Goal: Task Accomplishment & Management: Use online tool/utility

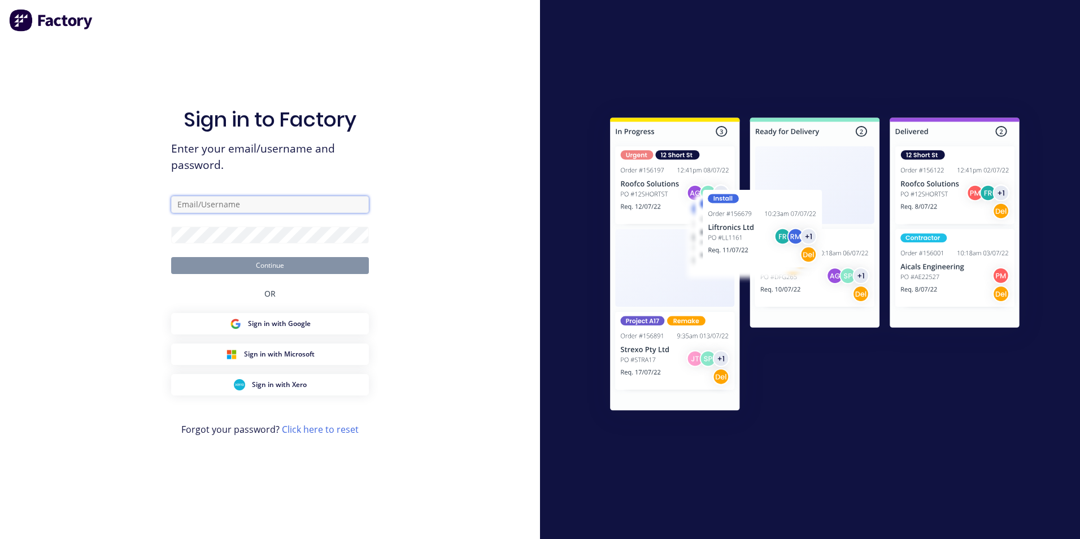
type input "[PERSON_NAME][EMAIL_ADDRESS][PERSON_NAME][DOMAIN_NAME]"
drag, startPoint x: 51, startPoint y: 303, endPoint x: 60, endPoint y: 286, distance: 19.5
click at [60, 286] on div "Sign in to Factory Enter your email/username and password. [PERSON_NAME][EMAIL_…" at bounding box center [270, 269] width 540 height 539
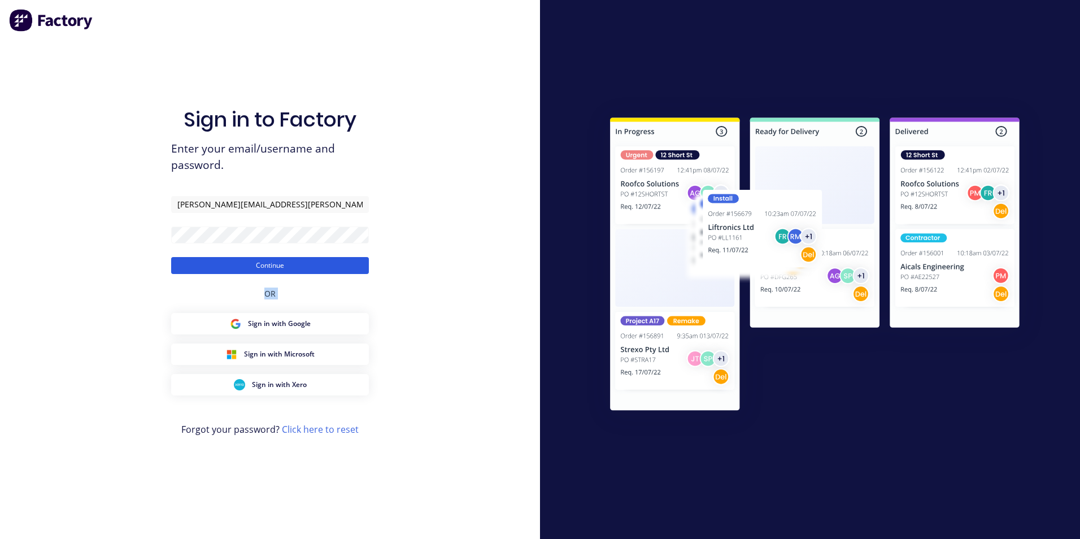
click at [312, 263] on button "Continue" at bounding box center [270, 265] width 198 height 17
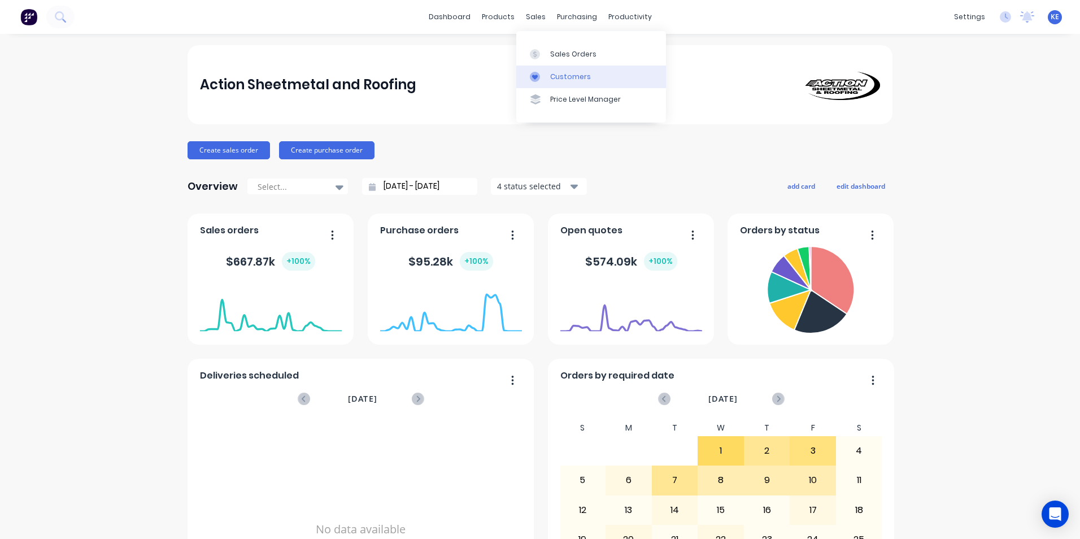
click at [561, 75] on div "Customers" at bounding box center [570, 77] width 41 height 10
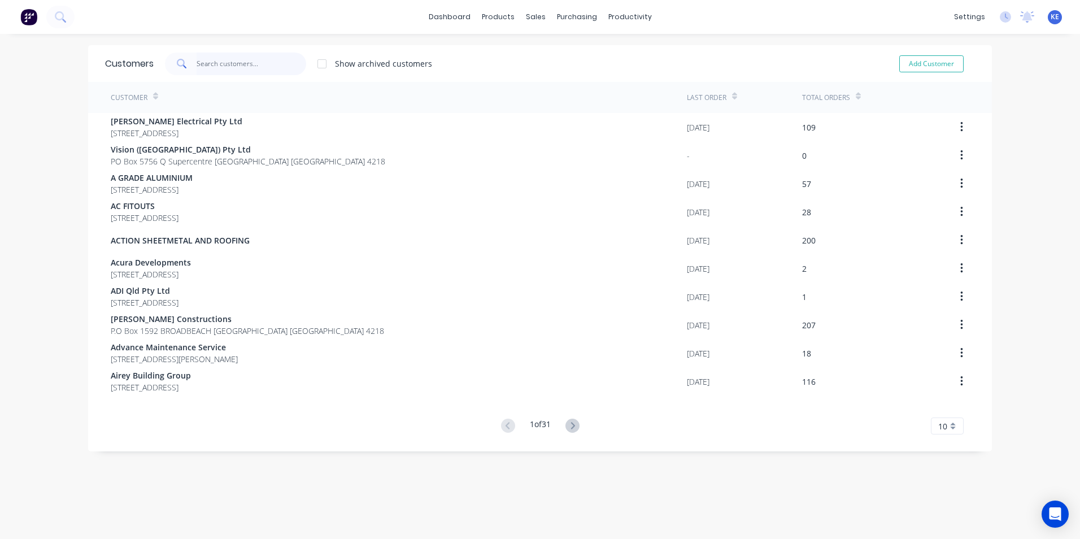
click at [213, 62] on input "text" at bounding box center [252, 64] width 110 height 23
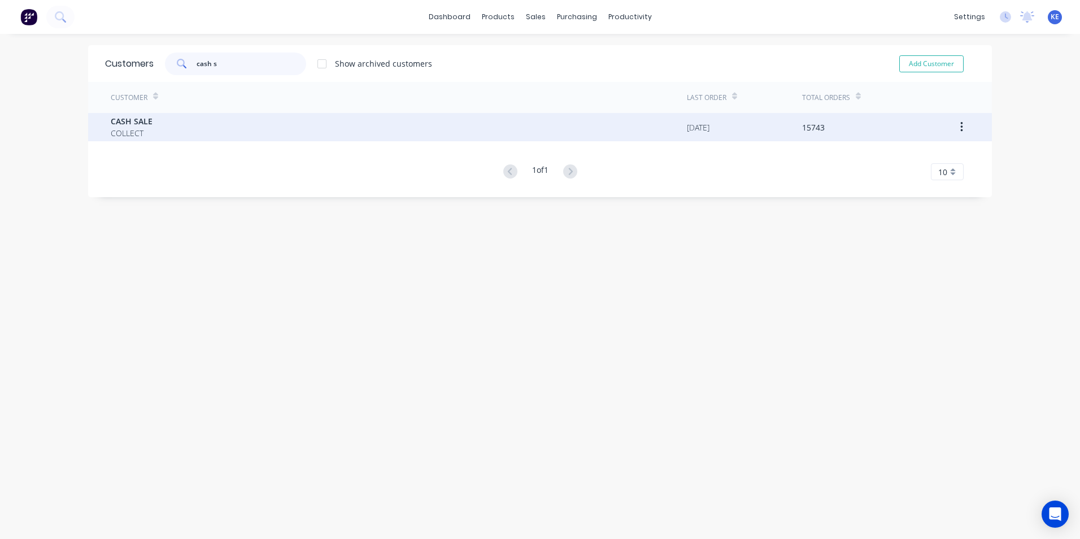
type input "cash s"
click at [180, 129] on div "CASH SALE COLLECT" at bounding box center [399, 127] width 576 height 28
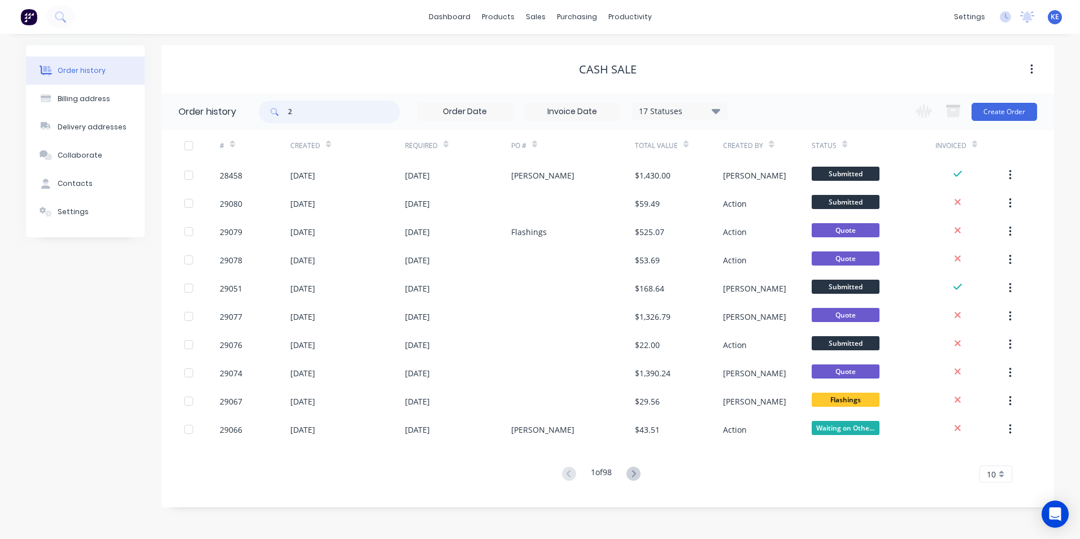
type input "22"
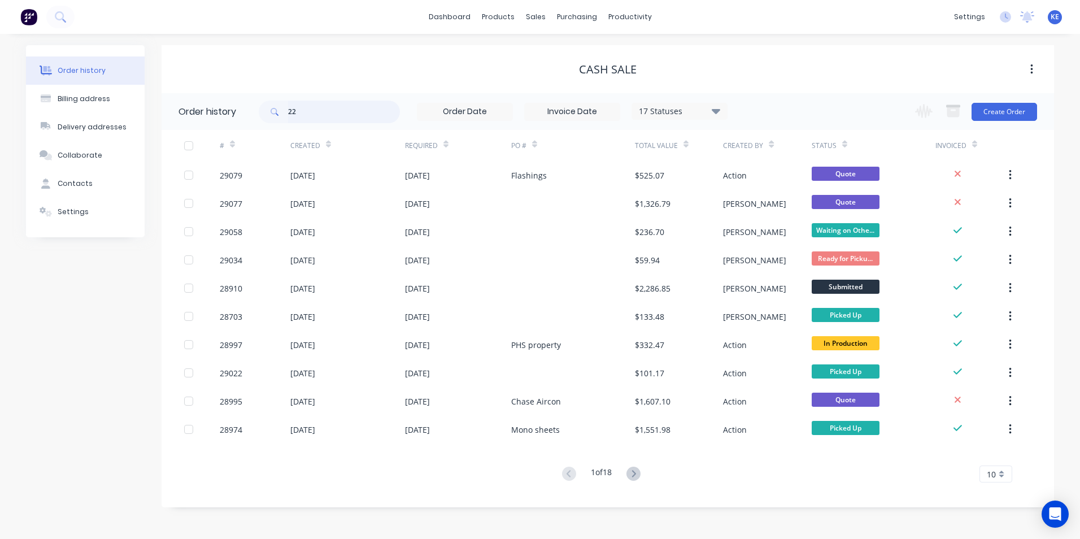
click at [321, 111] on input "22" at bounding box center [344, 112] width 112 height 23
drag, startPoint x: 311, startPoint y: 115, endPoint x: 263, endPoint y: 114, distance: 47.5
click at [263, 114] on div "22" at bounding box center [329, 112] width 141 height 23
type input "29022"
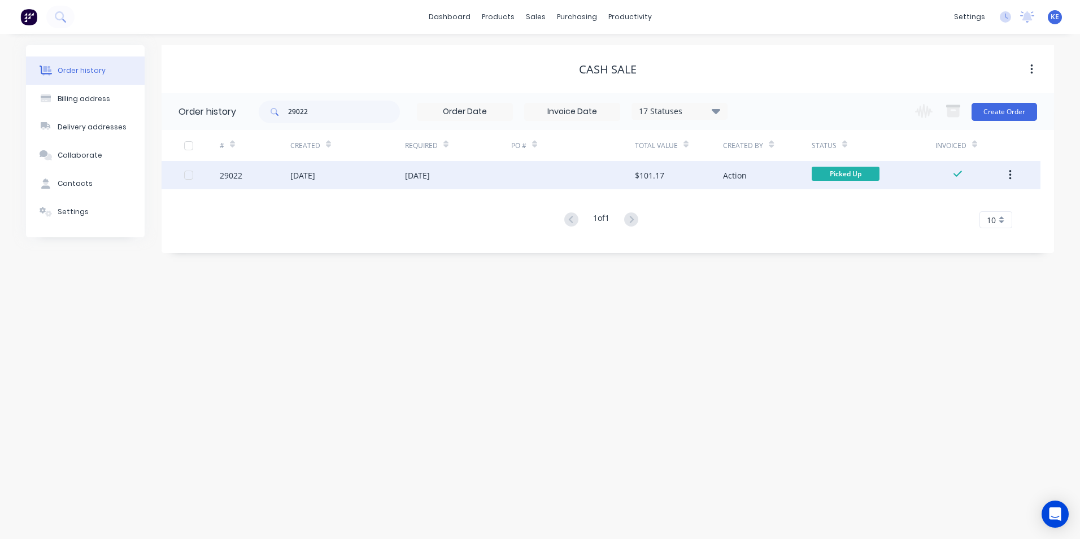
click at [250, 180] on div "29022" at bounding box center [255, 175] width 71 height 28
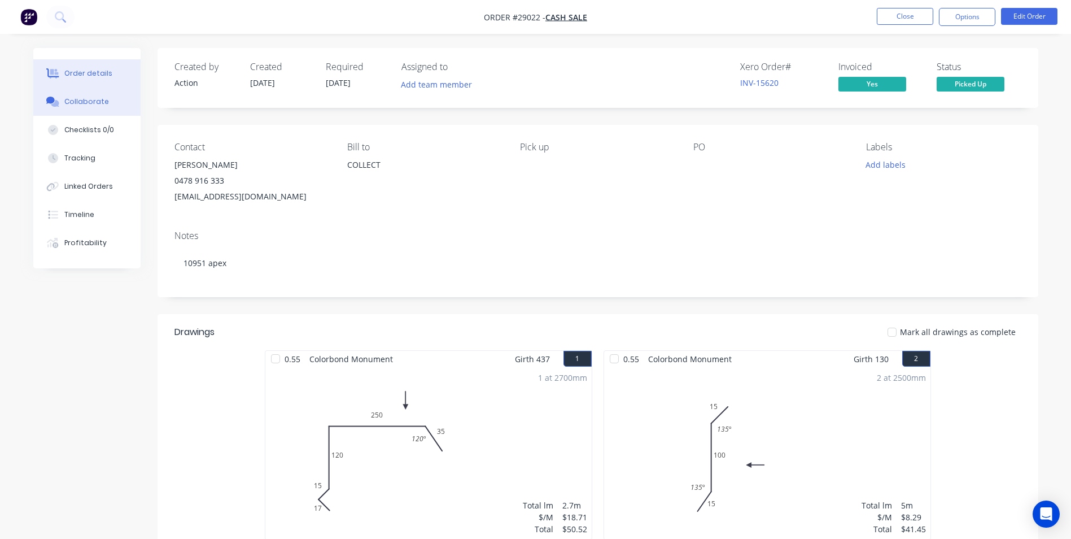
click at [71, 107] on button "Collaborate" at bounding box center [86, 102] width 107 height 28
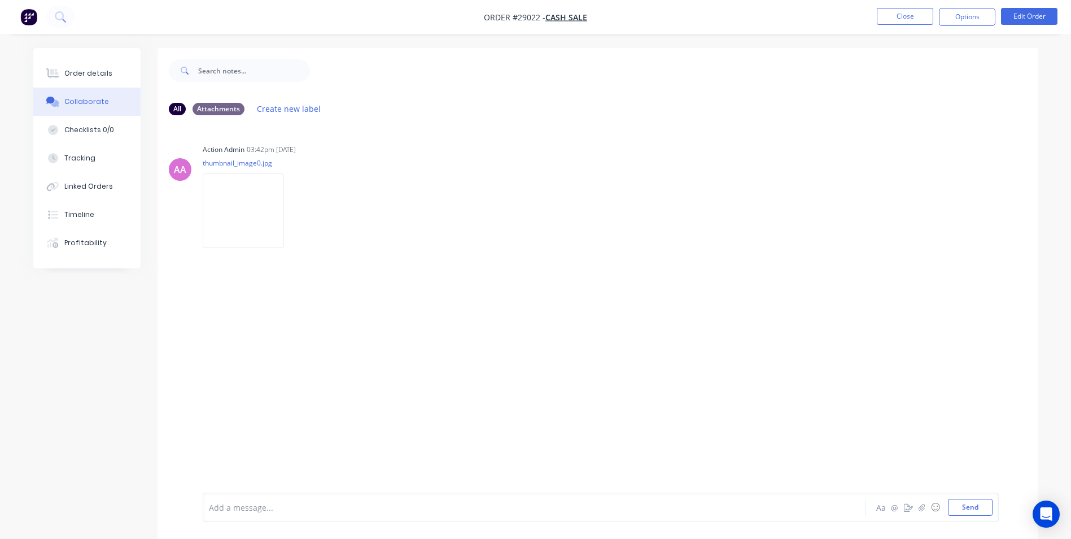
click at [255, 499] on div "Add a message..." at bounding box center [503, 507] width 588 height 17
click at [75, 76] on div "Order details" at bounding box center [88, 73] width 48 height 10
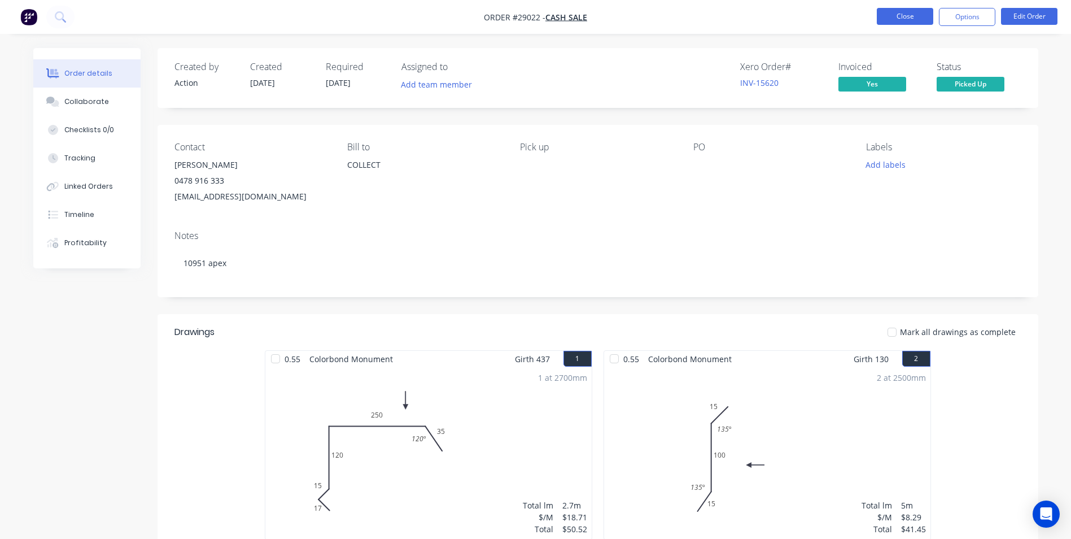
click at [897, 17] on button "Close" at bounding box center [905, 16] width 56 height 17
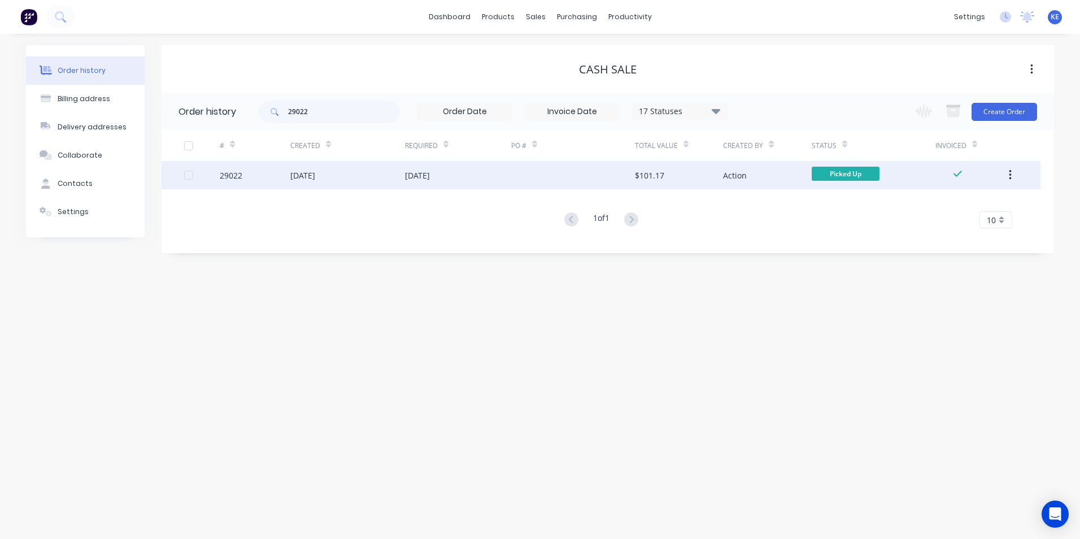
click at [1010, 176] on icon "button" at bounding box center [1010, 175] width 2 height 10
click at [931, 211] on div "Archive" at bounding box center [969, 205] width 87 height 16
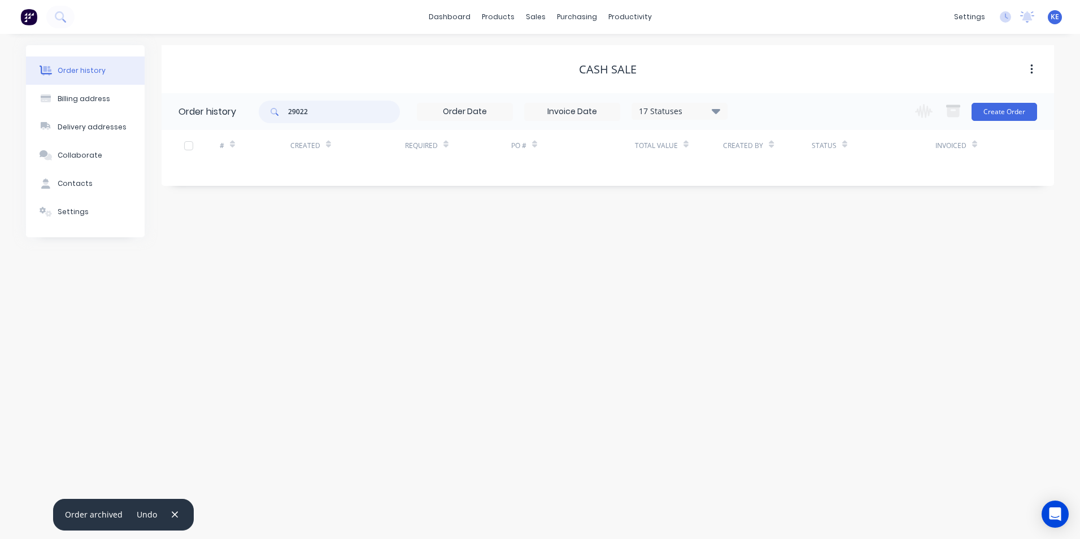
drag, startPoint x: 320, startPoint y: 116, endPoint x: 251, endPoint y: 110, distance: 69.7
click at [251, 110] on header "Order history 29022 17 Statuses Invoice Status Invoiced Not Invoiced Partial Or…" at bounding box center [608, 111] width 892 height 37
type input "28895"
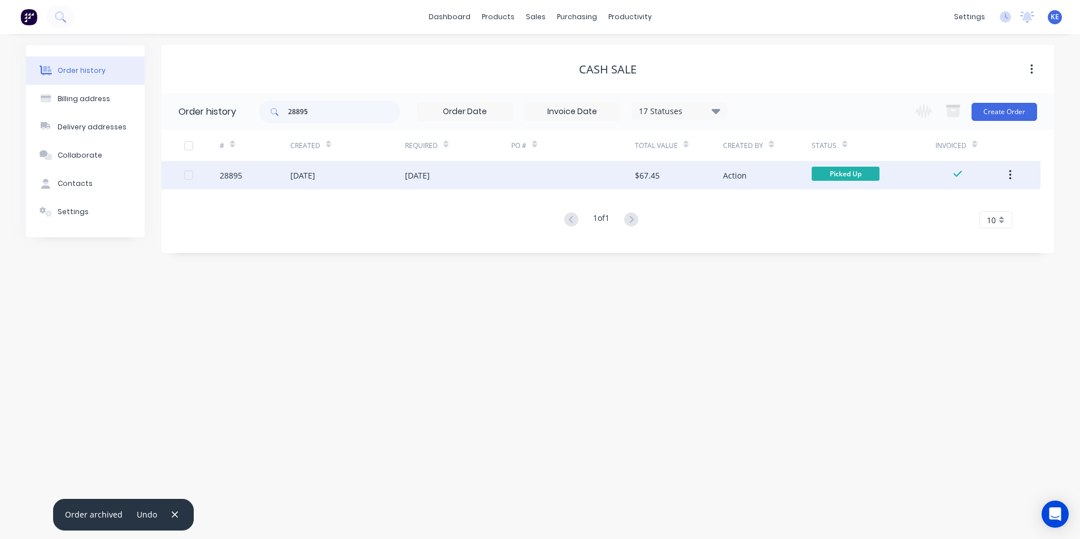
click at [252, 177] on div "28895" at bounding box center [255, 175] width 71 height 28
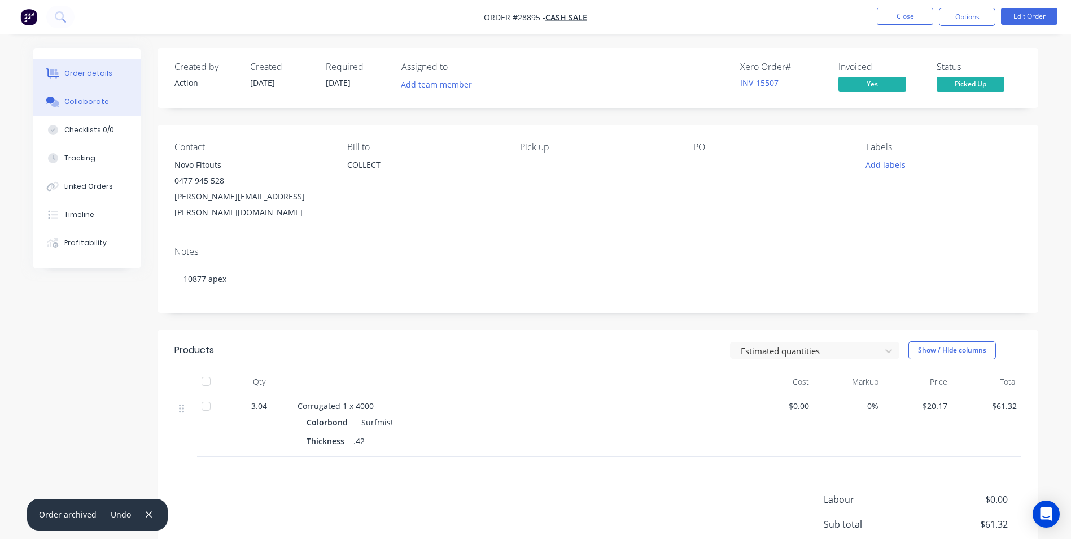
click at [76, 107] on button "Collaborate" at bounding box center [86, 102] width 107 height 28
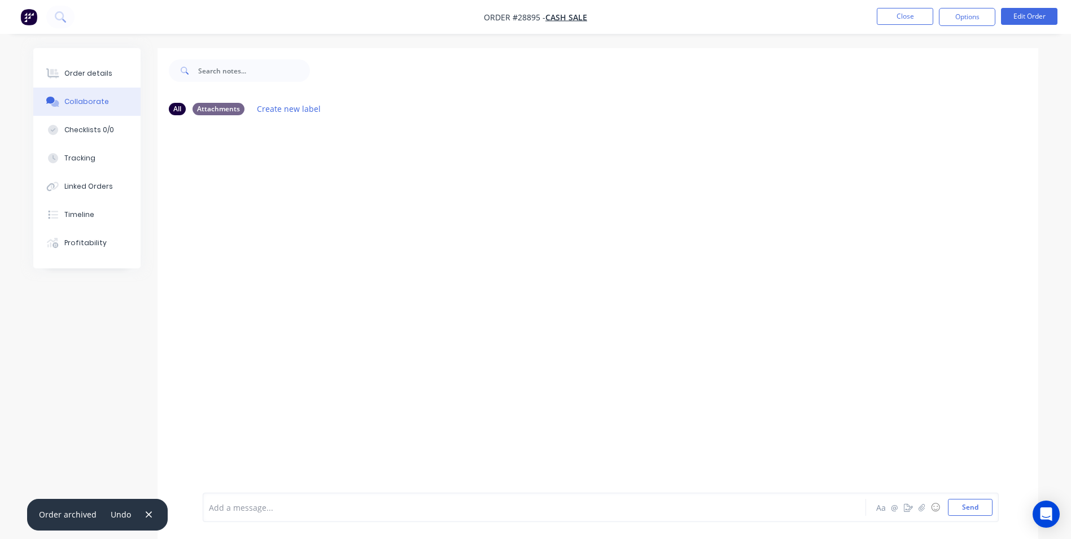
click at [261, 506] on div at bounding box center [503, 508] width 587 height 12
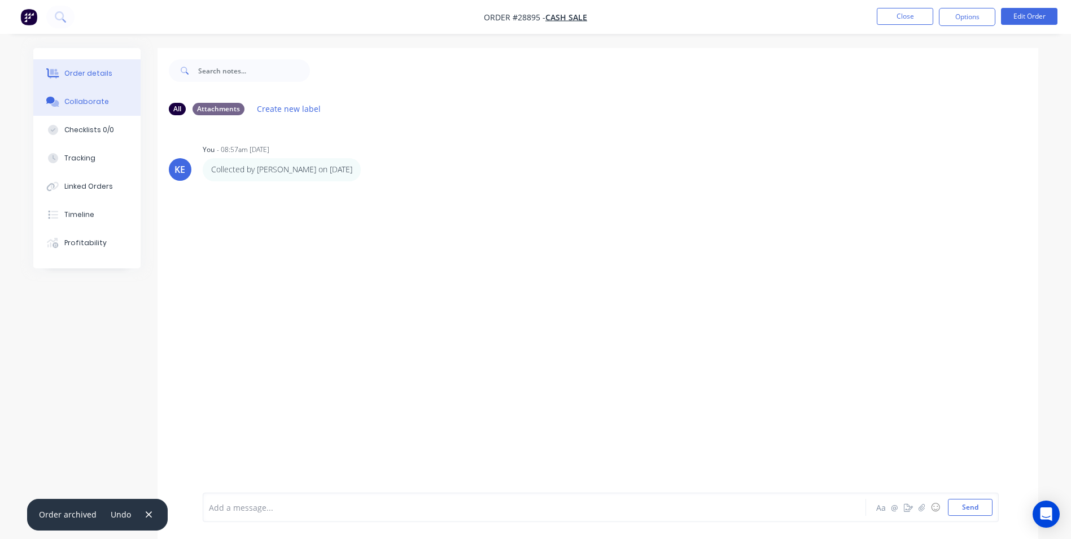
click at [79, 71] on div "Order details" at bounding box center [88, 73] width 48 height 10
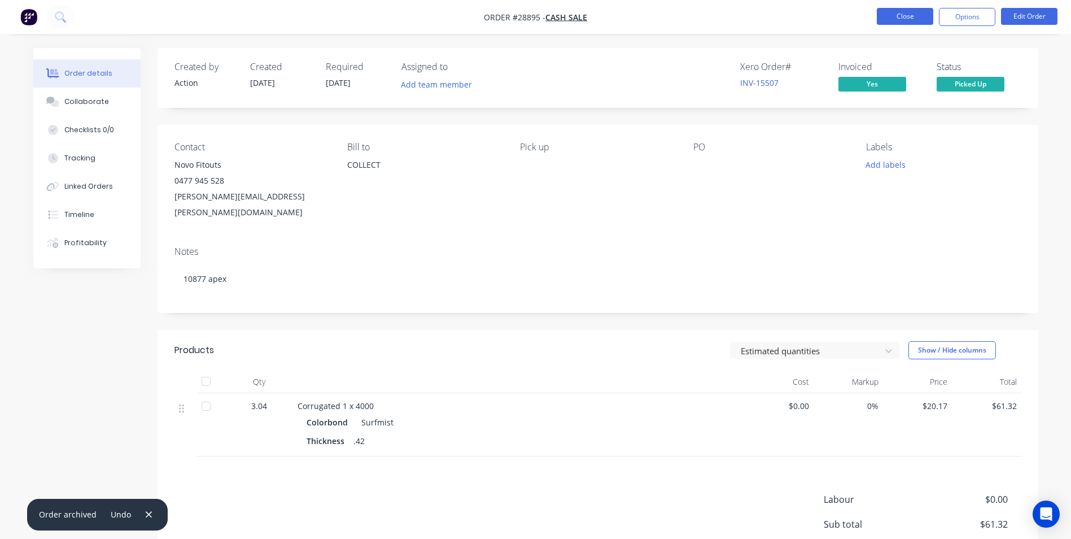
click at [901, 20] on button "Close" at bounding box center [905, 16] width 56 height 17
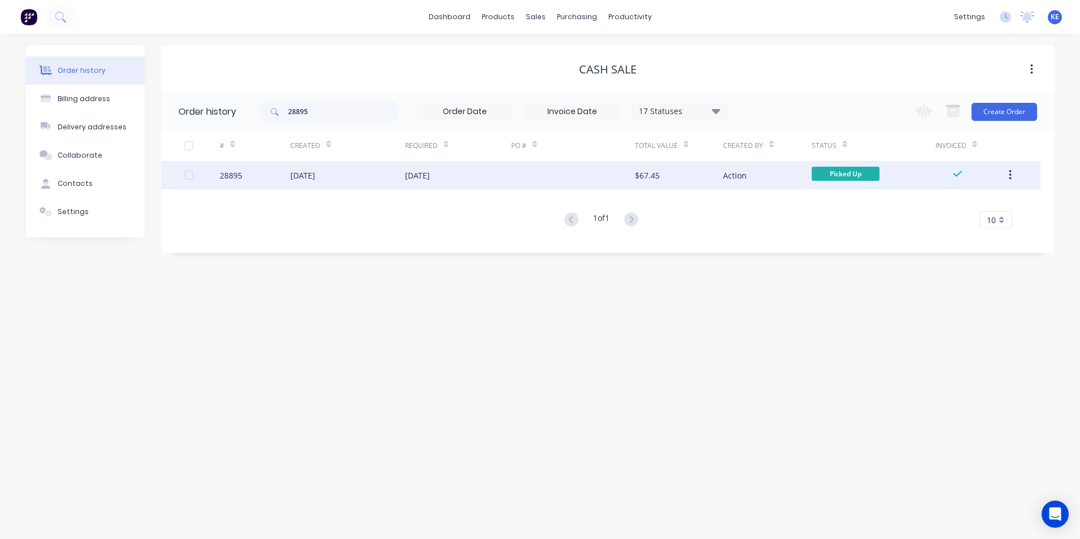
click at [1010, 172] on icon "button" at bounding box center [1010, 175] width 2 height 10
click at [946, 202] on div "Archive" at bounding box center [969, 205] width 87 height 16
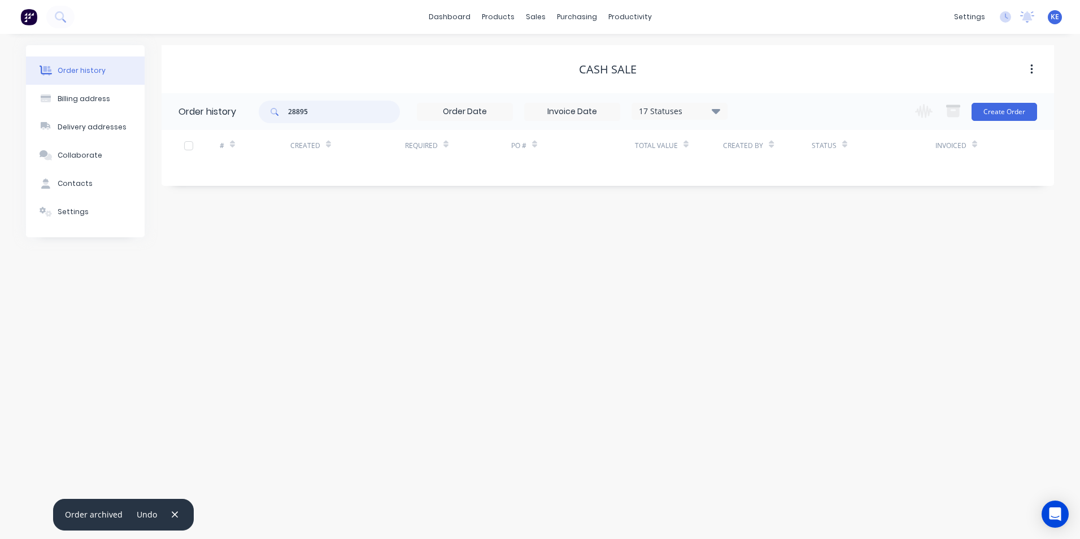
drag, startPoint x: 331, startPoint y: 112, endPoint x: 226, endPoint y: 109, distance: 105.1
click at [226, 109] on header "Order history 28895 17 Statuses Invoice Status Invoiced Not Invoiced Partial Or…" at bounding box center [608, 111] width 892 height 37
type input "28703"
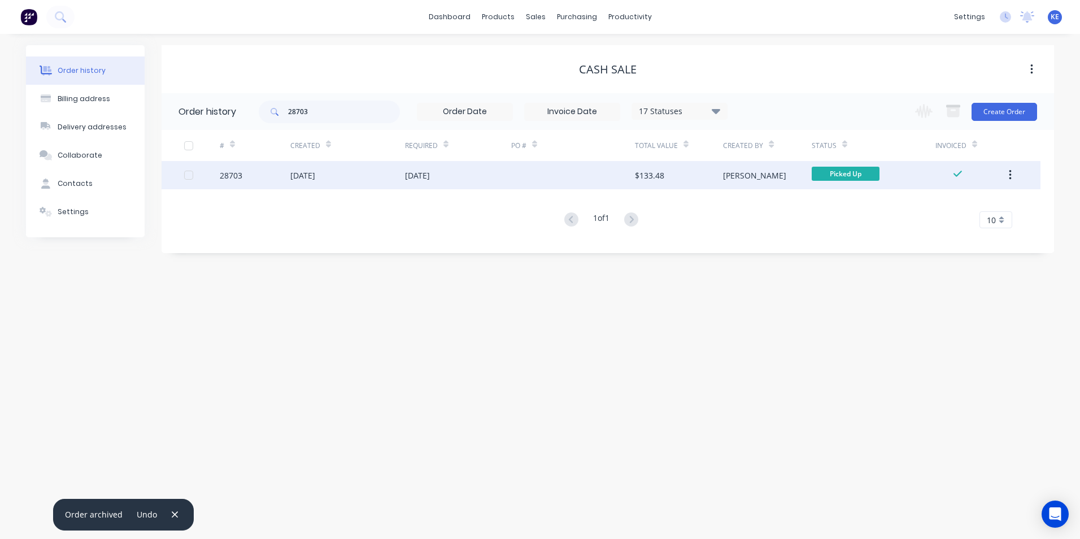
click at [273, 178] on div "28703" at bounding box center [255, 175] width 71 height 28
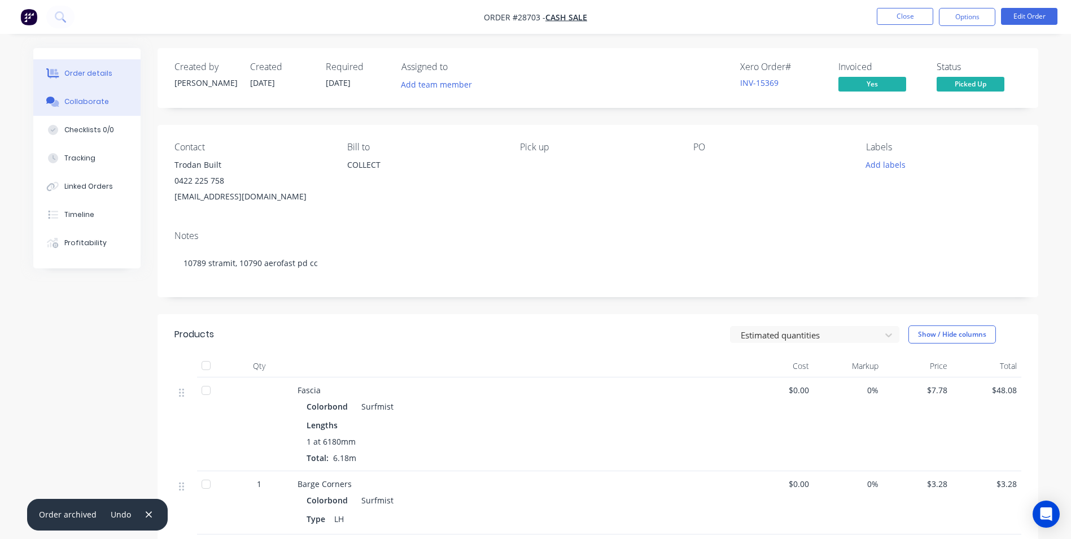
click at [74, 99] on div "Collaborate" at bounding box center [86, 102] width 45 height 10
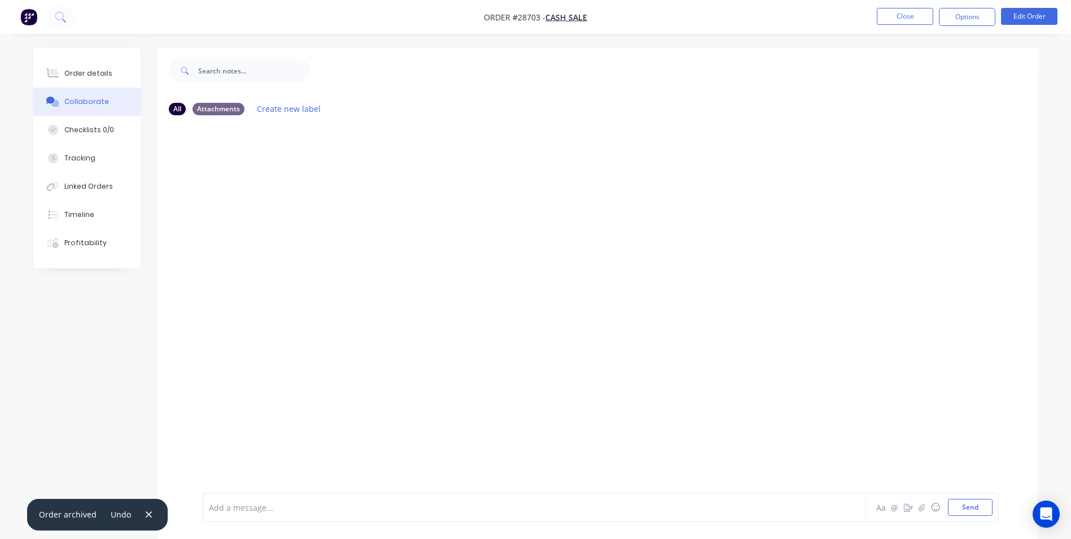
click at [246, 500] on div "Add a message..." at bounding box center [503, 507] width 588 height 17
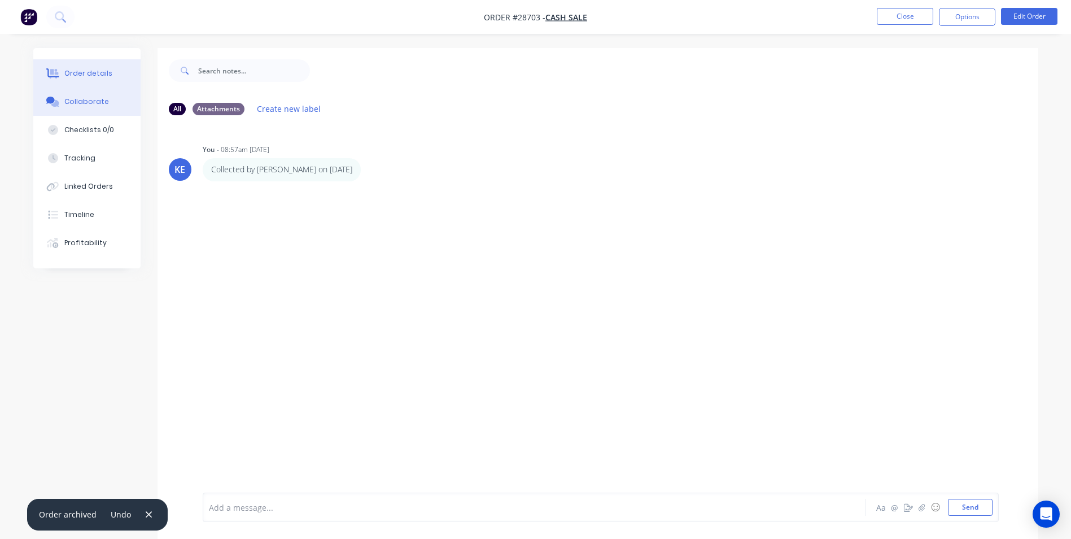
click at [85, 71] on div "Order details" at bounding box center [88, 73] width 48 height 10
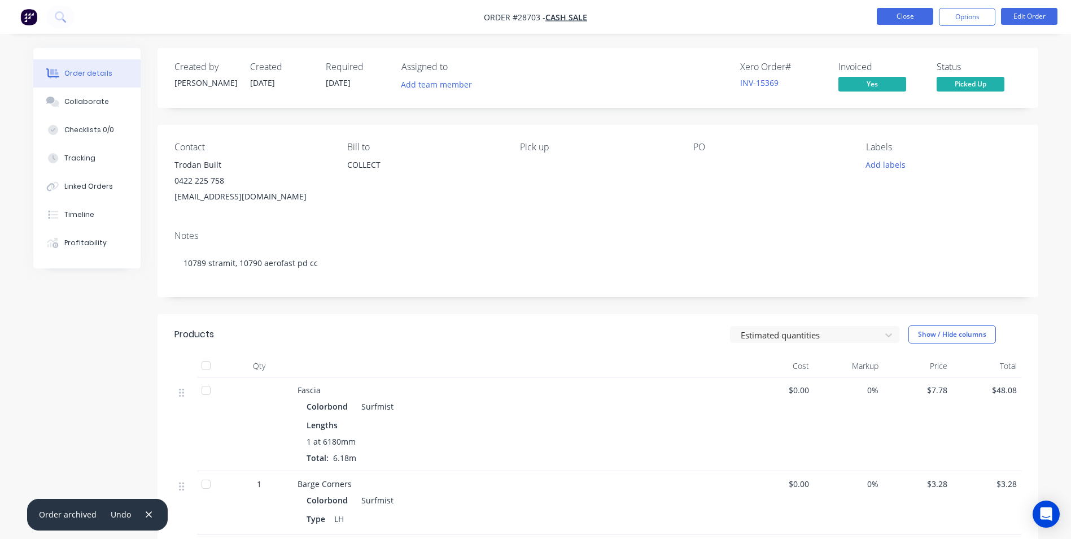
click at [917, 15] on button "Close" at bounding box center [905, 16] width 56 height 17
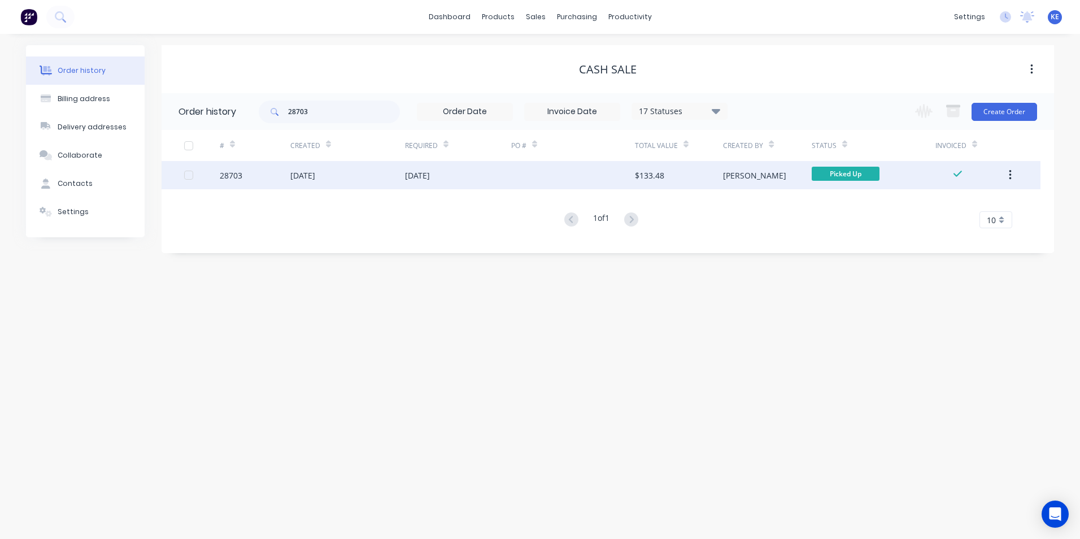
click at [1010, 172] on icon "button" at bounding box center [1010, 175] width 2 height 10
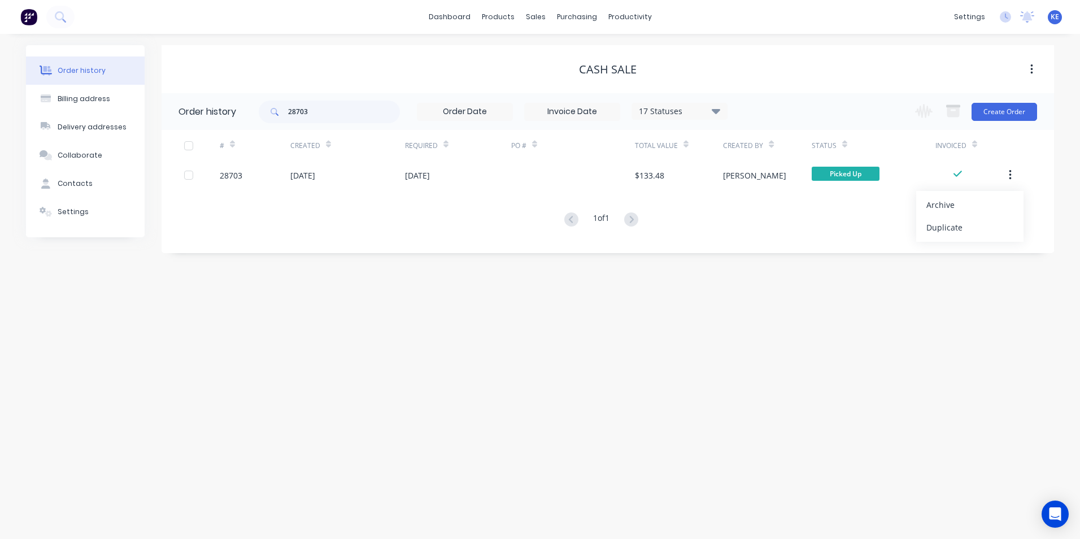
drag, startPoint x: 932, startPoint y: 211, endPoint x: 570, endPoint y: 294, distance: 371.4
click at [931, 211] on div "Archive" at bounding box center [969, 205] width 87 height 16
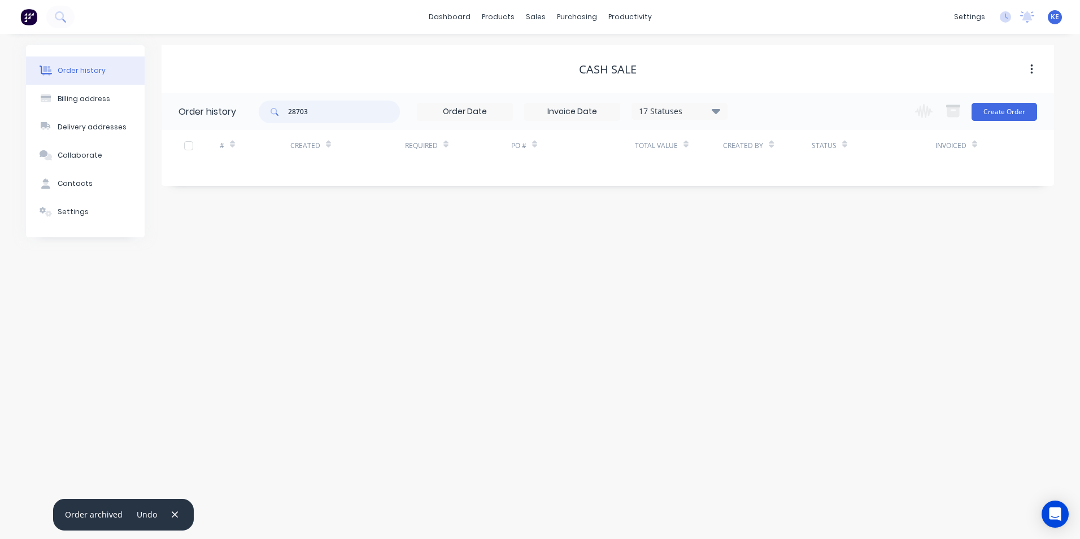
drag, startPoint x: 319, startPoint y: 119, endPoint x: 180, endPoint y: 119, distance: 139.5
click at [180, 119] on header "Order history 28703 17 Statuses Invoice Status Invoiced Not Invoiced Partial Or…" at bounding box center [608, 111] width 892 height 37
type input "28974"
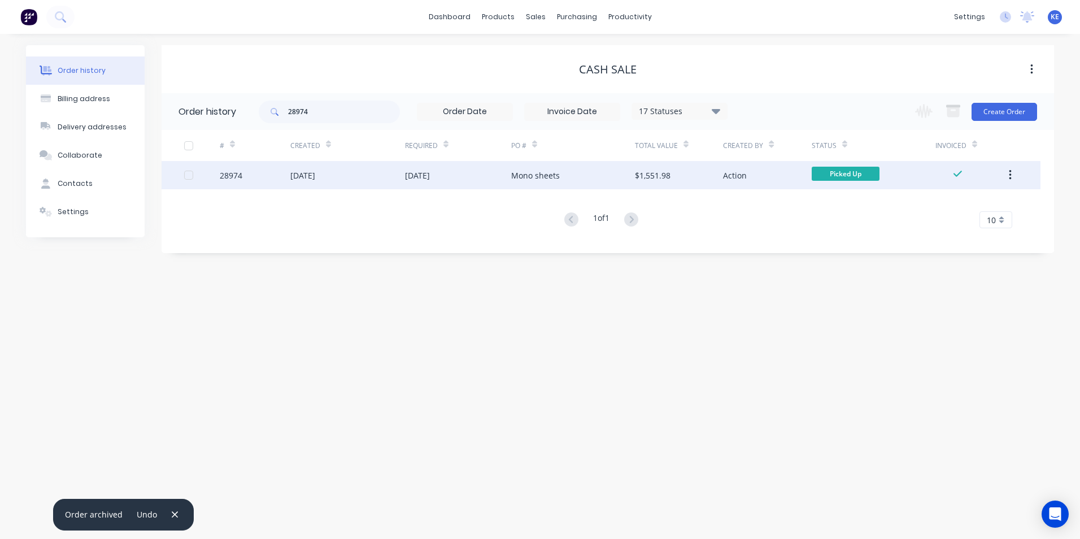
click at [274, 176] on div "28974" at bounding box center [255, 175] width 71 height 28
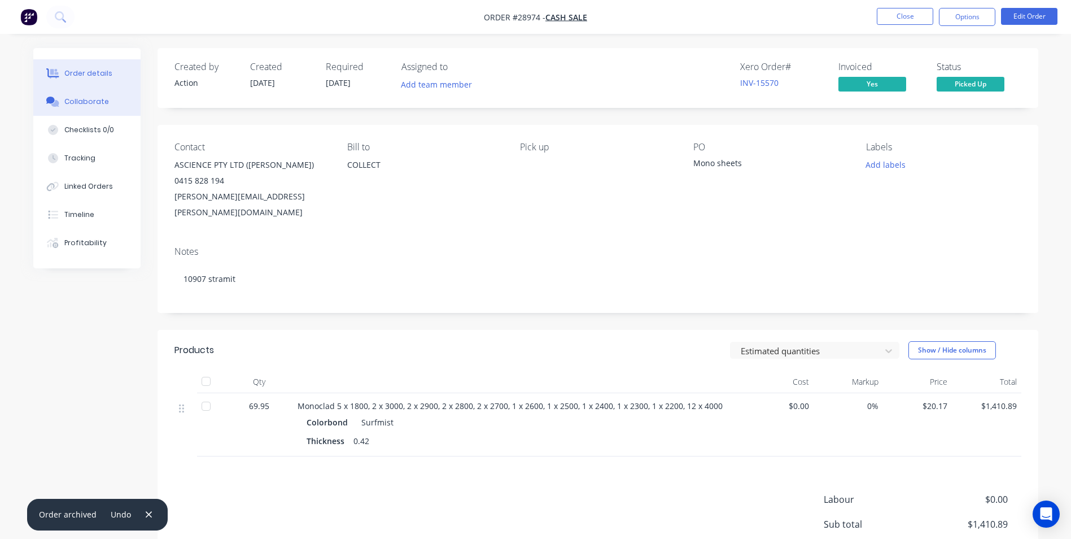
click at [77, 101] on div "Collaborate" at bounding box center [86, 102] width 45 height 10
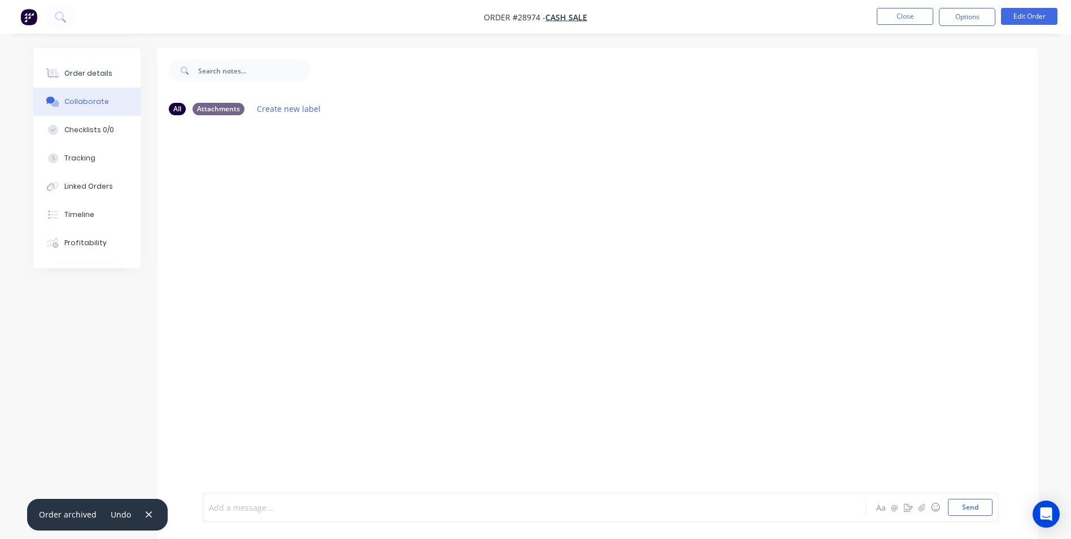
click at [246, 503] on div at bounding box center [503, 508] width 587 height 12
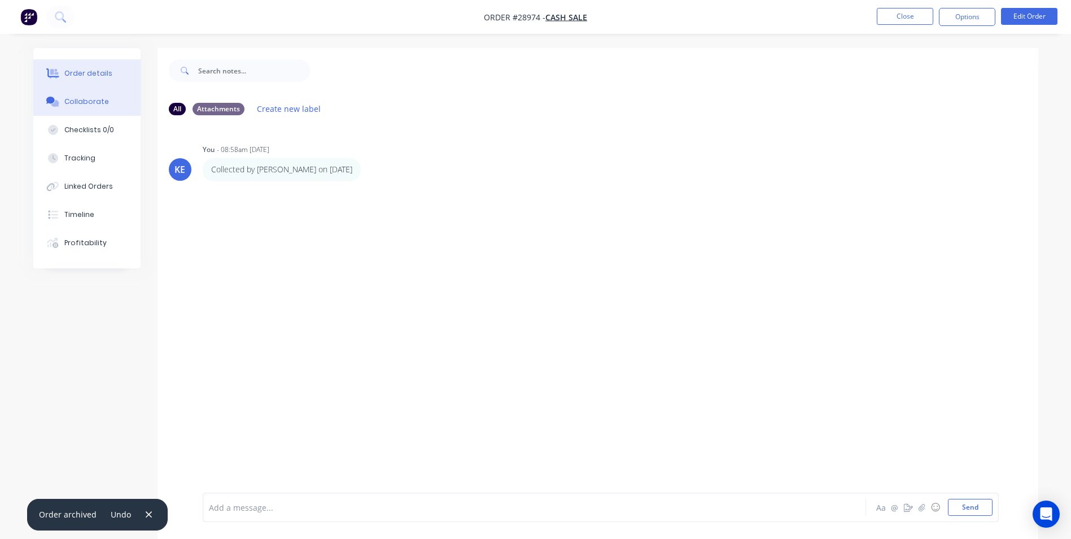
click at [89, 70] on div "Order details" at bounding box center [88, 73] width 48 height 10
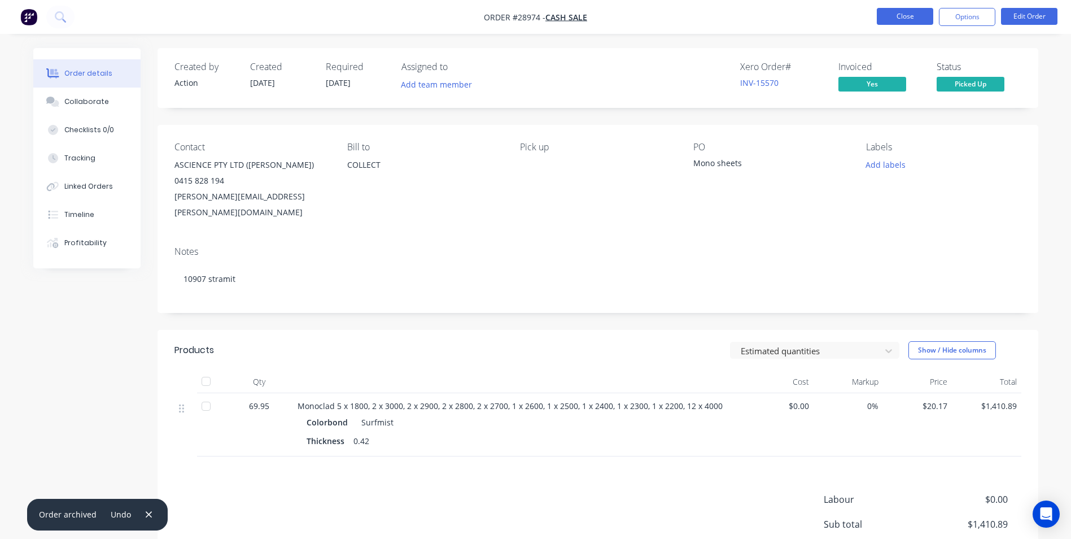
click at [897, 18] on button "Close" at bounding box center [905, 16] width 56 height 17
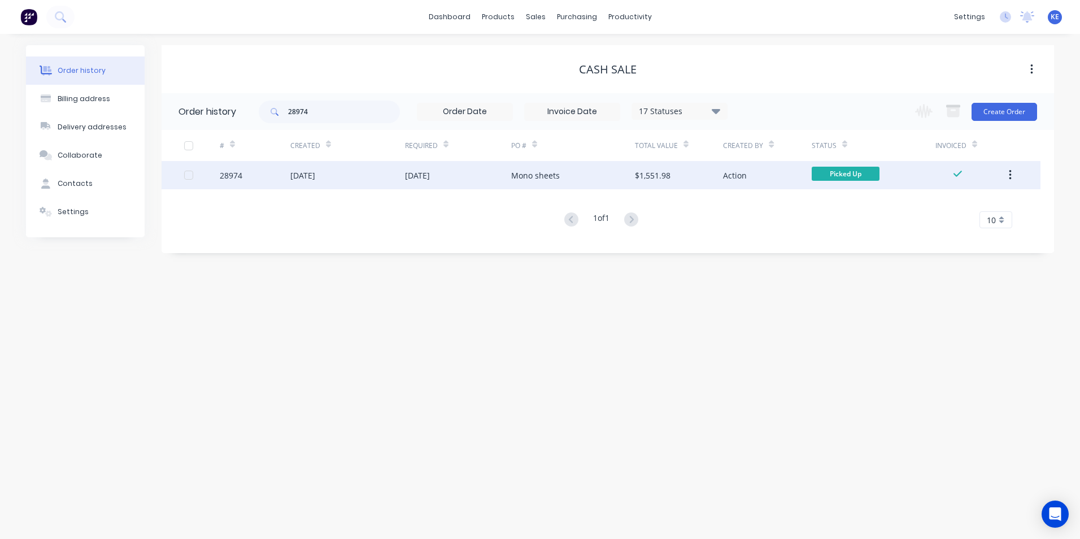
click at [1009, 178] on icon "button" at bounding box center [1010, 175] width 3 height 12
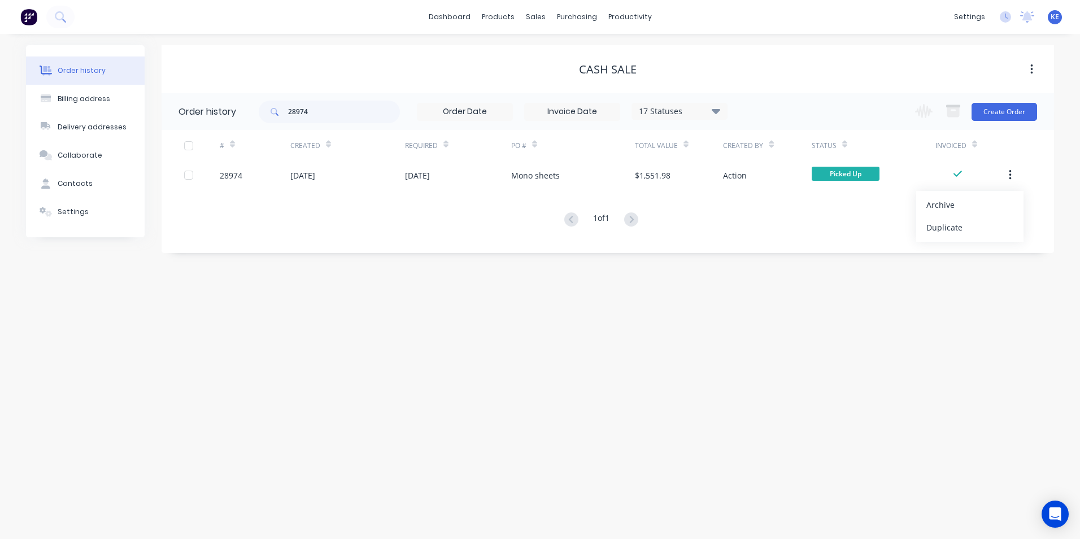
drag, startPoint x: 958, startPoint y: 202, endPoint x: 742, endPoint y: 282, distance: 231.2
click at [958, 202] on div "Archive" at bounding box center [969, 205] width 87 height 16
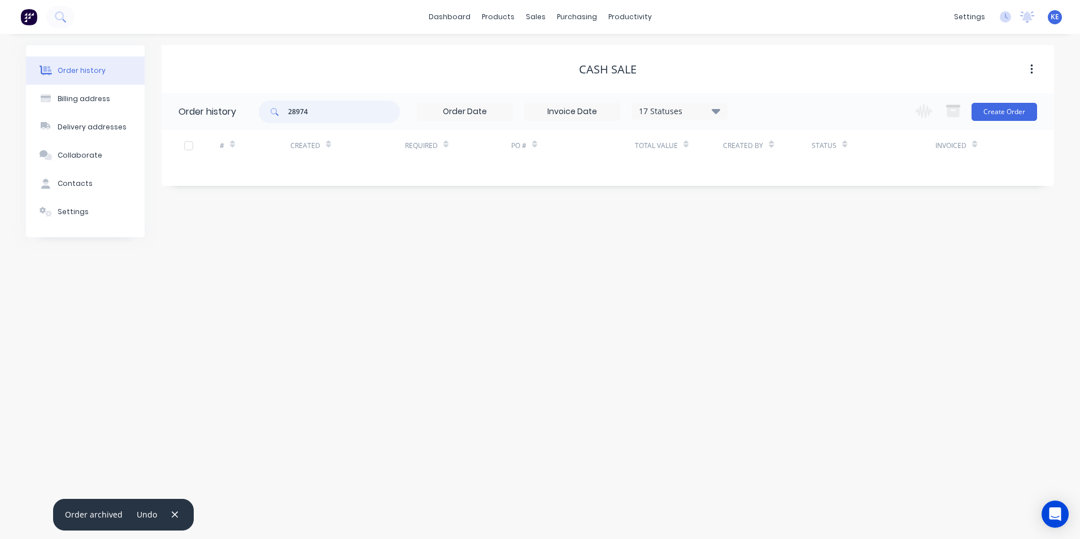
drag, startPoint x: 319, startPoint y: 115, endPoint x: 246, endPoint y: 118, distance: 72.3
click at [246, 118] on header "Order history 28974 17 Statuses Invoice Status Invoiced Not Invoiced Partial Or…" at bounding box center [608, 111] width 892 height 37
type input "28732"
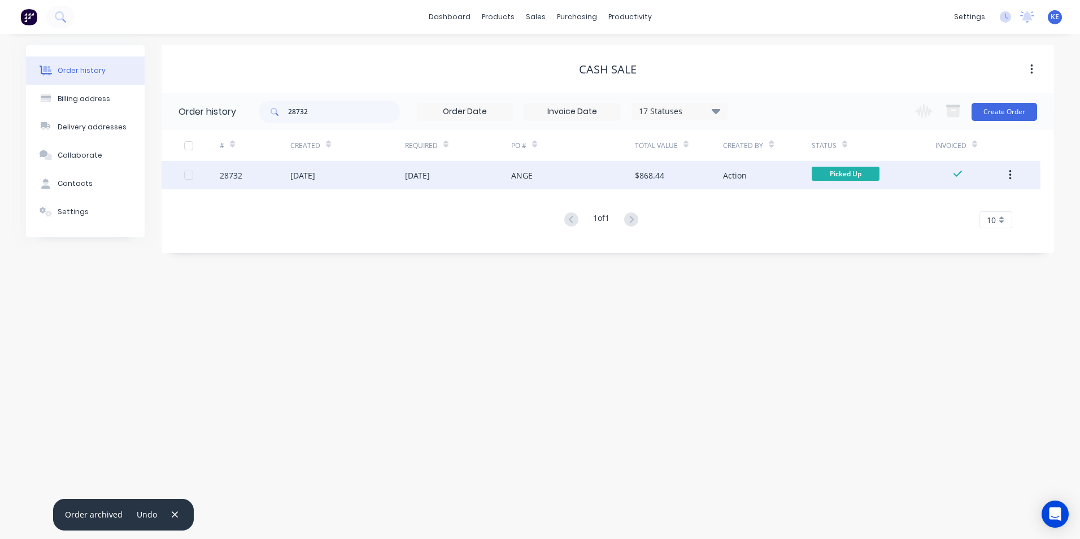
click at [265, 185] on div "28732" at bounding box center [255, 175] width 71 height 28
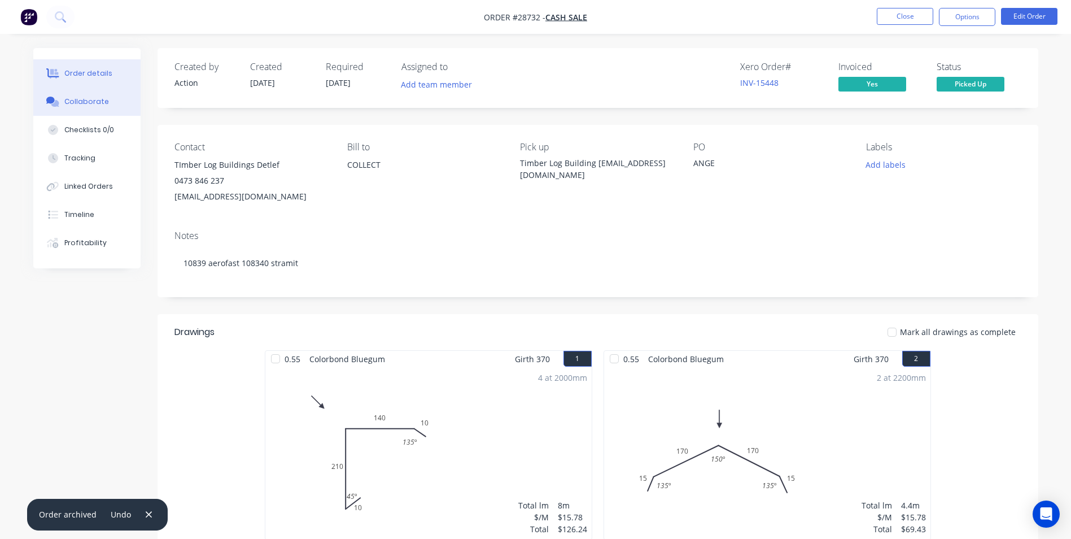
click at [95, 99] on div "Collaborate" at bounding box center [86, 102] width 45 height 10
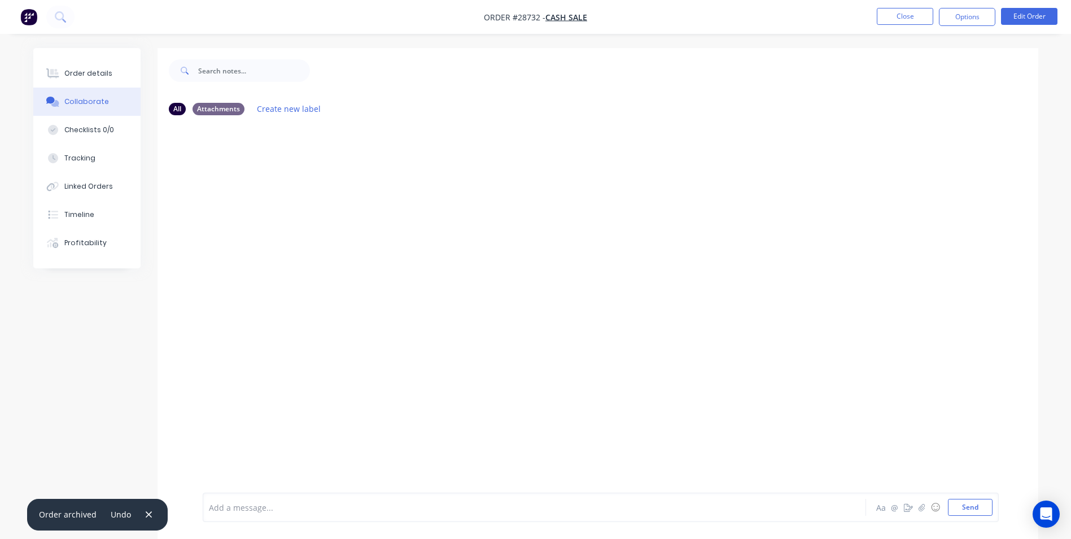
click at [245, 500] on div "Add a message..." at bounding box center [503, 507] width 588 height 17
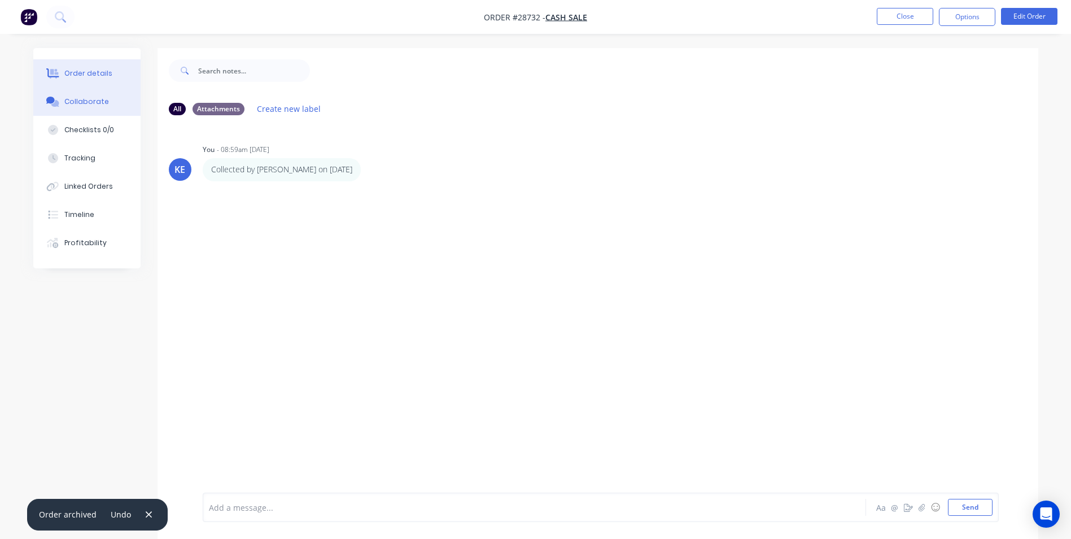
click at [108, 66] on button "Order details" at bounding box center [86, 73] width 107 height 28
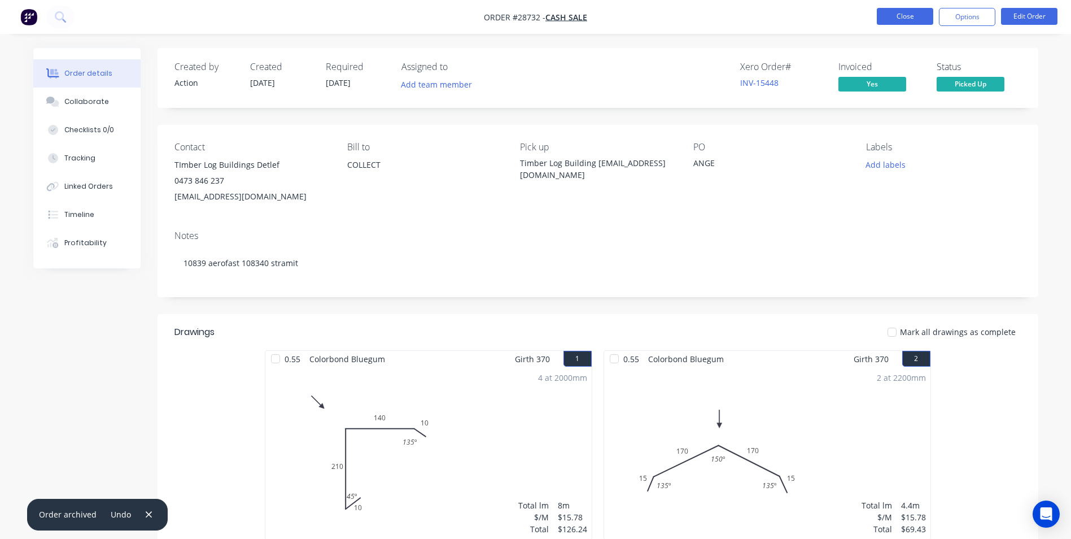
click at [893, 11] on button "Close" at bounding box center [905, 16] width 56 height 17
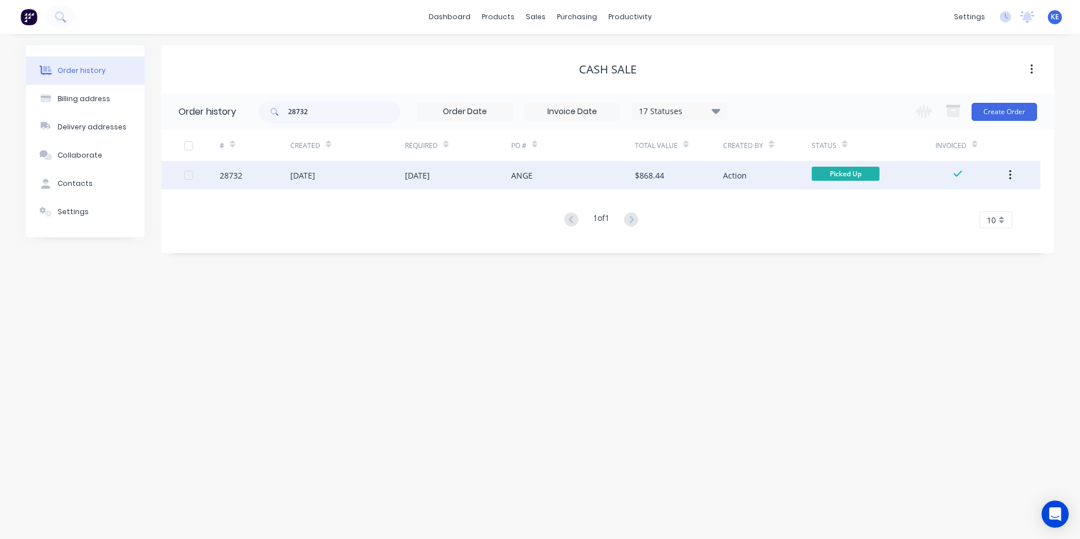
click at [1014, 172] on button "button" at bounding box center [1010, 175] width 27 height 20
click at [938, 204] on div "Archive" at bounding box center [969, 205] width 87 height 16
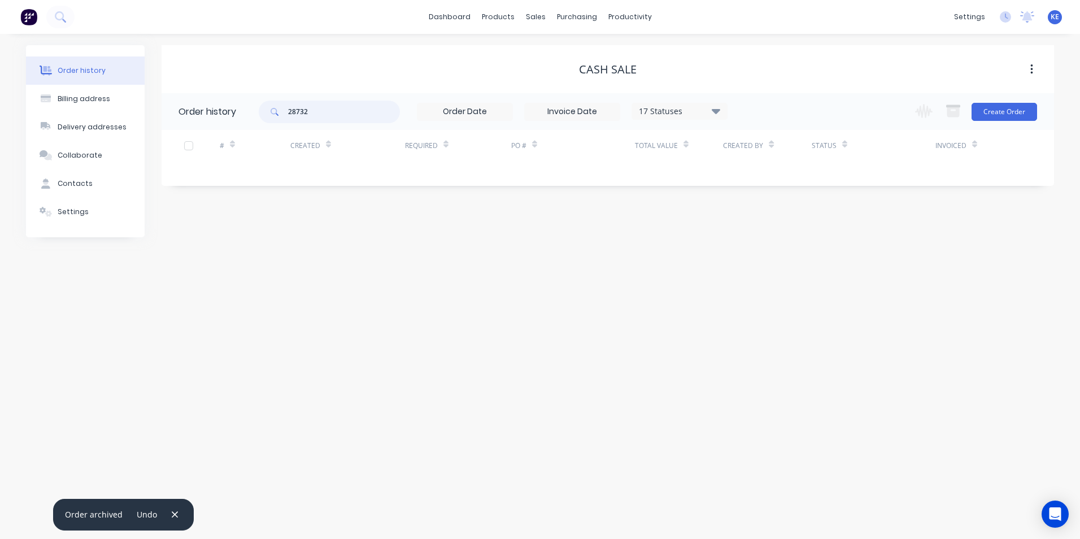
drag, startPoint x: 322, startPoint y: 112, endPoint x: 257, endPoint y: 112, distance: 65.5
click at [257, 112] on header "Order history 28732 17 Statuses Invoice Status Invoiced Not Invoiced Partial Or…" at bounding box center [608, 111] width 892 height 37
type input "28733"
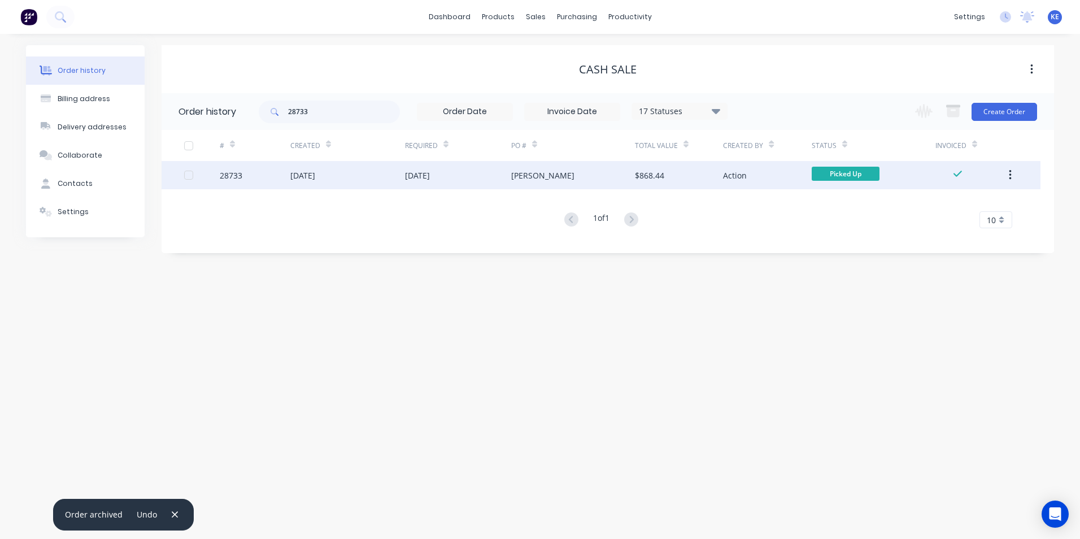
click at [258, 179] on div "28733" at bounding box center [255, 175] width 71 height 28
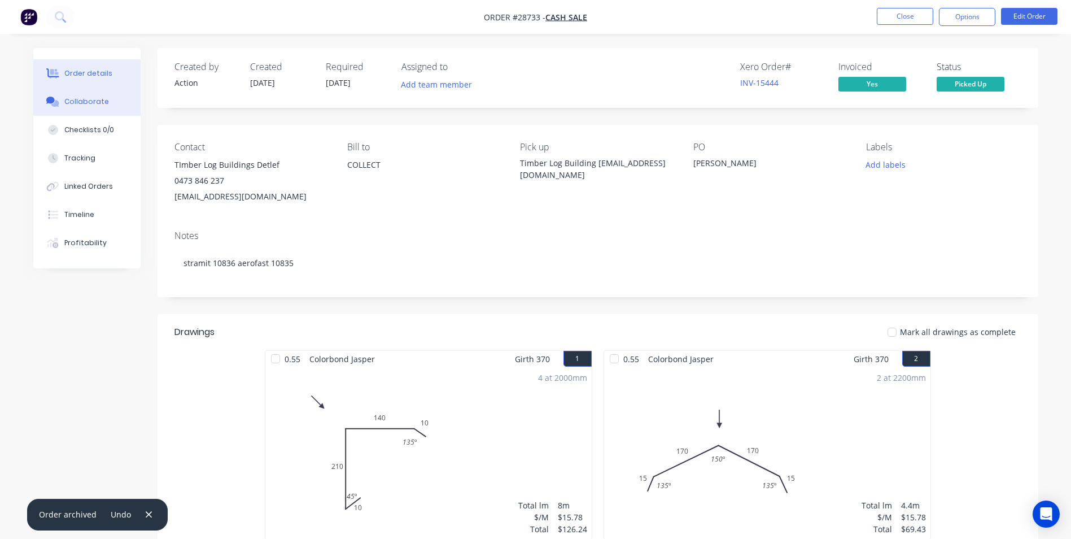
click at [82, 107] on button "Collaborate" at bounding box center [86, 102] width 107 height 28
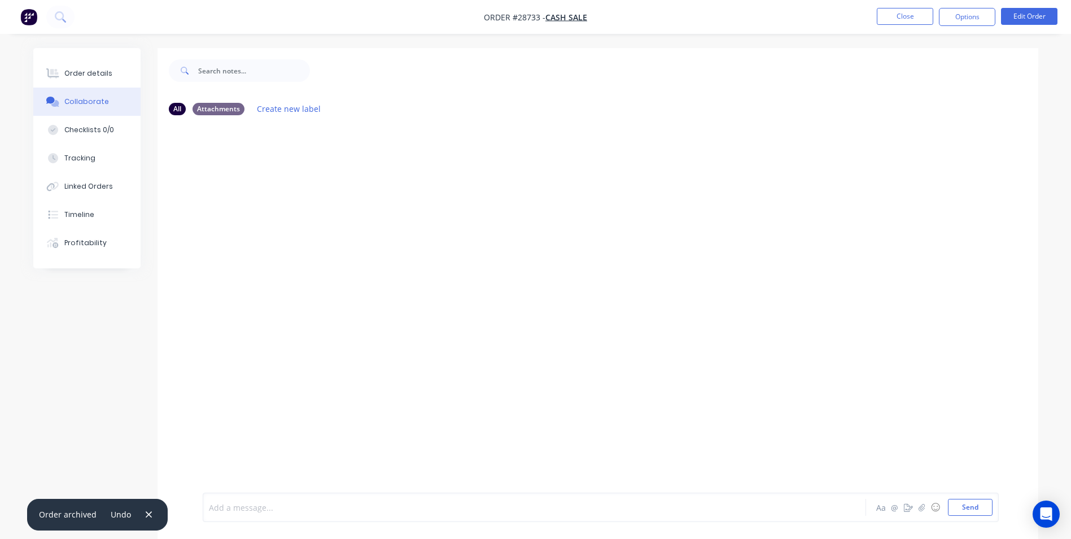
click at [252, 505] on div at bounding box center [503, 508] width 587 height 12
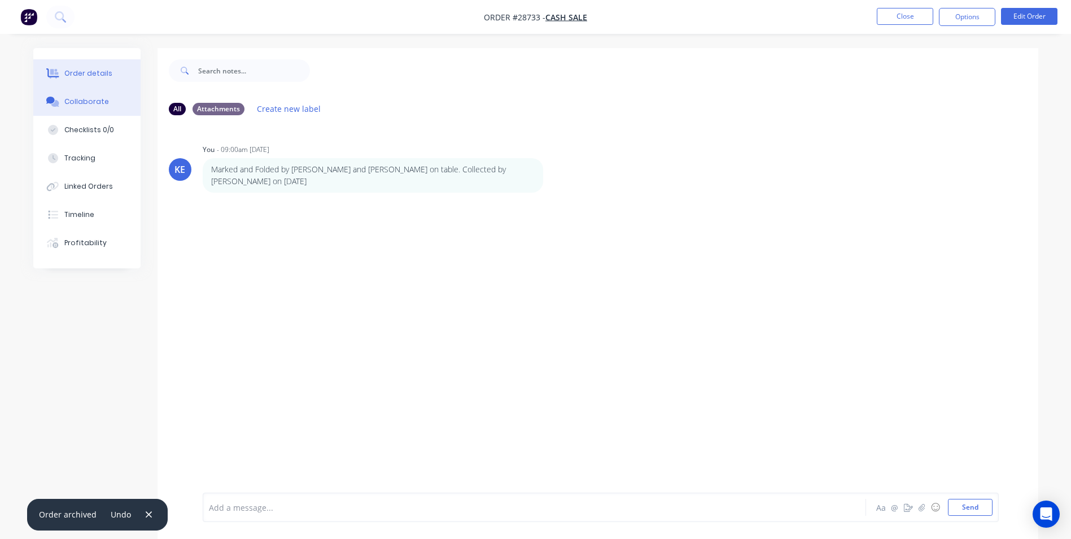
click at [93, 64] on button "Order details" at bounding box center [86, 73] width 107 height 28
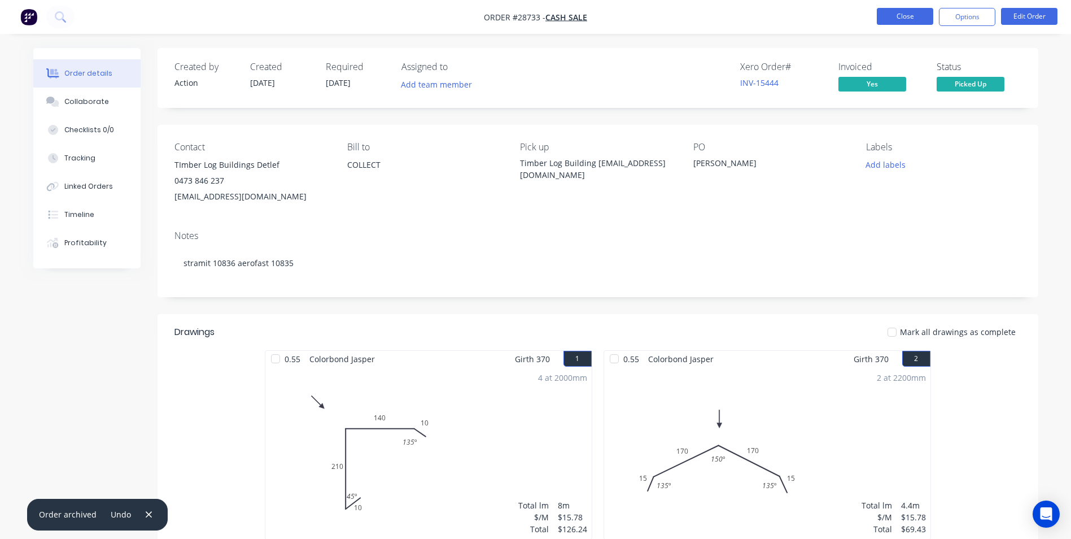
click at [897, 14] on button "Close" at bounding box center [905, 16] width 56 height 17
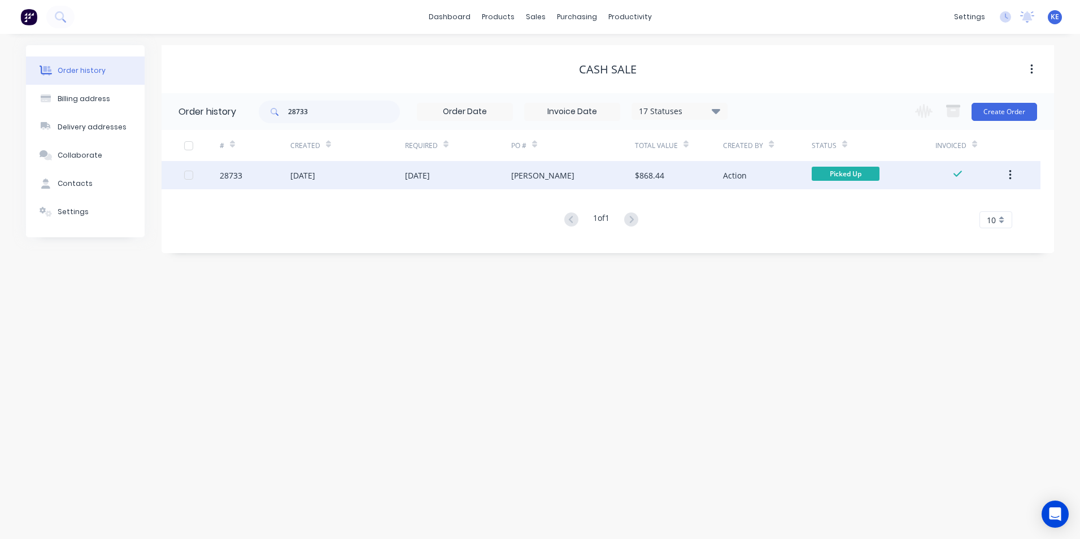
click at [1009, 175] on icon "button" at bounding box center [1010, 175] width 2 height 10
click at [954, 204] on div "Archive" at bounding box center [969, 205] width 87 height 16
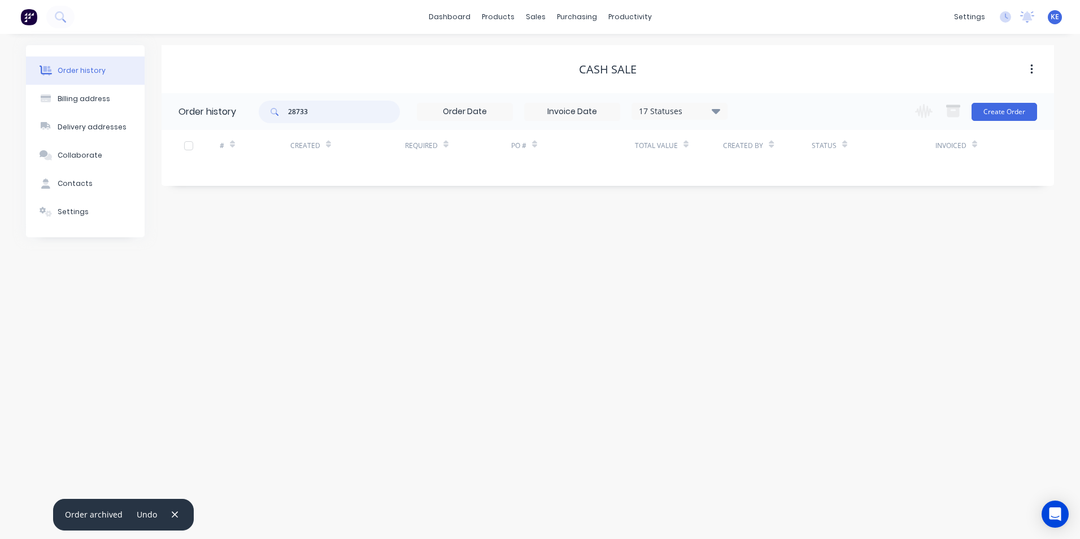
drag, startPoint x: 303, startPoint y: 111, endPoint x: 255, endPoint y: 115, distance: 47.6
click at [255, 115] on header "Order history 28733 17 Statuses Invoice Status Invoiced Not Invoiced Partial Or…" at bounding box center [608, 111] width 892 height 37
type input "28730"
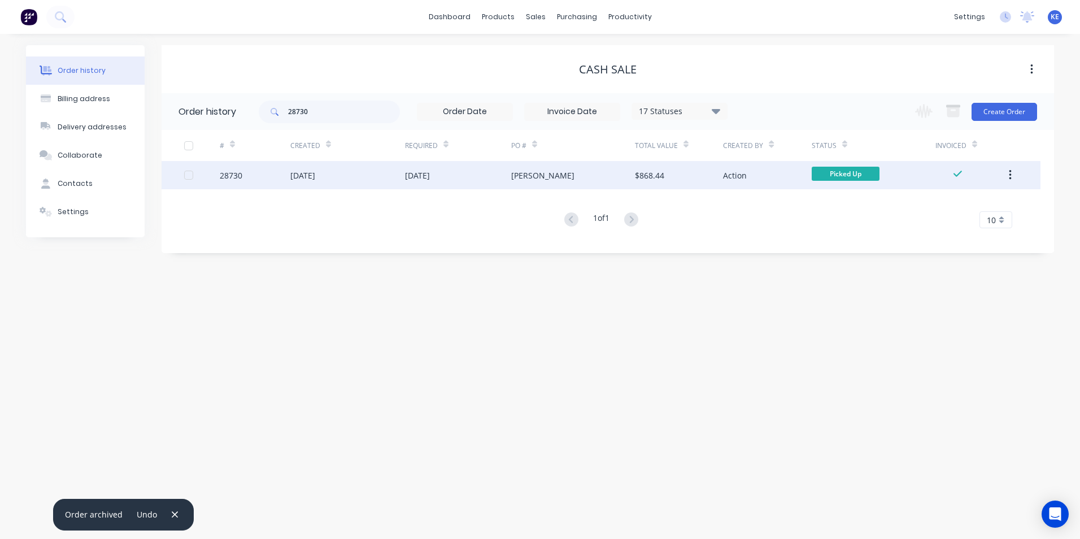
click at [259, 169] on div "28730" at bounding box center [255, 175] width 71 height 28
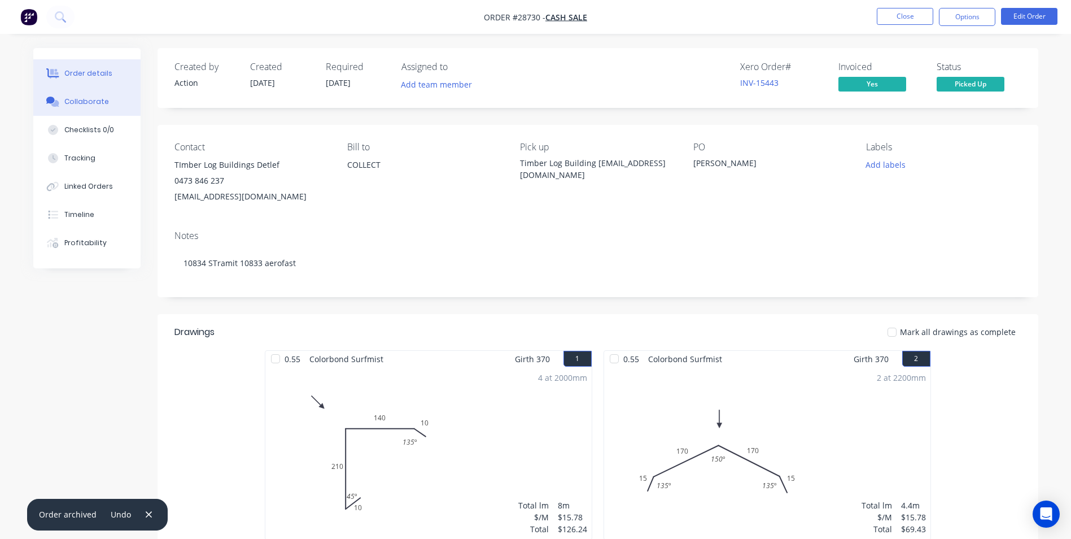
click at [72, 94] on button "Collaborate" at bounding box center [86, 102] width 107 height 28
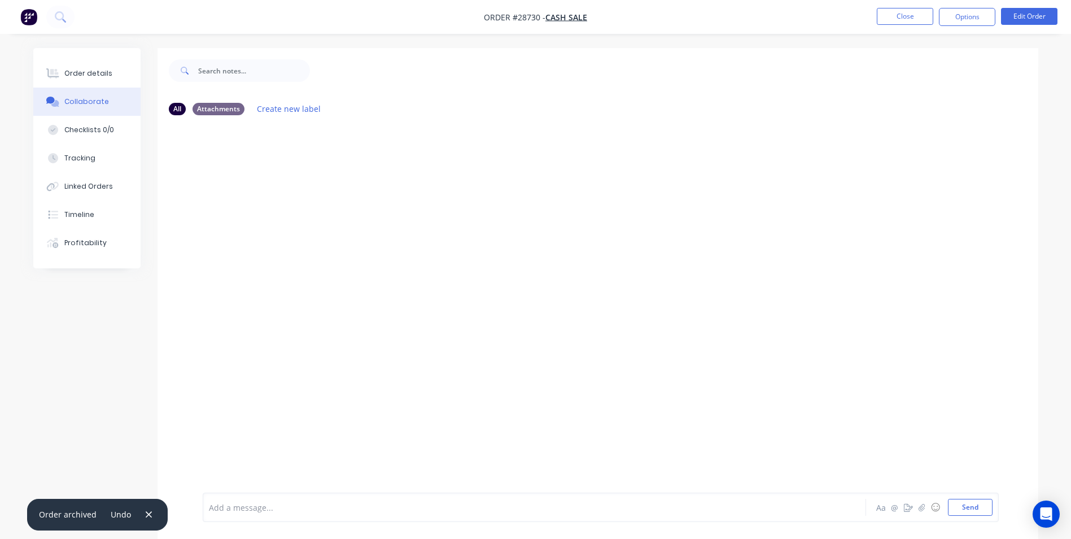
click at [232, 505] on div at bounding box center [503, 508] width 587 height 12
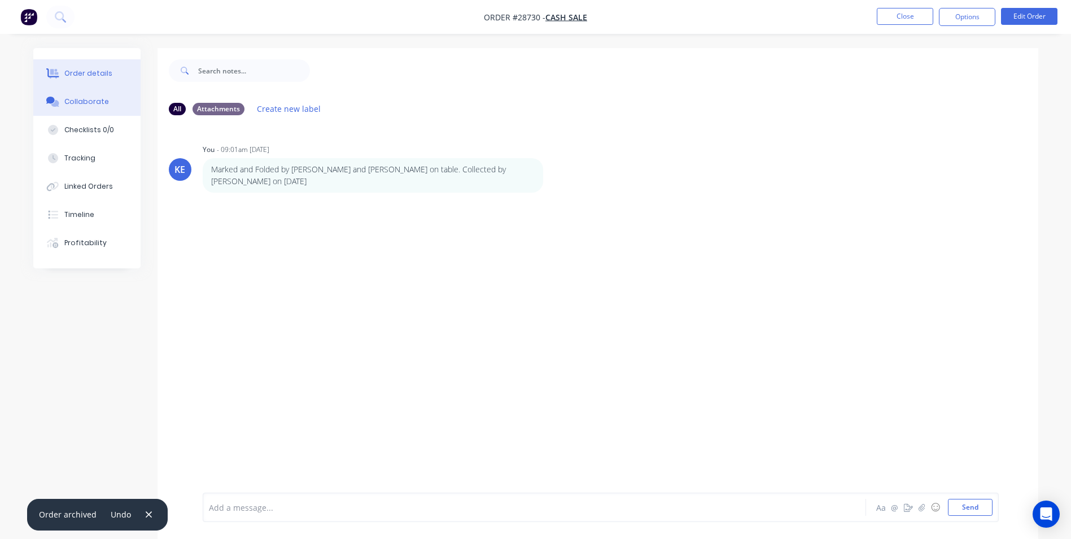
click at [82, 73] on div "Order details" at bounding box center [88, 73] width 48 height 10
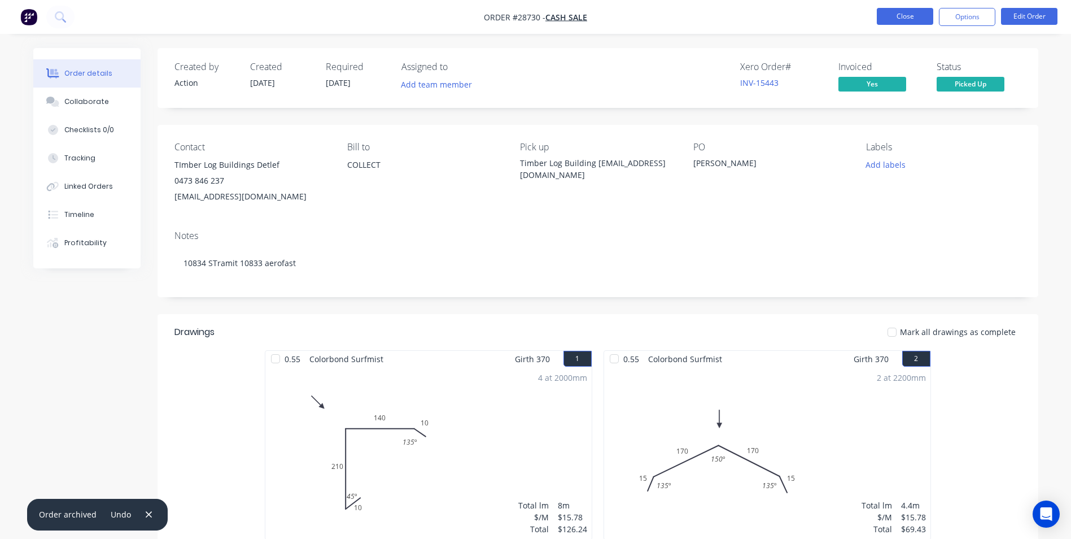
click at [897, 18] on button "Close" at bounding box center [905, 16] width 56 height 17
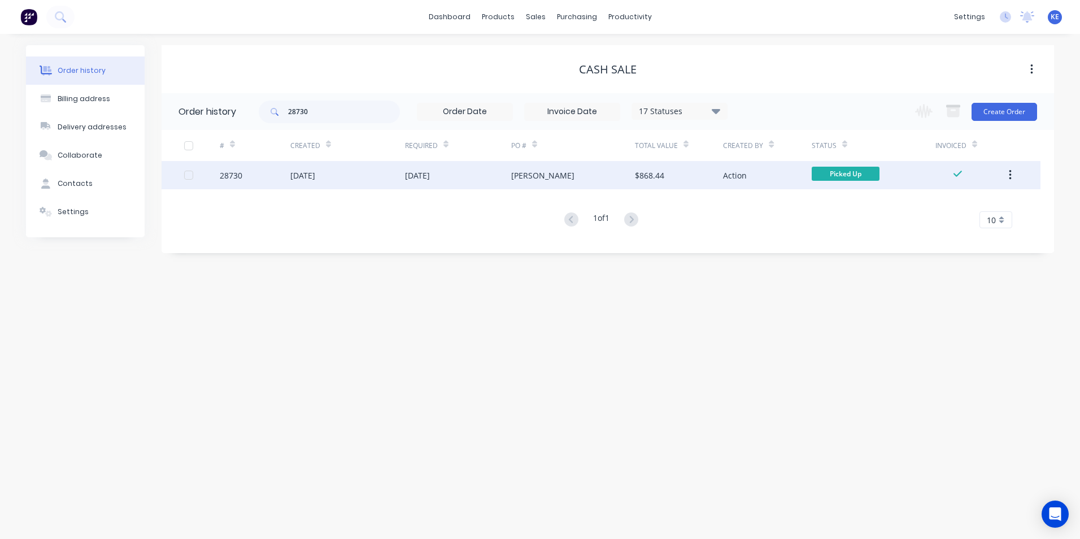
click at [1009, 176] on icon "button" at bounding box center [1010, 175] width 3 height 12
click at [957, 201] on div "Archive" at bounding box center [969, 205] width 87 height 16
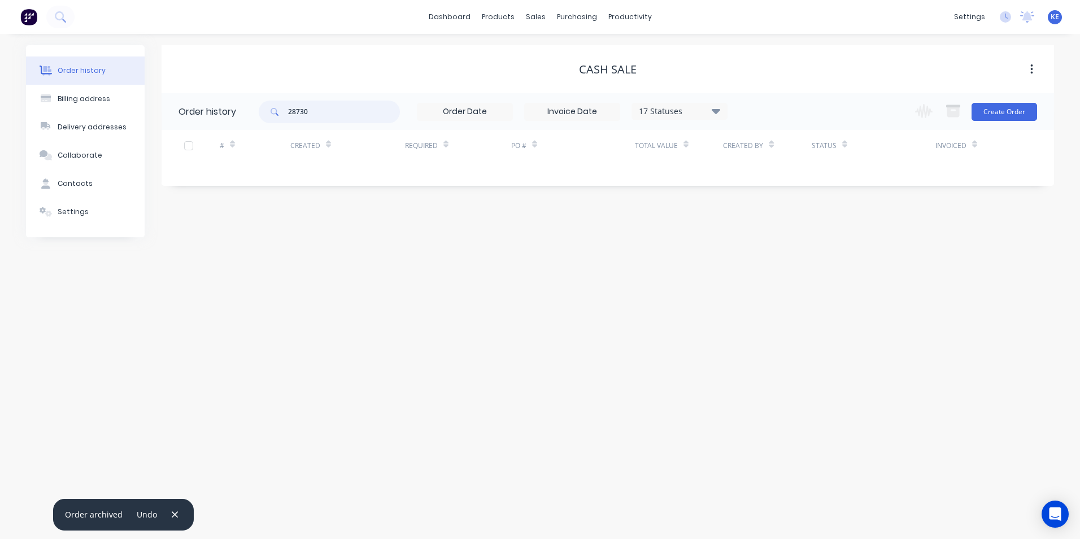
drag, startPoint x: 345, startPoint y: 115, endPoint x: 214, endPoint y: 120, distance: 131.1
click at [214, 120] on header "Order history 28730 17 Statuses Invoice Status Invoiced Not Invoiced Partial Or…" at bounding box center [608, 111] width 892 height 37
type input "28729"
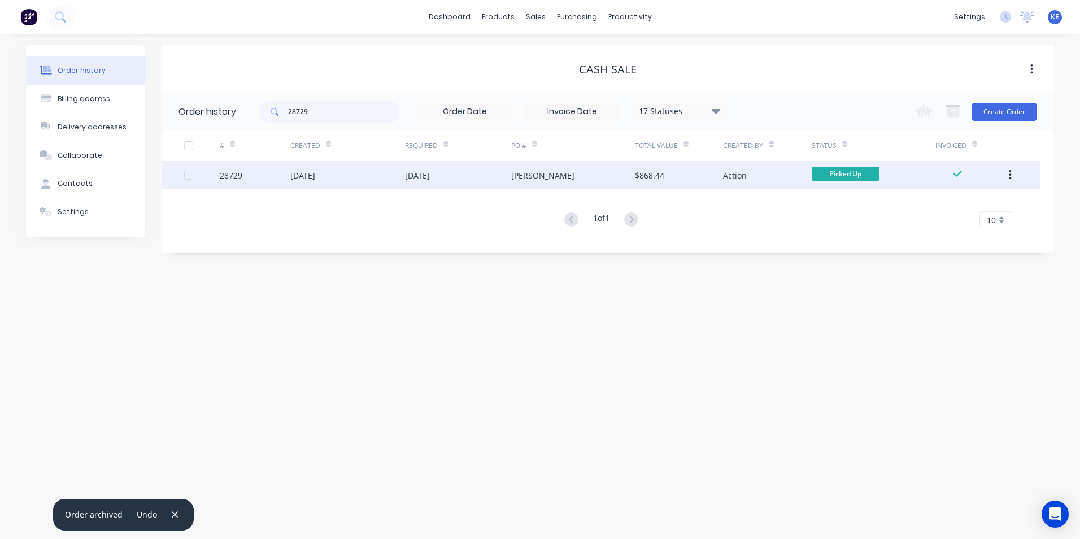
click at [261, 177] on div "28729" at bounding box center [255, 175] width 71 height 28
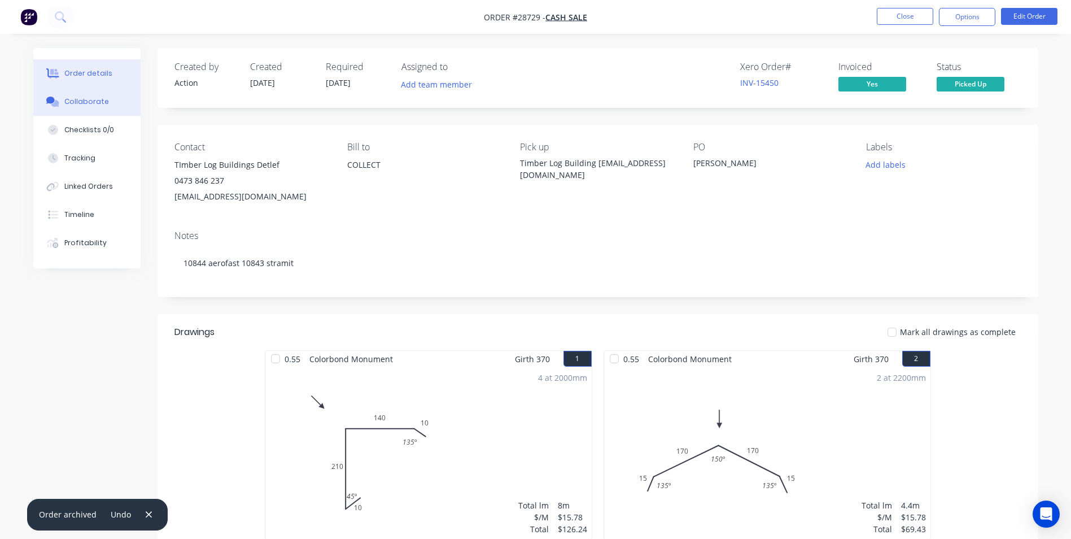
click at [83, 98] on div "Collaborate" at bounding box center [86, 102] width 45 height 10
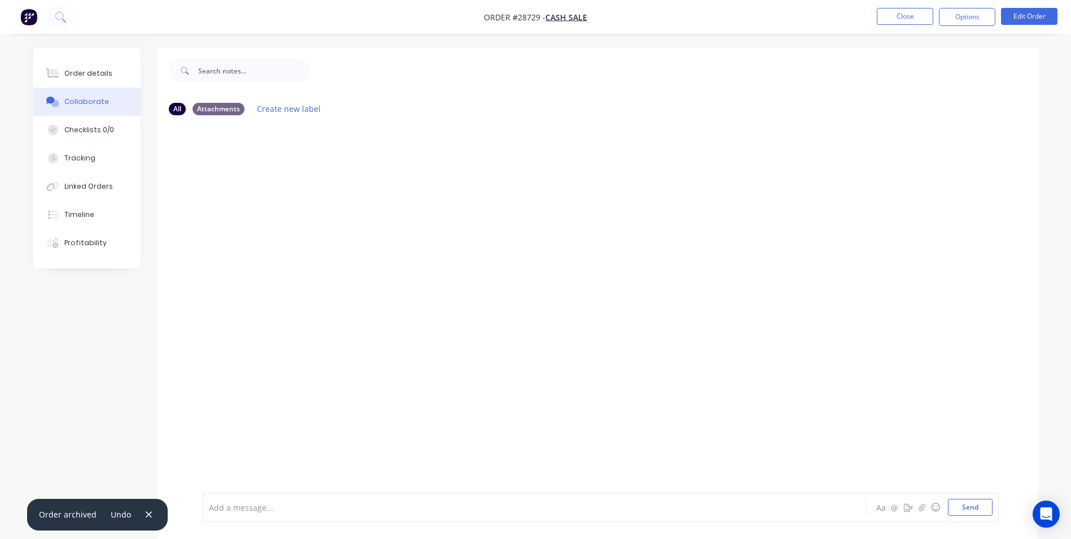
click at [267, 496] on div "Add a message... Aa @ ☺ Send" at bounding box center [601, 506] width 796 height 29
click at [236, 509] on div at bounding box center [503, 508] width 587 height 12
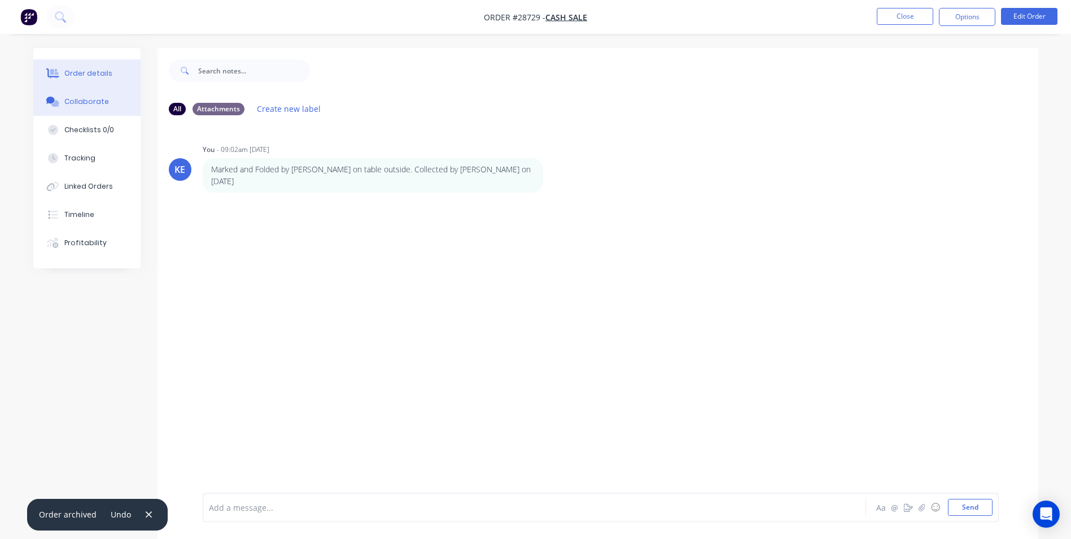
click at [80, 67] on button "Order details" at bounding box center [86, 73] width 107 height 28
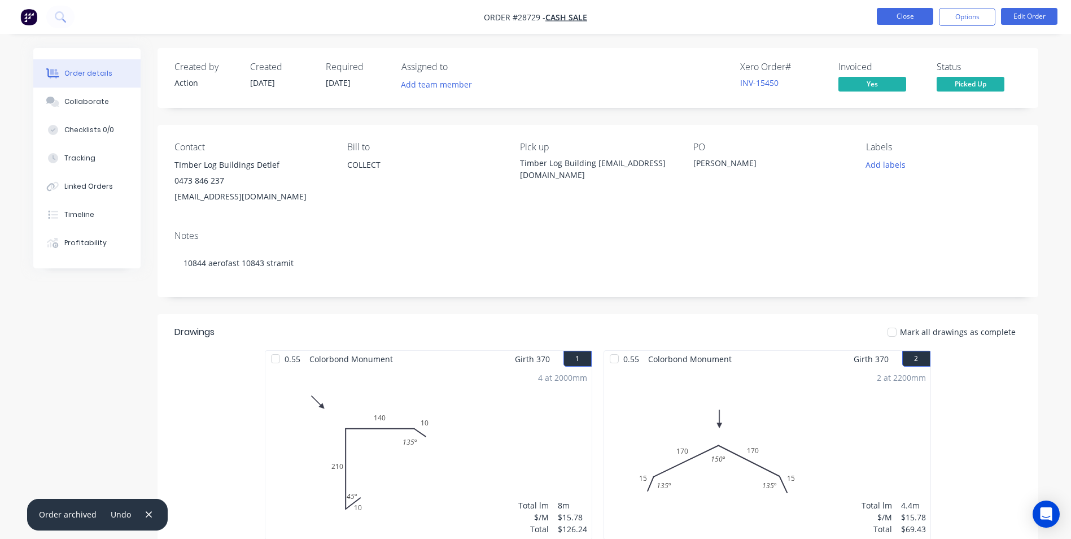
click at [904, 15] on button "Close" at bounding box center [905, 16] width 56 height 17
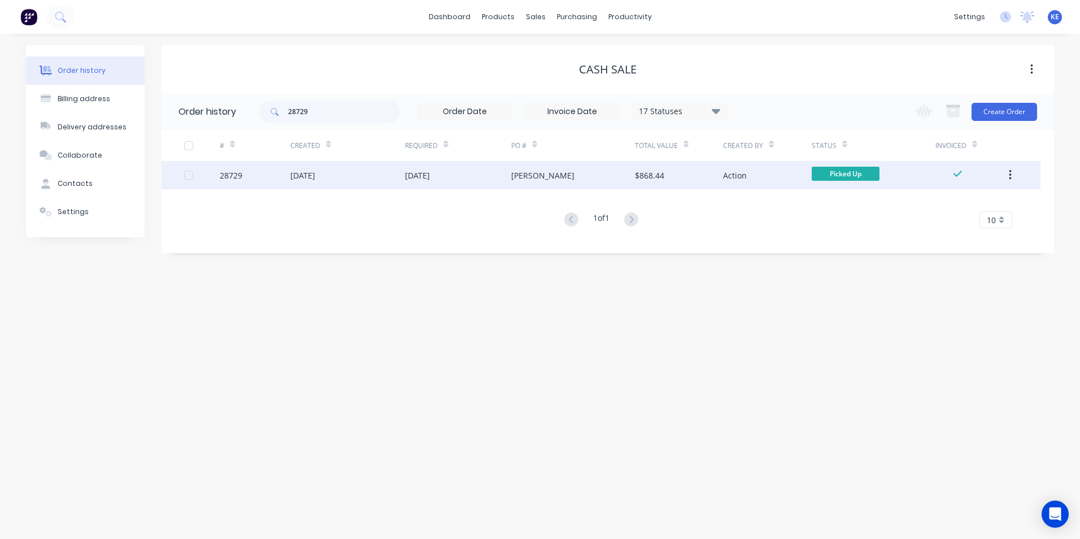
click at [1012, 175] on button "button" at bounding box center [1010, 175] width 27 height 20
click at [942, 207] on div "Archive" at bounding box center [969, 205] width 87 height 16
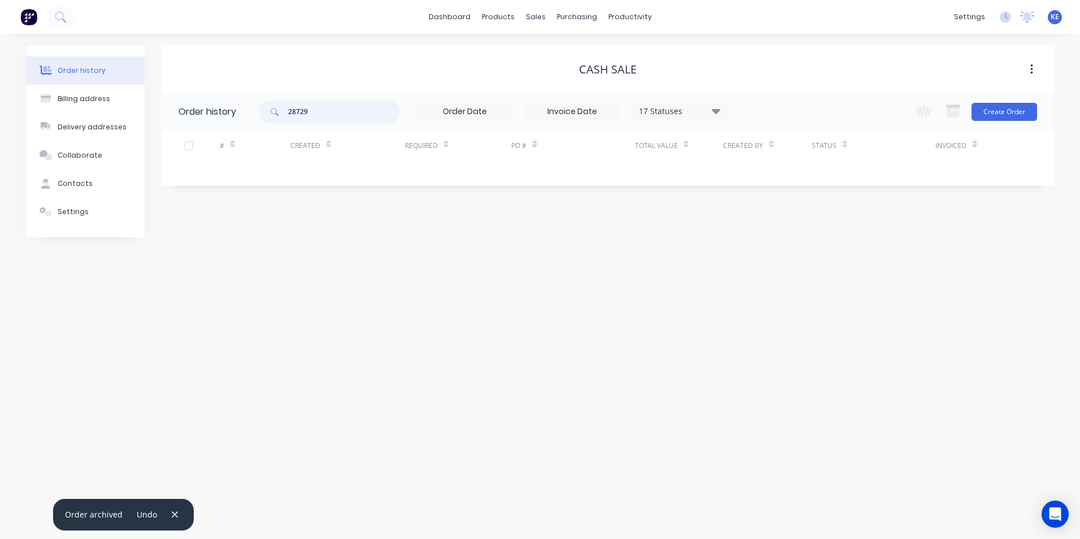
drag, startPoint x: 329, startPoint y: 110, endPoint x: 243, endPoint y: 119, distance: 85.7
click at [243, 119] on header "Order history 28729 17 Statuses Invoice Status Invoiced Not Invoiced Partial Or…" at bounding box center [608, 111] width 892 height 37
type input "28607"
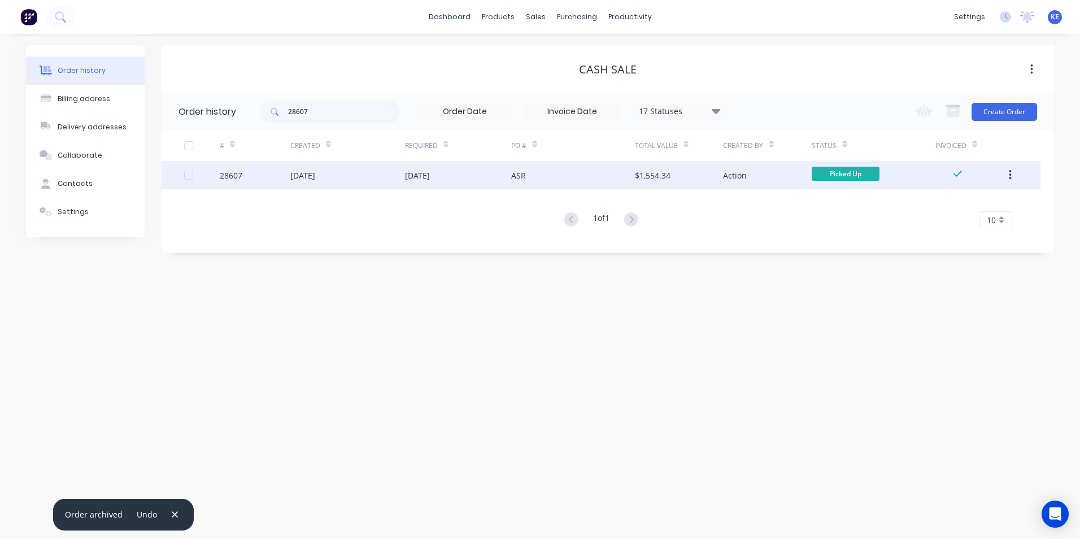
click at [260, 176] on div "28607" at bounding box center [255, 175] width 71 height 28
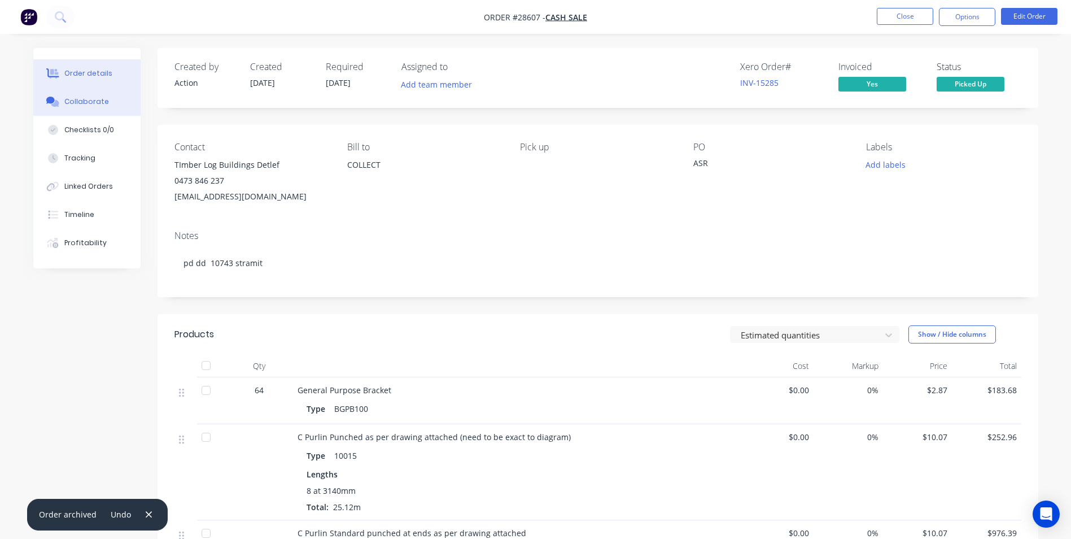
click at [73, 110] on button "Collaborate" at bounding box center [86, 102] width 107 height 28
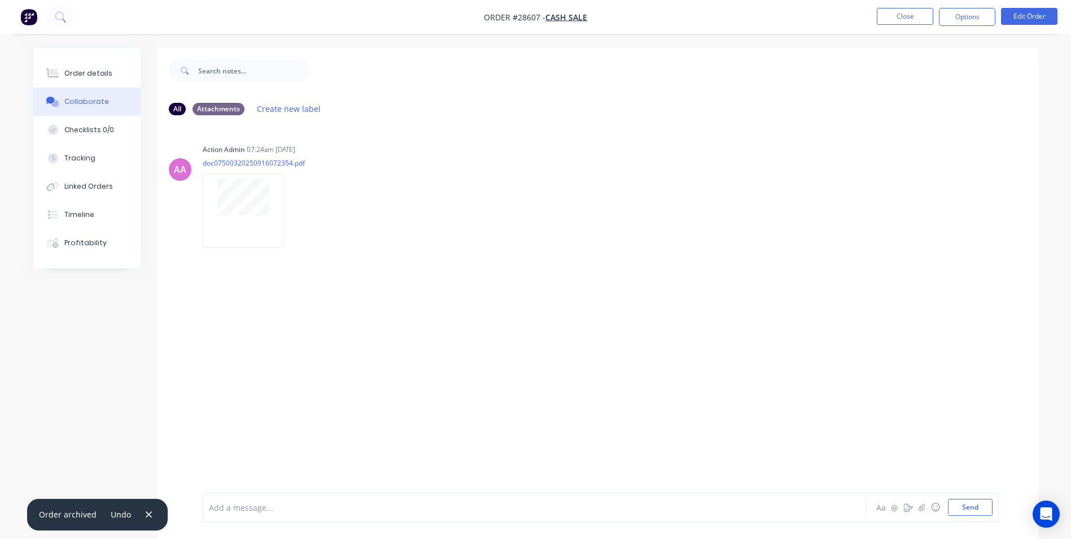
click at [253, 503] on div at bounding box center [503, 508] width 587 height 12
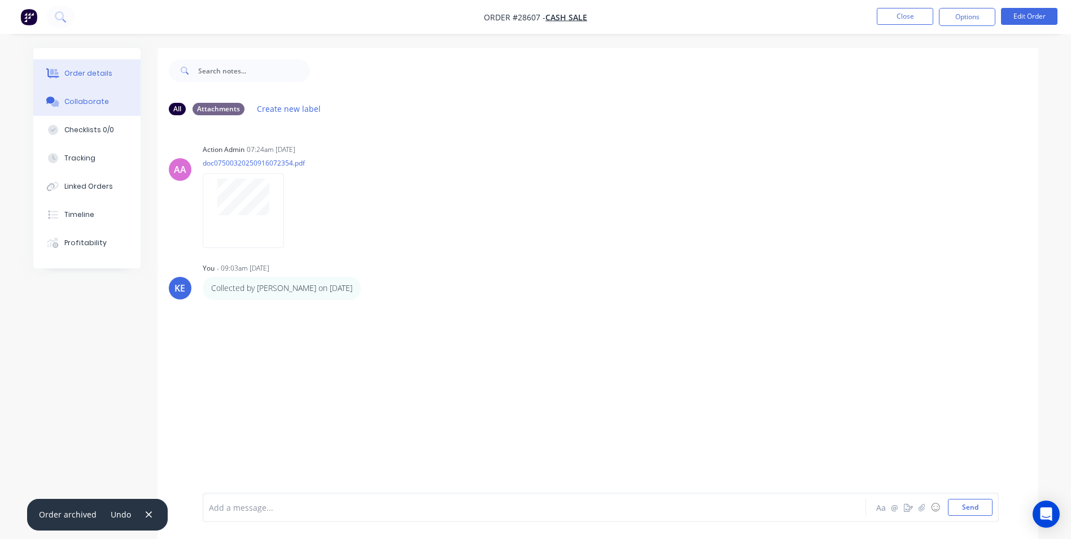
click at [67, 68] on div "Order details" at bounding box center [88, 73] width 48 height 10
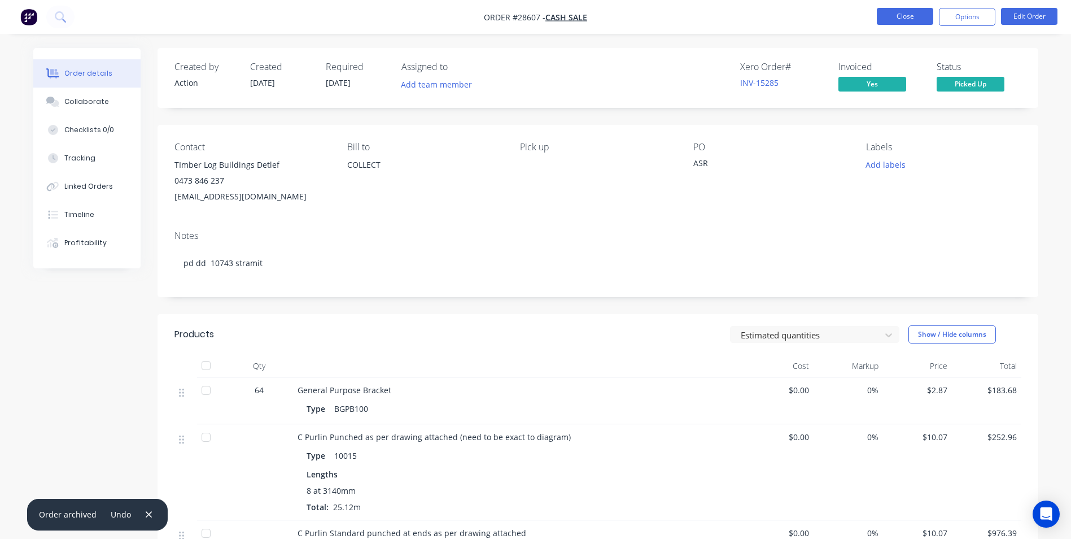
click at [894, 19] on button "Close" at bounding box center [905, 16] width 56 height 17
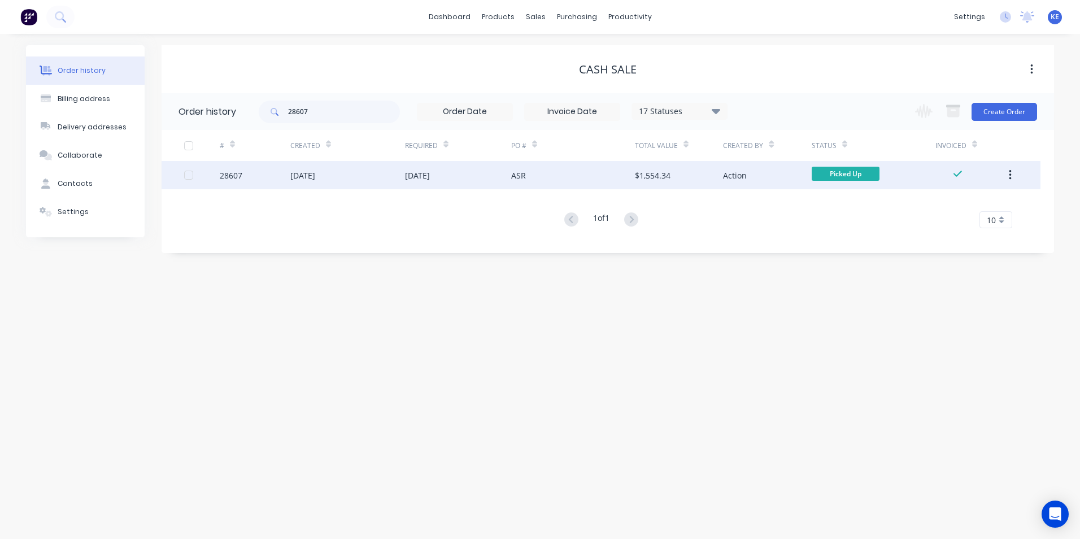
click at [1014, 176] on button "button" at bounding box center [1010, 175] width 27 height 20
click at [942, 202] on div "Archive" at bounding box center [969, 205] width 87 height 16
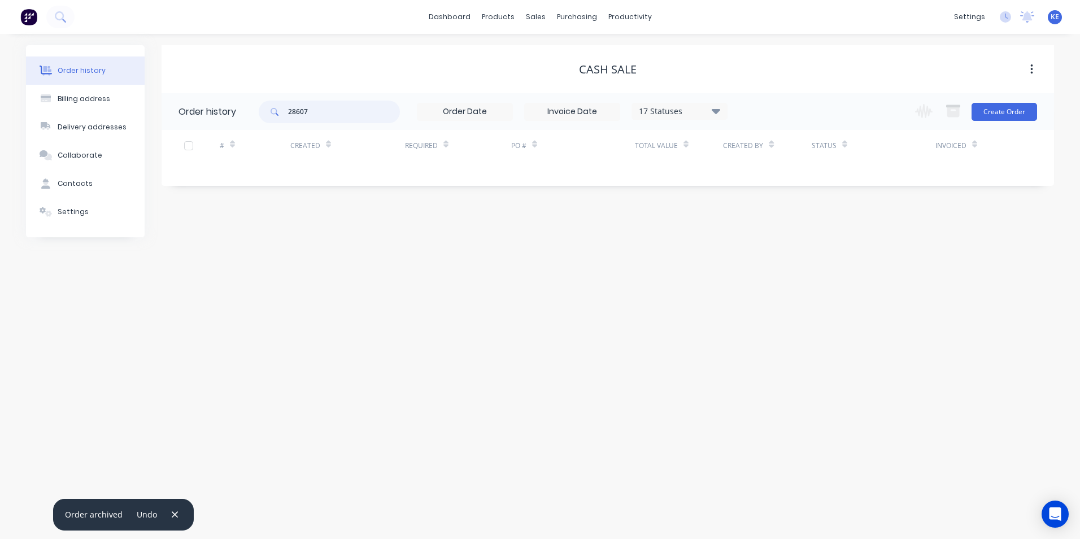
drag, startPoint x: 308, startPoint y: 112, endPoint x: 242, endPoint y: 115, distance: 66.7
click at [242, 115] on header "Order history 28607 17 Statuses Invoice Status Invoiced Not Invoiced Partial Or…" at bounding box center [608, 111] width 892 height 37
type input "28728"
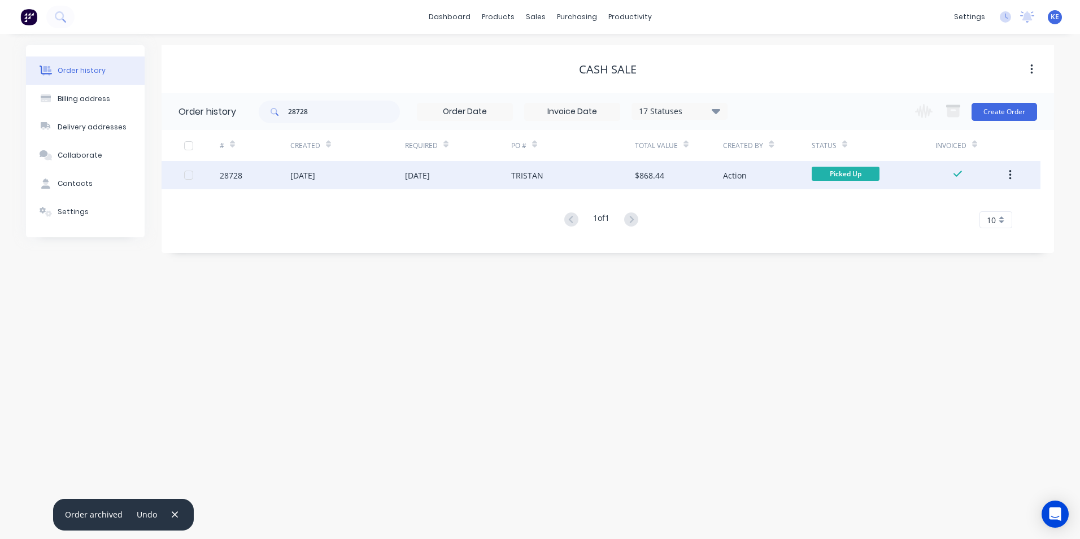
click at [266, 180] on div "28728" at bounding box center [255, 175] width 71 height 28
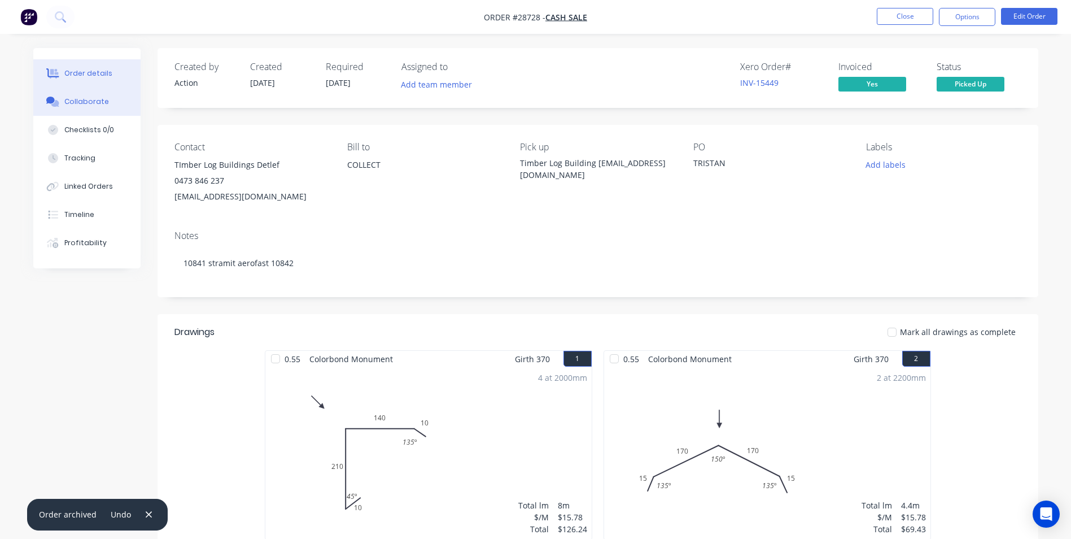
click at [95, 98] on div "Collaborate" at bounding box center [86, 102] width 45 height 10
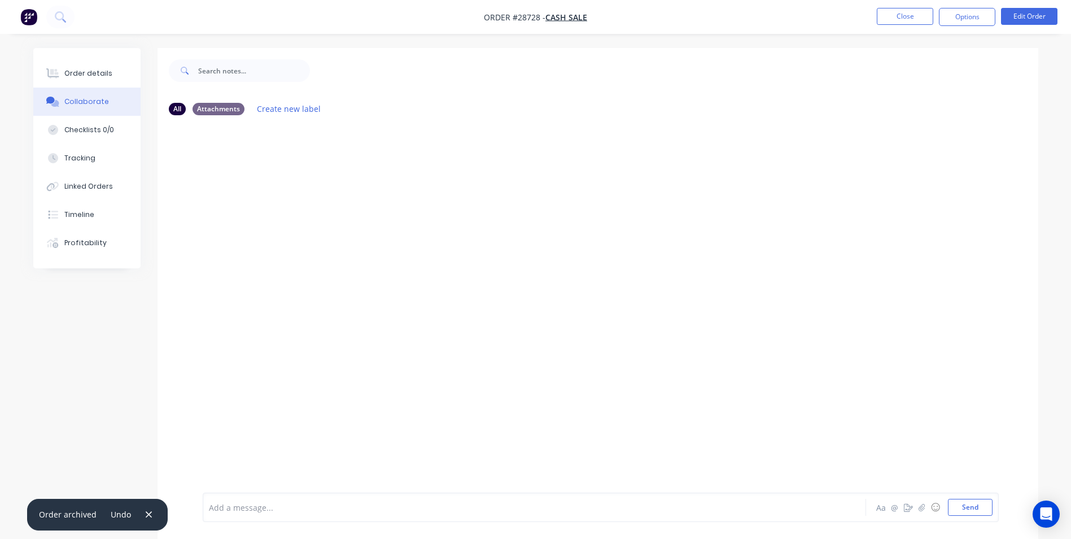
click at [147, 513] on icon "button" at bounding box center [149, 514] width 6 height 6
drag, startPoint x: 246, startPoint y: 509, endPoint x: 251, endPoint y: 496, distance: 14.2
click at [248, 505] on div at bounding box center [503, 508] width 587 height 12
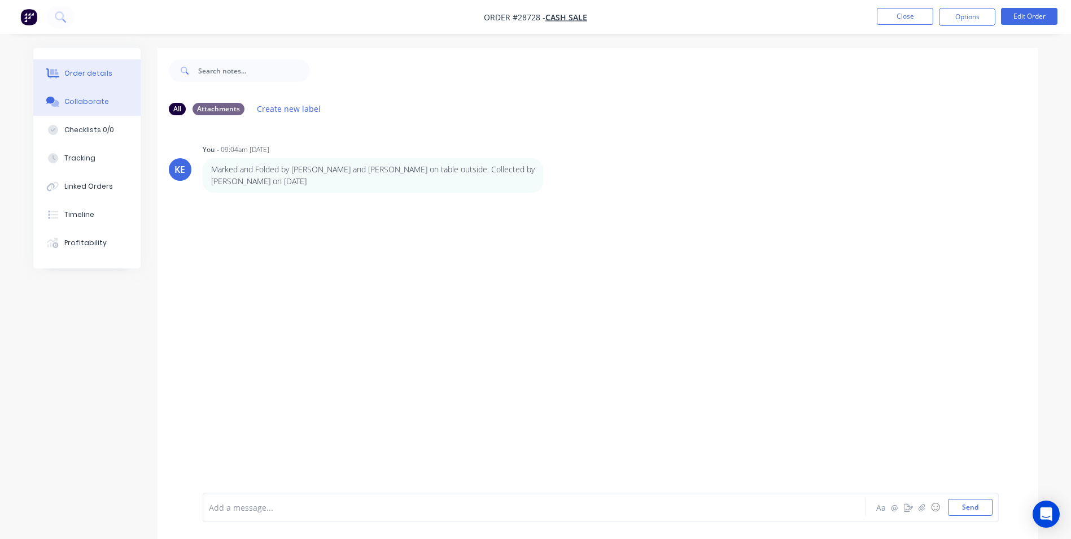
click at [78, 72] on div "Order details" at bounding box center [88, 73] width 48 height 10
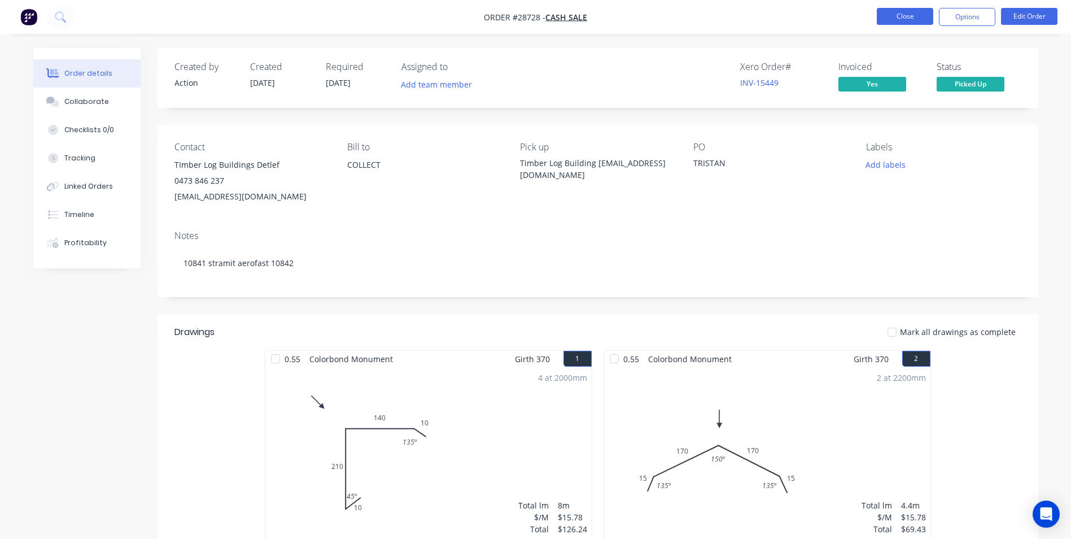
click at [914, 19] on button "Close" at bounding box center [905, 16] width 56 height 17
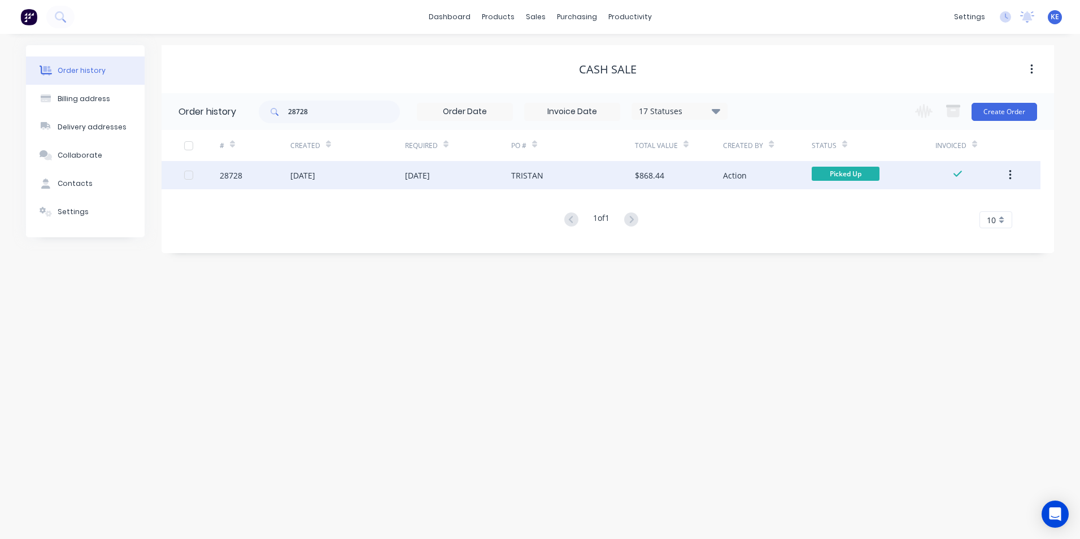
click at [1012, 176] on button "button" at bounding box center [1010, 175] width 27 height 20
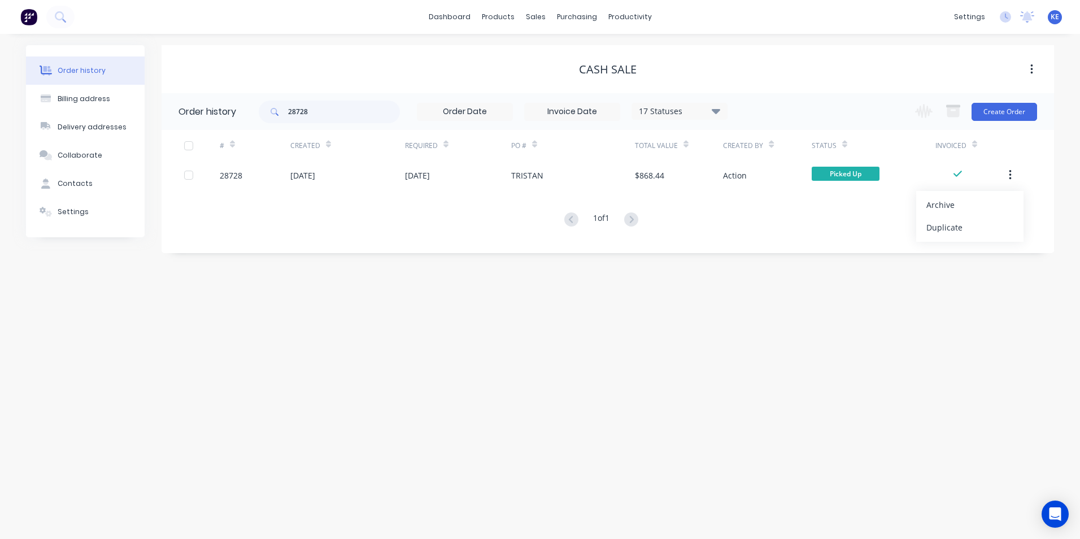
drag, startPoint x: 945, startPoint y: 202, endPoint x: 908, endPoint y: 210, distance: 38.2
click at [944, 202] on div "Archive" at bounding box center [969, 205] width 87 height 16
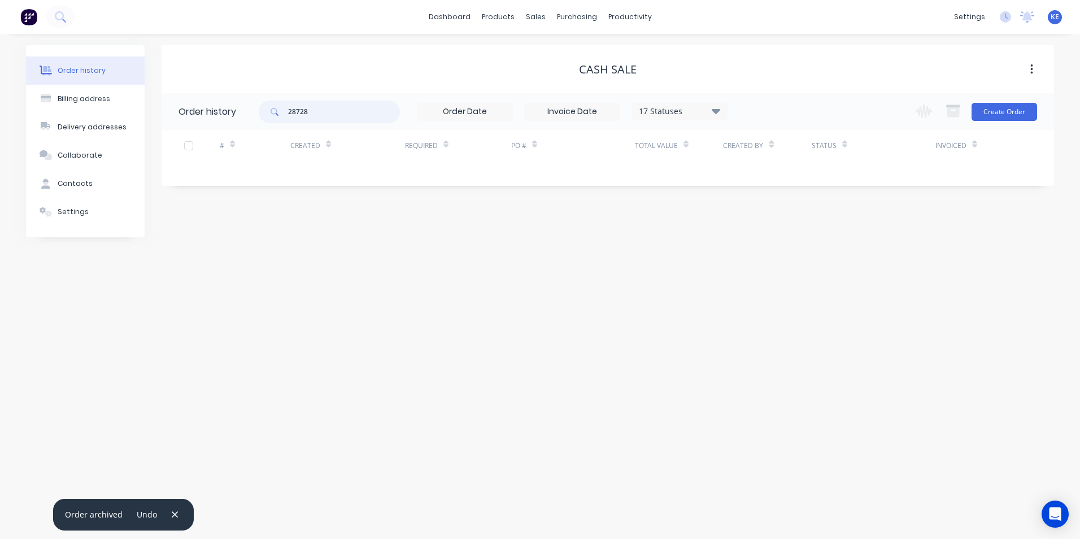
drag, startPoint x: 318, startPoint y: 109, endPoint x: 245, endPoint y: 115, distance: 73.1
click at [245, 115] on header "Order history 28728 17 Statuses Invoice Status Invoiced Not Invoiced Partial Or…" at bounding box center [608, 111] width 892 height 37
type input "28975"
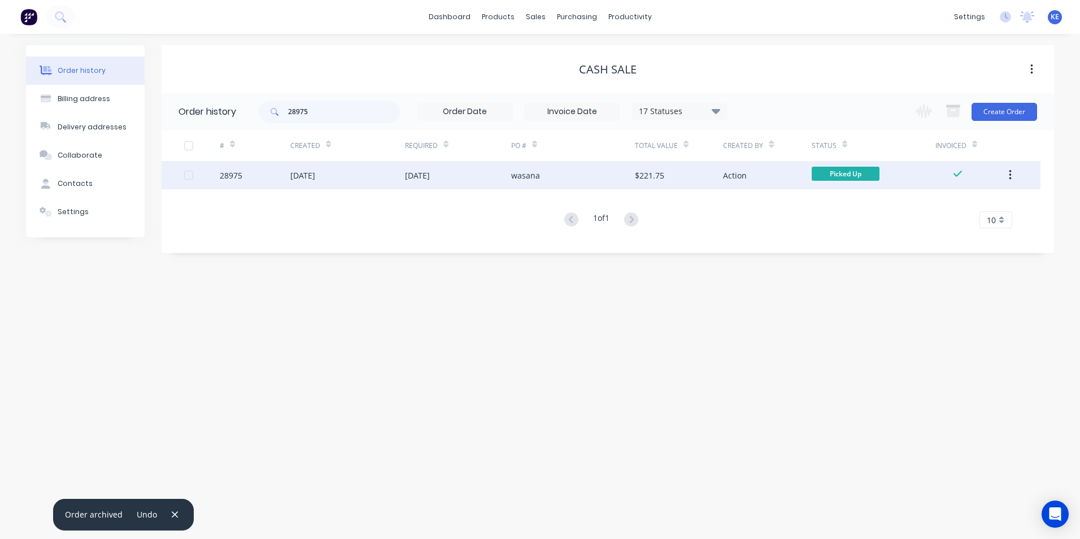
click at [260, 180] on div "28975" at bounding box center [255, 175] width 71 height 28
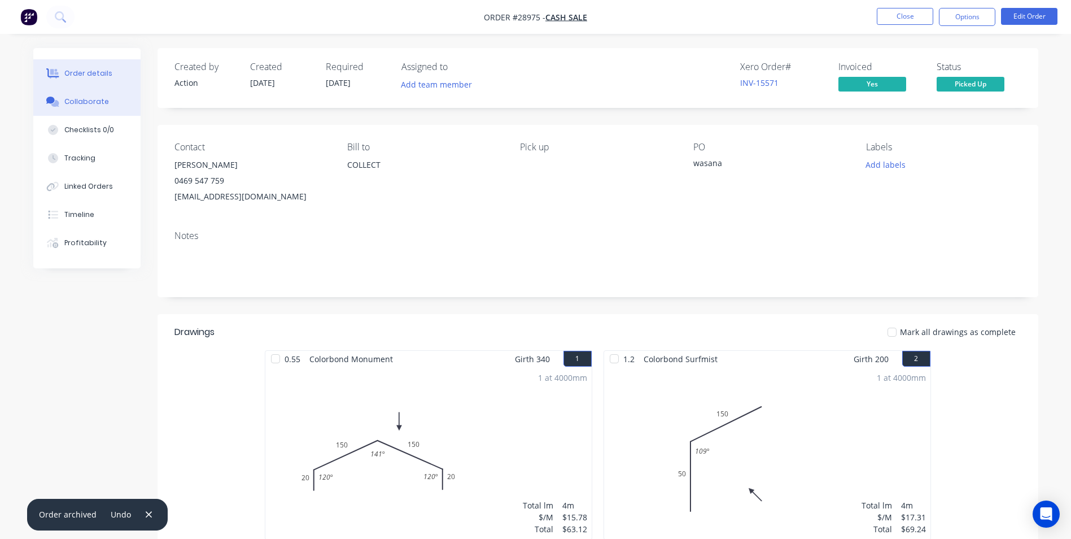
drag, startPoint x: 82, startPoint y: 100, endPoint x: 106, endPoint y: 95, distance: 24.3
click at [83, 99] on div "Collaborate" at bounding box center [86, 102] width 45 height 10
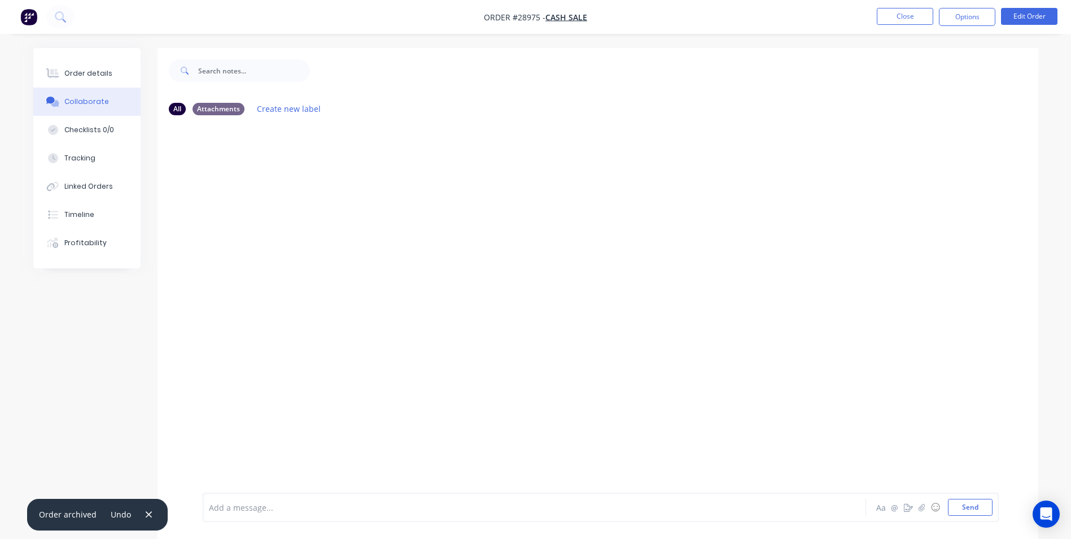
click at [259, 503] on div at bounding box center [503, 508] width 587 height 12
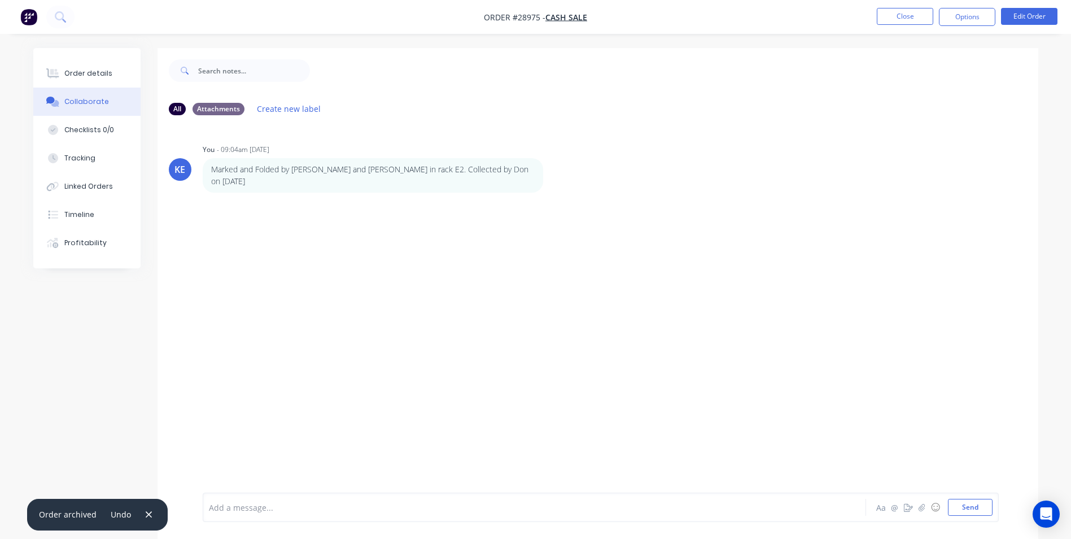
drag, startPoint x: 85, startPoint y: 72, endPoint x: 149, endPoint y: 59, distance: 64.6
click at [89, 69] on div "Order details" at bounding box center [88, 73] width 48 height 10
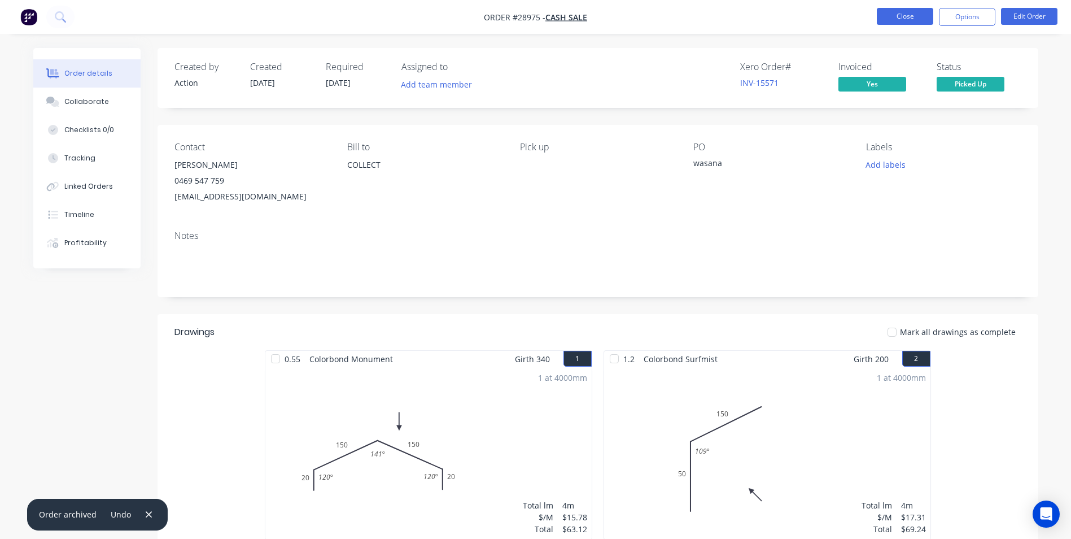
click at [891, 18] on button "Close" at bounding box center [905, 16] width 56 height 17
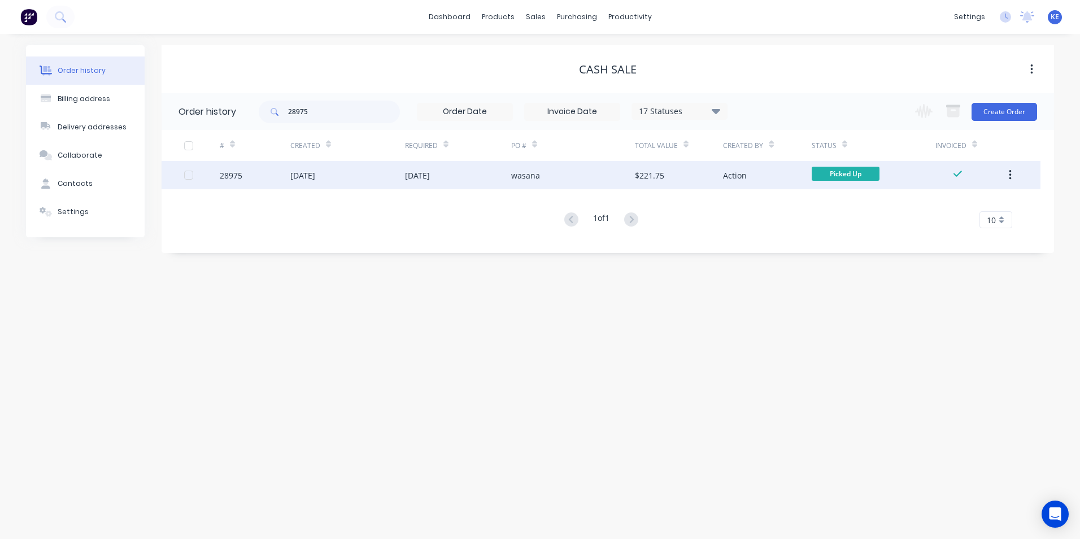
click at [1008, 176] on button "button" at bounding box center [1010, 175] width 27 height 20
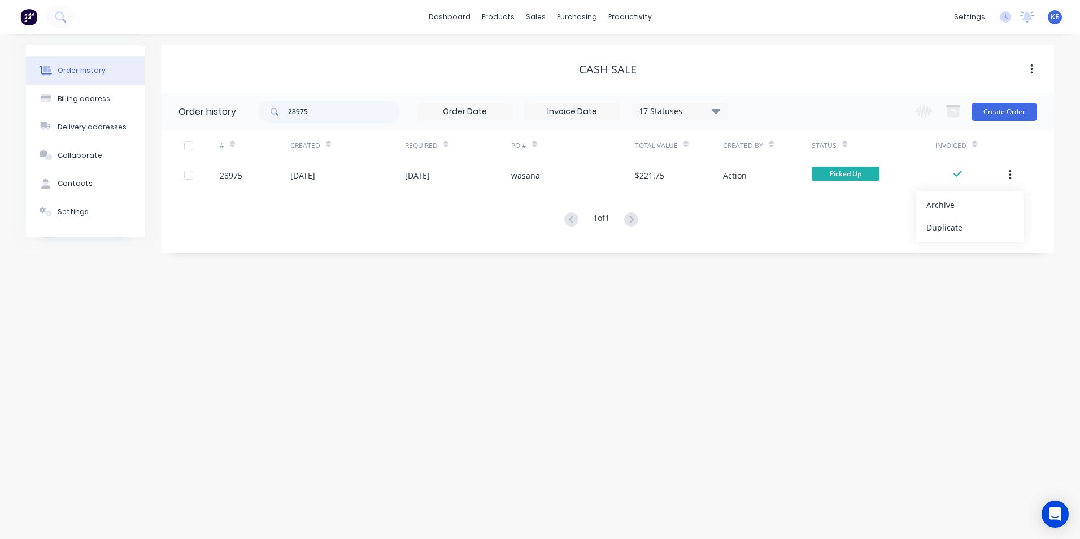
click at [954, 202] on div "Archive" at bounding box center [969, 205] width 87 height 16
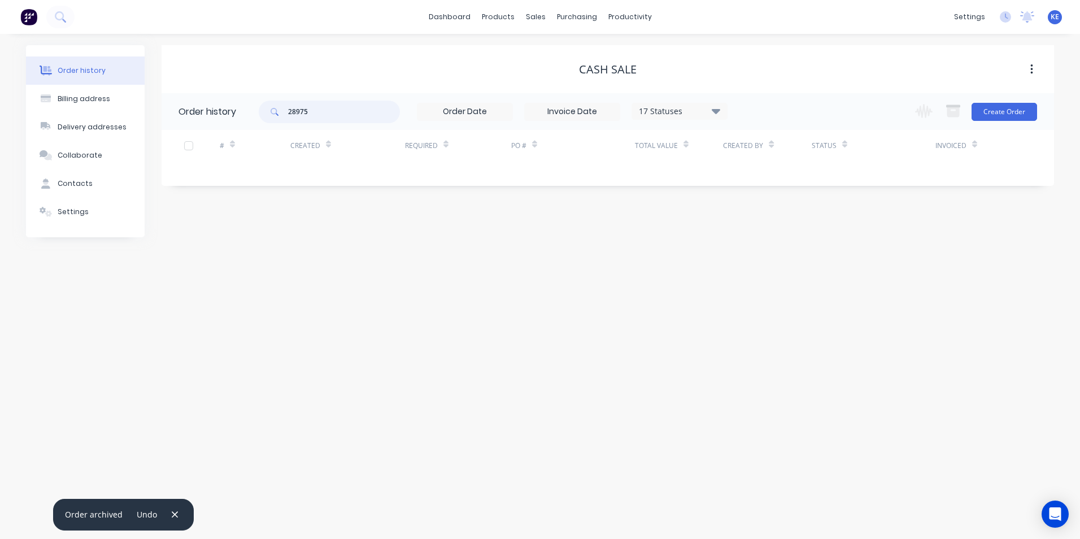
drag, startPoint x: 312, startPoint y: 112, endPoint x: 233, endPoint y: 112, distance: 79.1
click at [233, 112] on header "Order history 28975 17 Statuses Invoice Status Invoiced Not Invoiced Partial Or…" at bounding box center [608, 111] width 892 height 37
type input "24333"
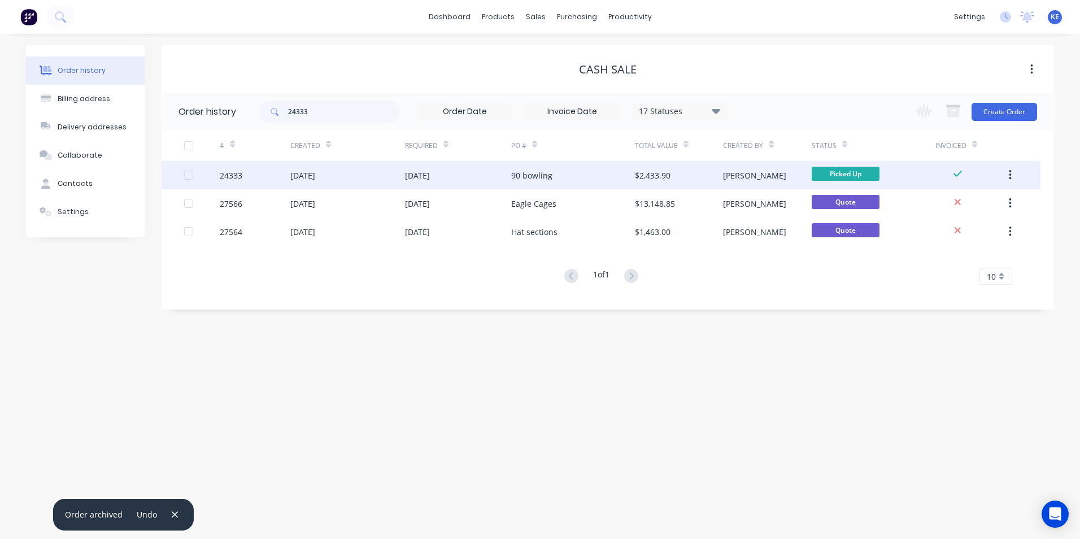
click at [264, 174] on div "24333" at bounding box center [255, 175] width 71 height 28
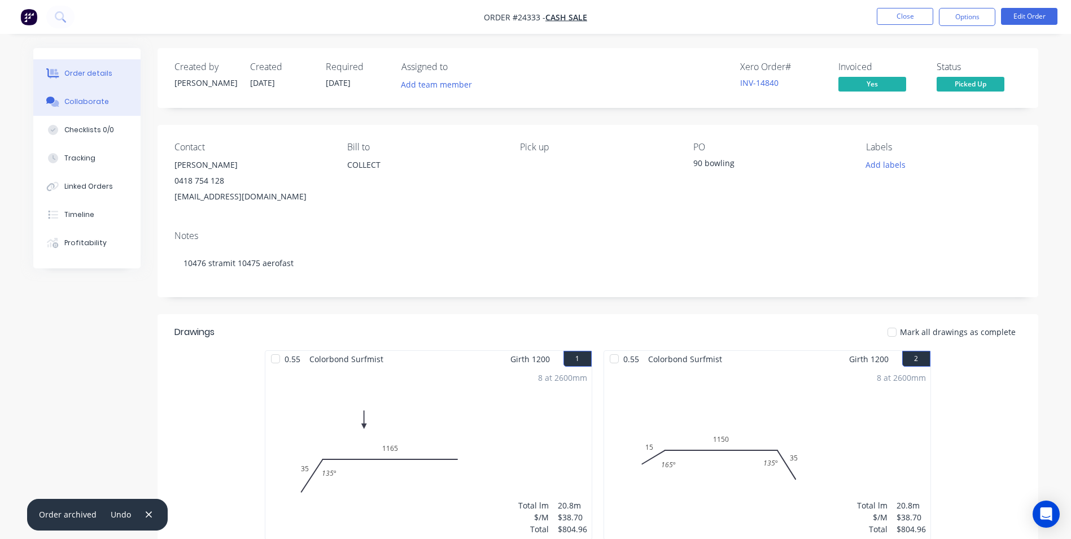
click at [79, 98] on div "Collaborate" at bounding box center [86, 102] width 45 height 10
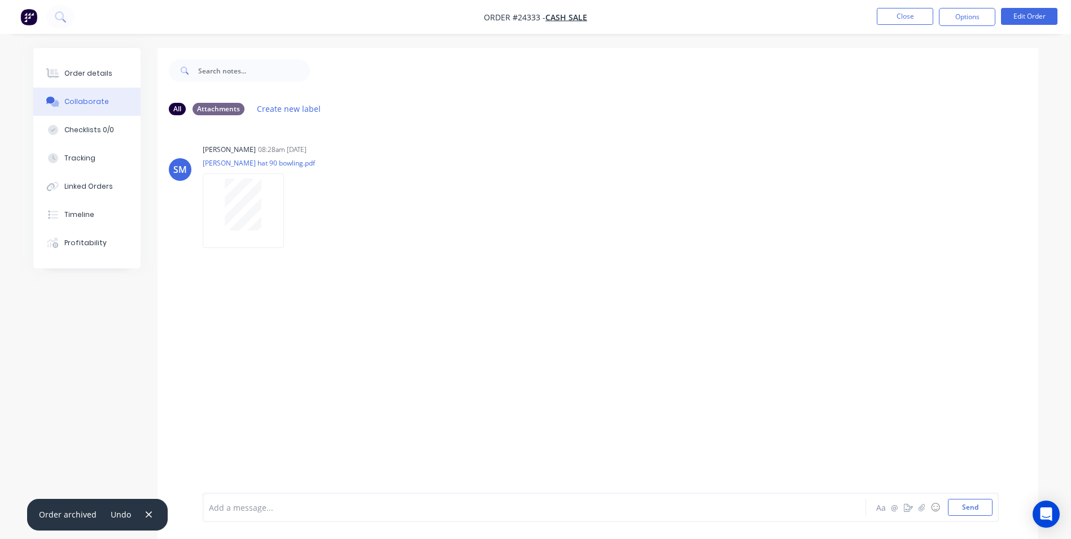
drag, startPoint x: 252, startPoint y: 508, endPoint x: 265, endPoint y: 487, distance: 24.1
click at [253, 505] on div at bounding box center [503, 508] width 587 height 12
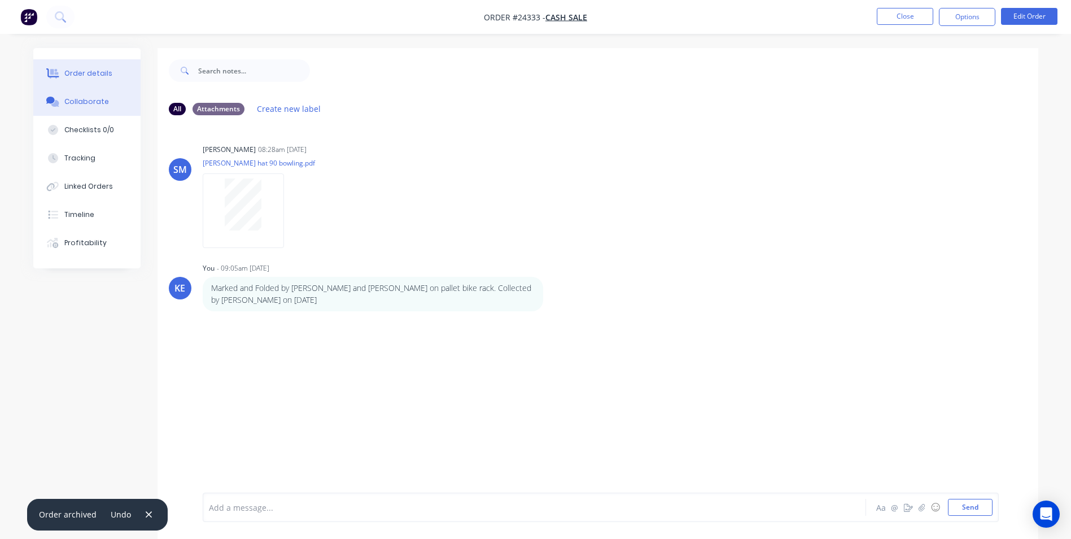
click at [92, 72] on div "Order details" at bounding box center [88, 73] width 48 height 10
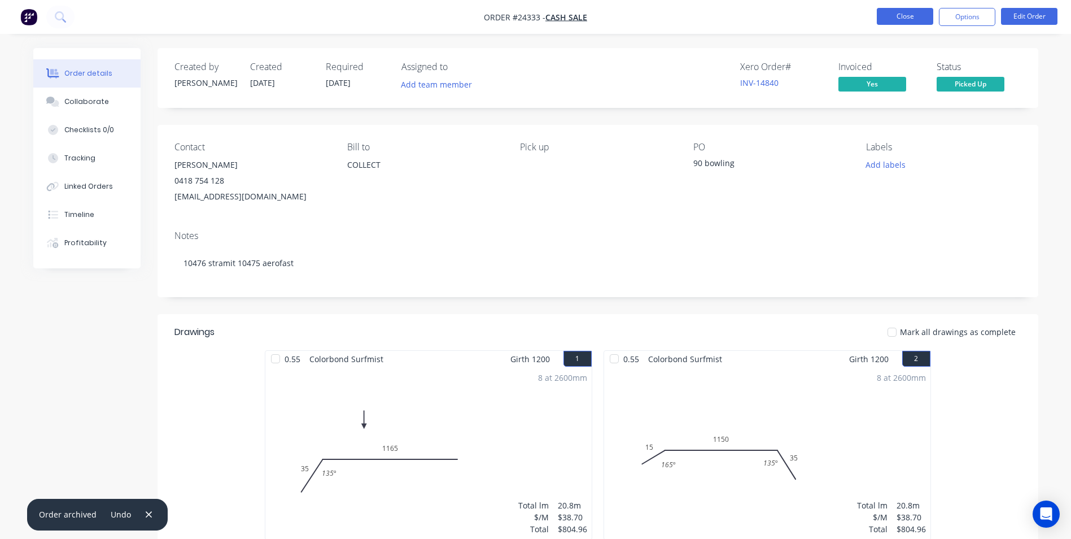
click at [899, 15] on button "Close" at bounding box center [905, 16] width 56 height 17
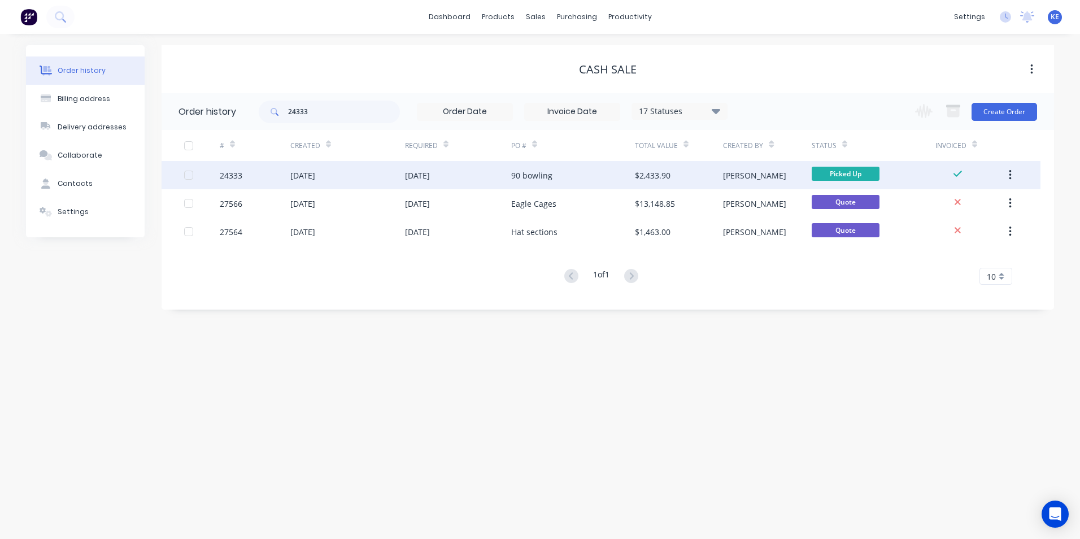
click at [1009, 172] on icon "button" at bounding box center [1010, 175] width 3 height 12
click at [933, 198] on div "Archive" at bounding box center [969, 205] width 87 height 16
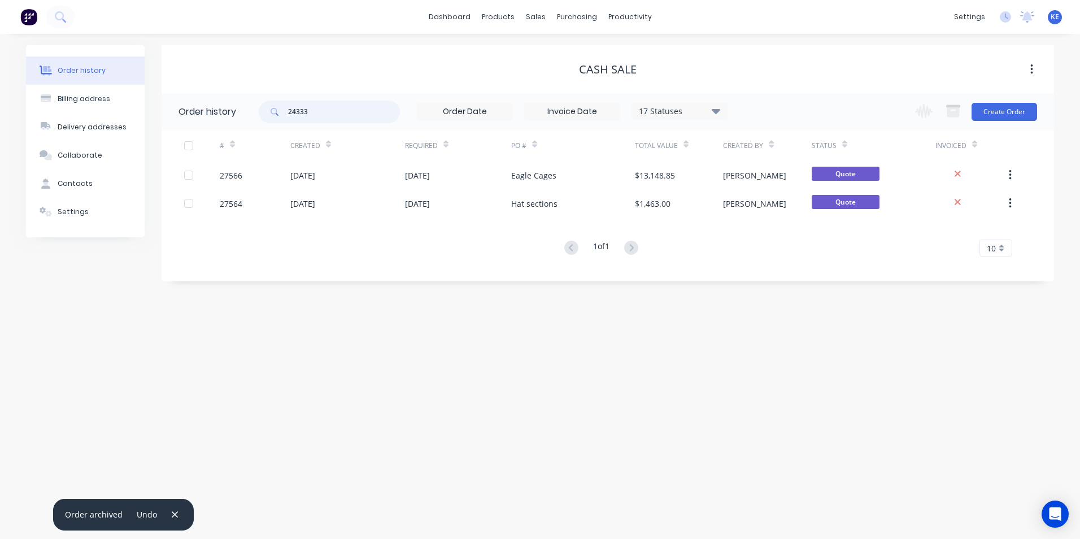
click at [251, 108] on header "Order history 24333 17 Statuses Invoice Status Invoiced Not Invoiced Partial Or…" at bounding box center [608, 111] width 892 height 37
type input "28866"
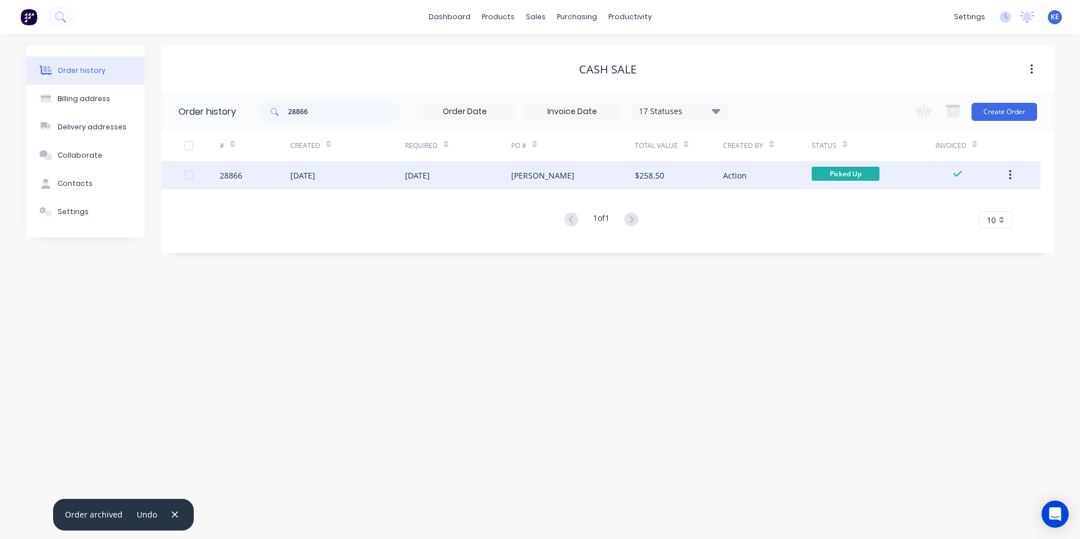
click at [264, 173] on div "28866" at bounding box center [255, 175] width 71 height 28
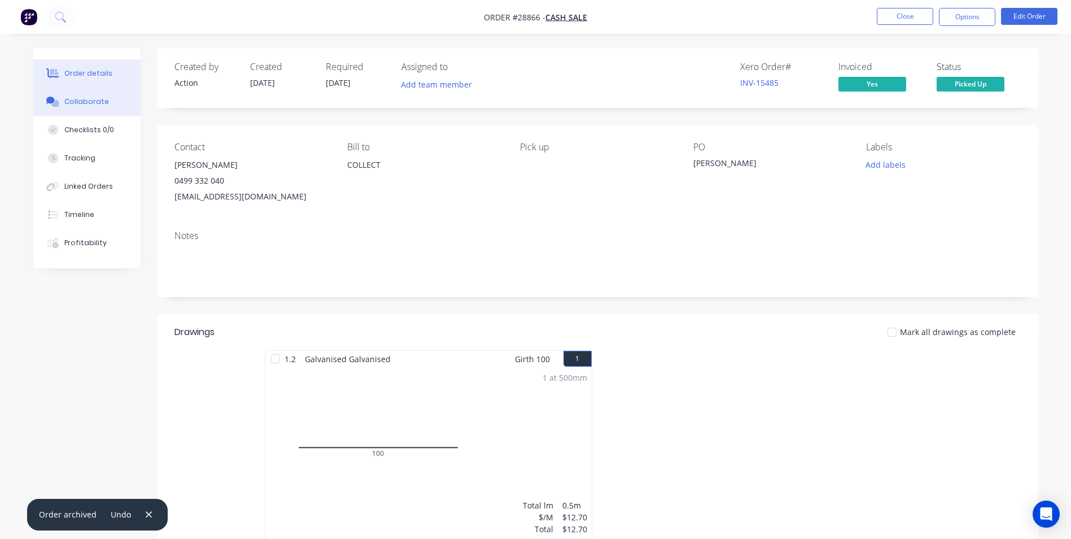
click at [68, 97] on div "Collaborate" at bounding box center [86, 102] width 45 height 10
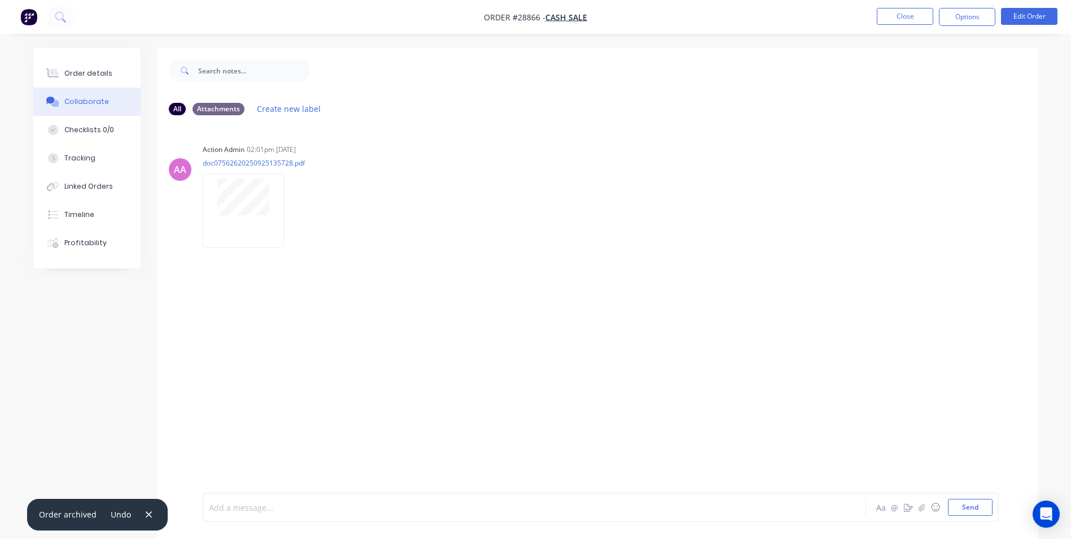
drag, startPoint x: 258, startPoint y: 508, endPoint x: 334, endPoint y: 397, distance: 134.9
click at [261, 503] on div at bounding box center [503, 508] width 587 height 12
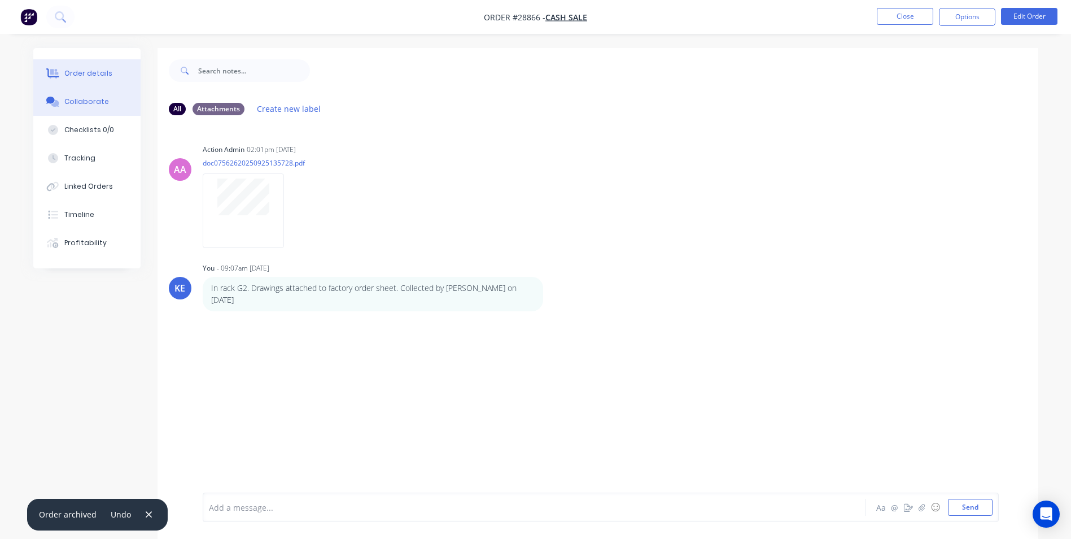
drag, startPoint x: 78, startPoint y: 70, endPoint x: 88, endPoint y: 66, distance: 10.6
click at [78, 69] on div "Order details" at bounding box center [88, 73] width 48 height 10
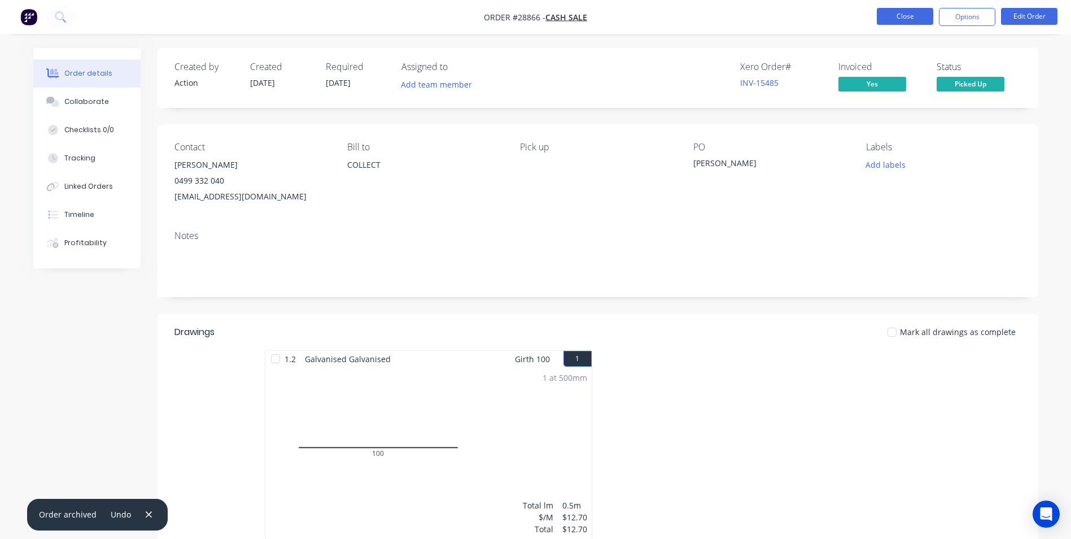
click at [910, 15] on button "Close" at bounding box center [905, 16] width 56 height 17
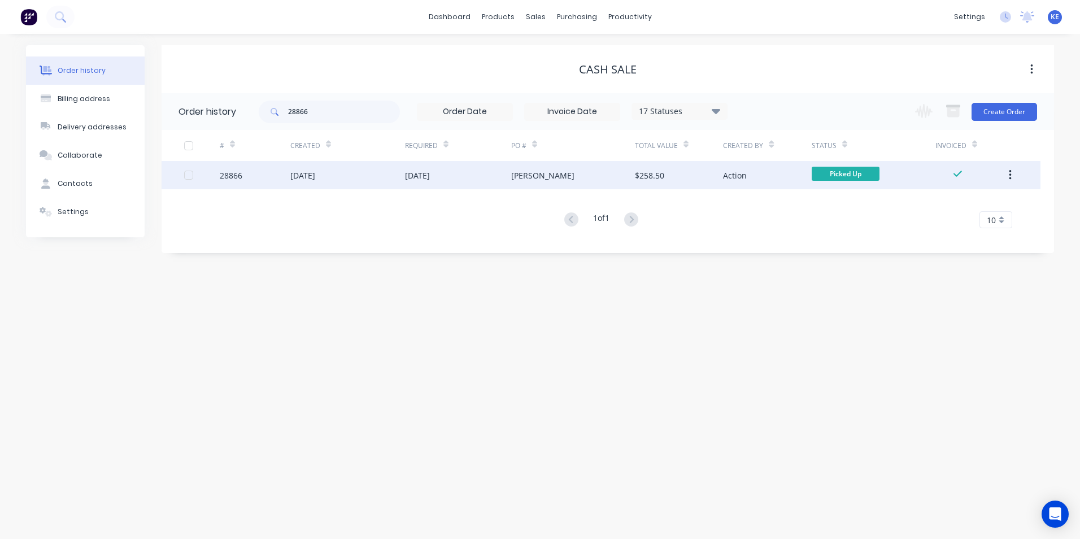
click at [1013, 171] on button "button" at bounding box center [1010, 175] width 27 height 20
click at [934, 206] on div "Archive" at bounding box center [969, 205] width 87 height 16
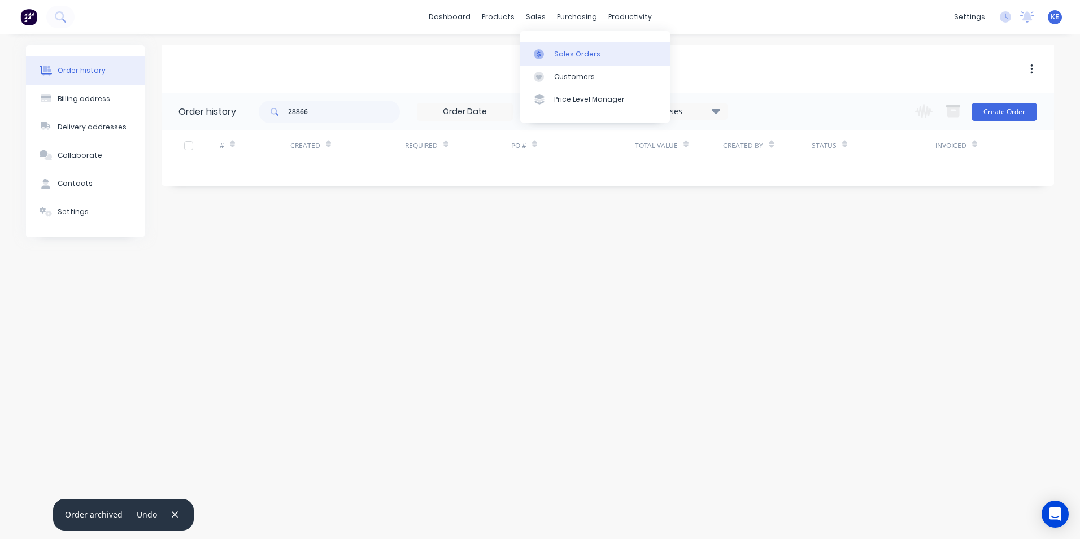
click at [547, 59] on link "Sales Orders" at bounding box center [595, 53] width 150 height 23
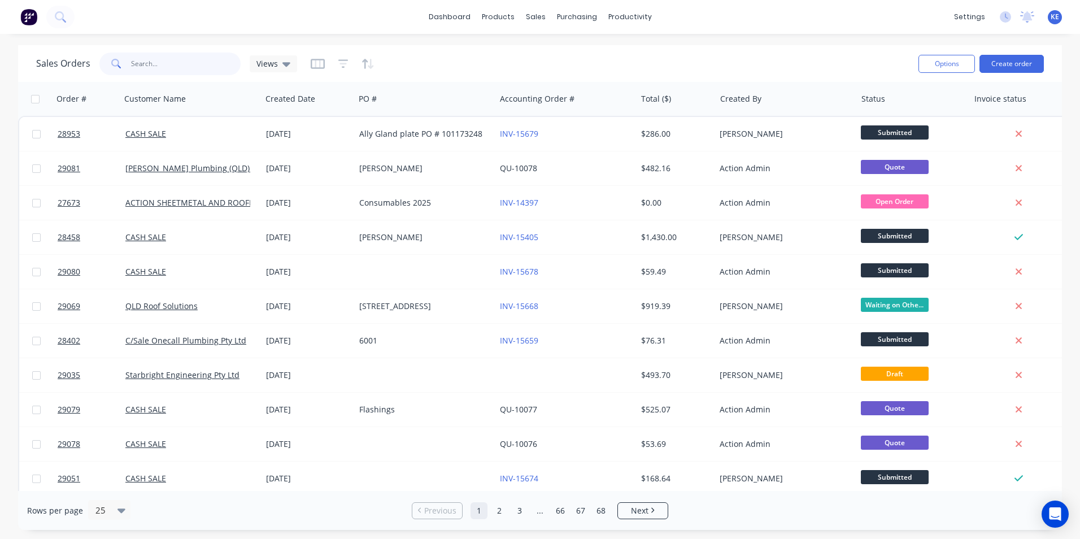
click at [151, 61] on input "text" at bounding box center [186, 64] width 110 height 23
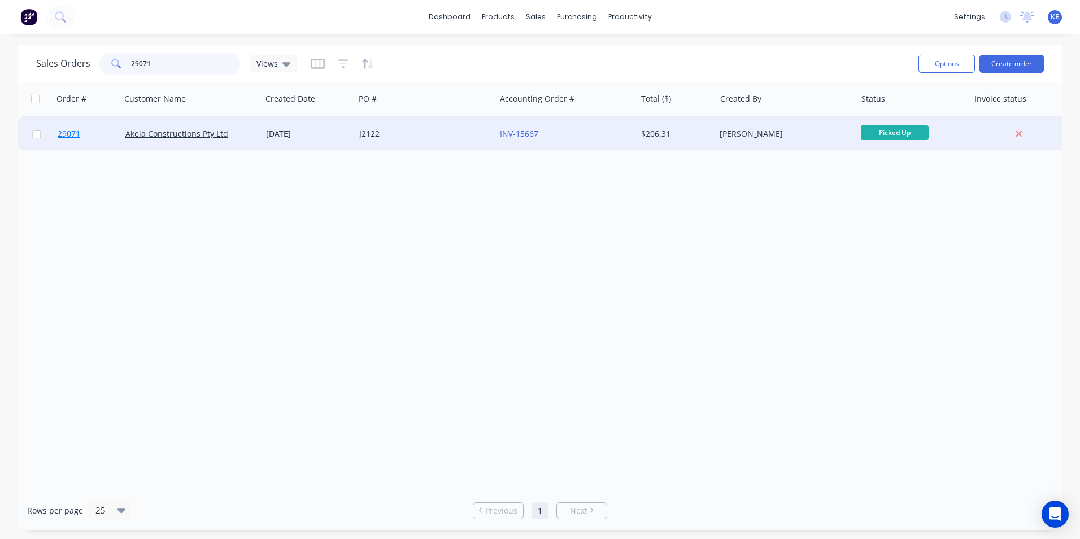
type input "29071"
click at [102, 136] on link "29071" at bounding box center [92, 134] width 68 height 34
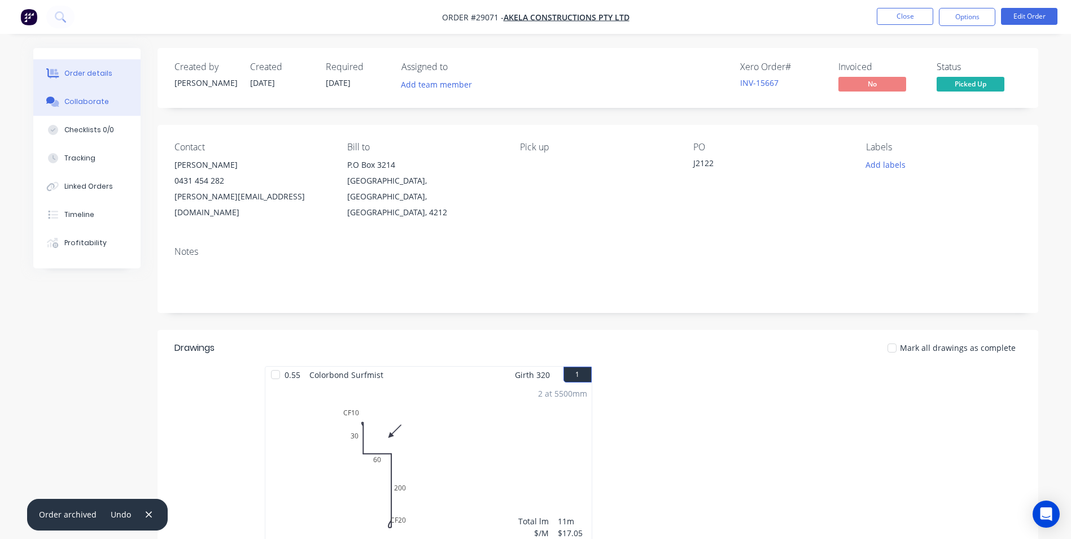
click at [70, 104] on div "Collaborate" at bounding box center [86, 102] width 45 height 10
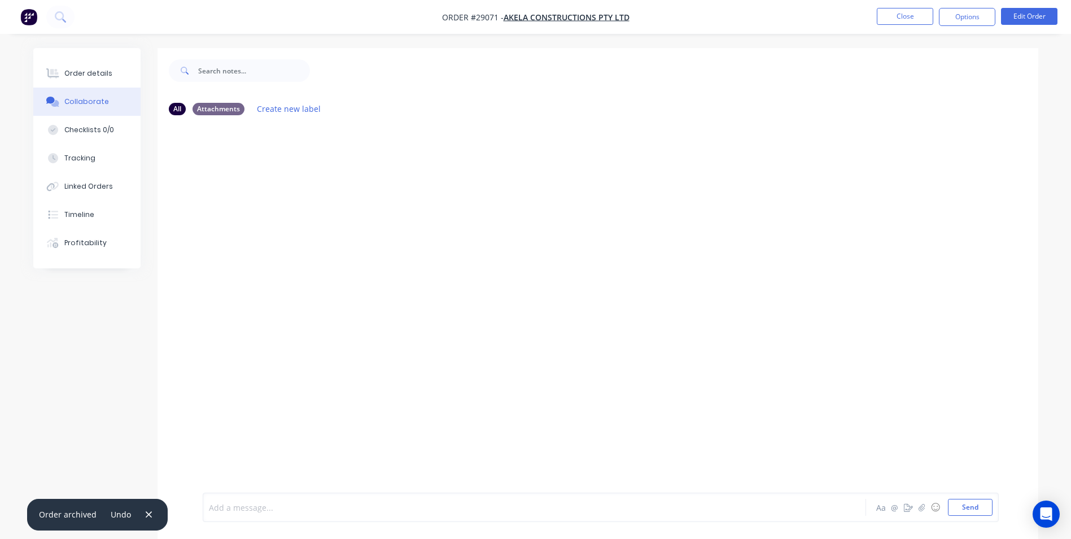
drag, startPoint x: 251, startPoint y: 509, endPoint x: 256, endPoint y: 501, distance: 9.6
click at [252, 507] on div at bounding box center [503, 508] width 587 height 12
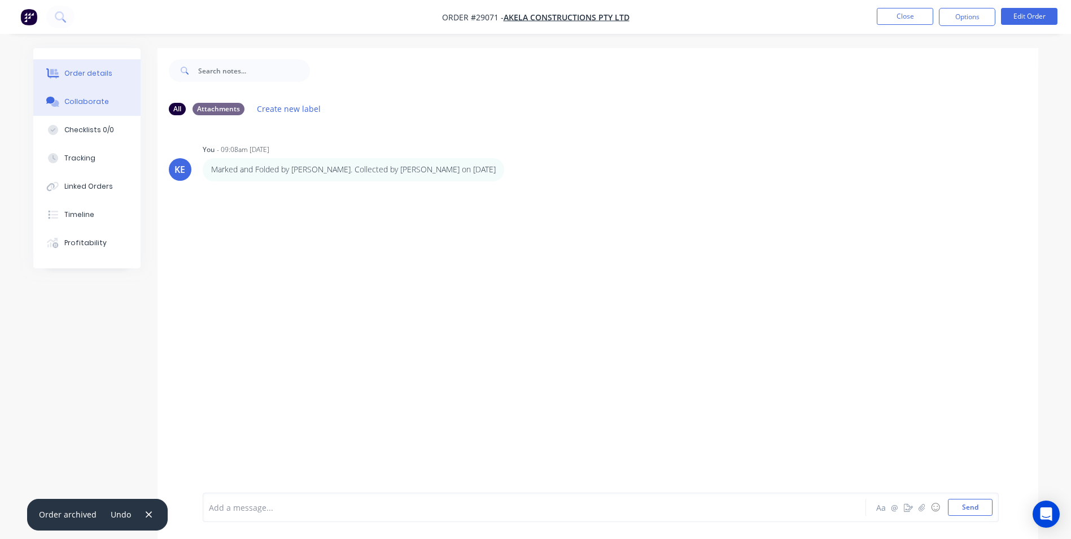
click at [84, 76] on div "Order details" at bounding box center [88, 73] width 48 height 10
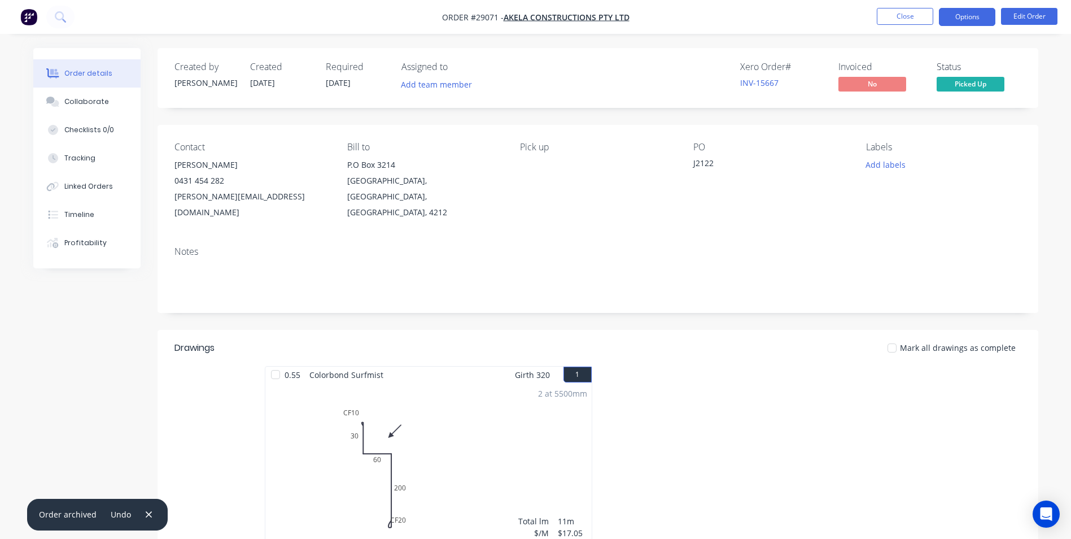
click at [965, 18] on button "Options" at bounding box center [967, 17] width 56 height 18
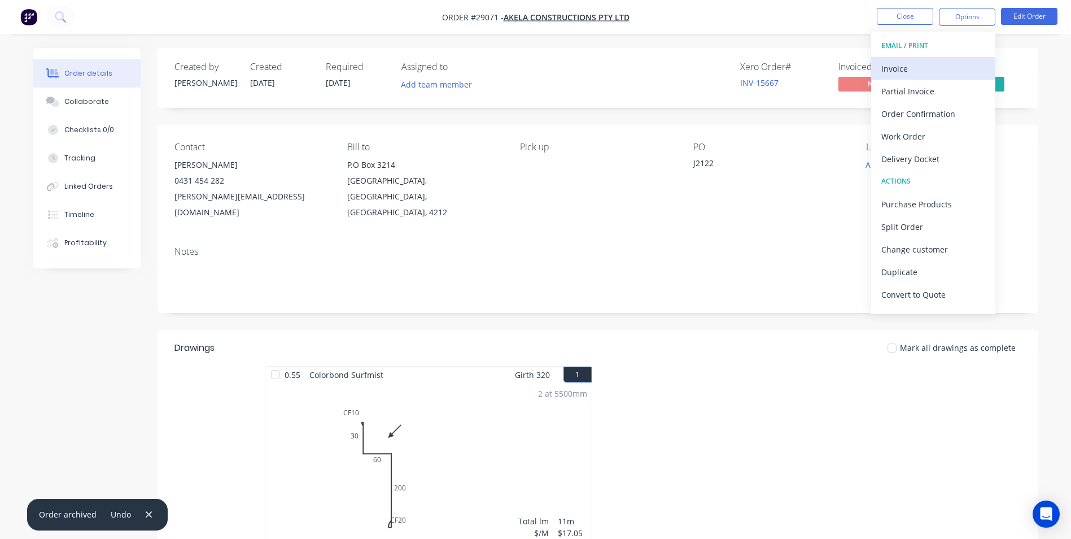
click at [923, 68] on div "Invoice" at bounding box center [934, 68] width 104 height 16
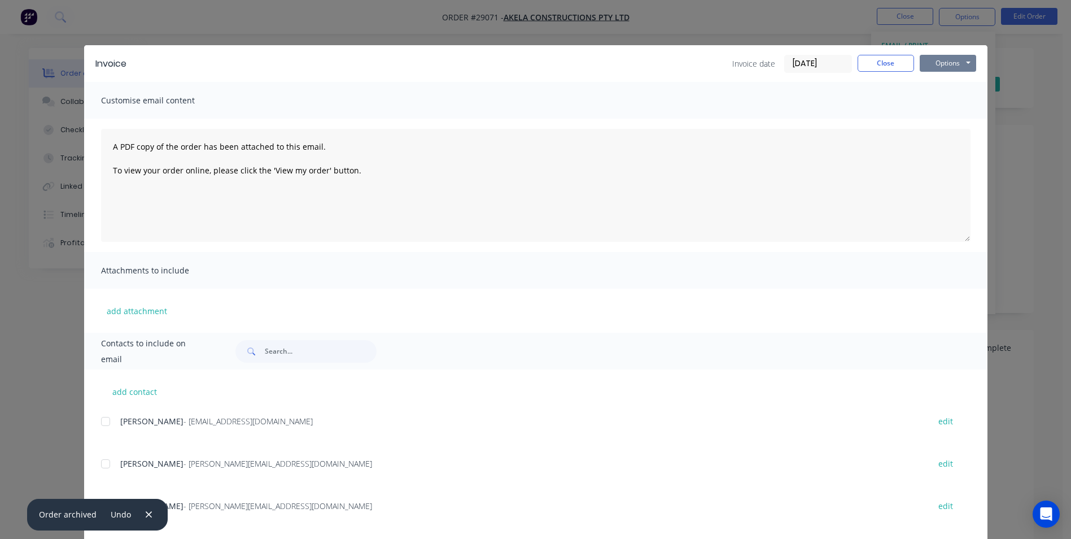
click at [934, 63] on button "Options" at bounding box center [948, 63] width 56 height 17
click at [932, 99] on button "Print" at bounding box center [956, 102] width 72 height 19
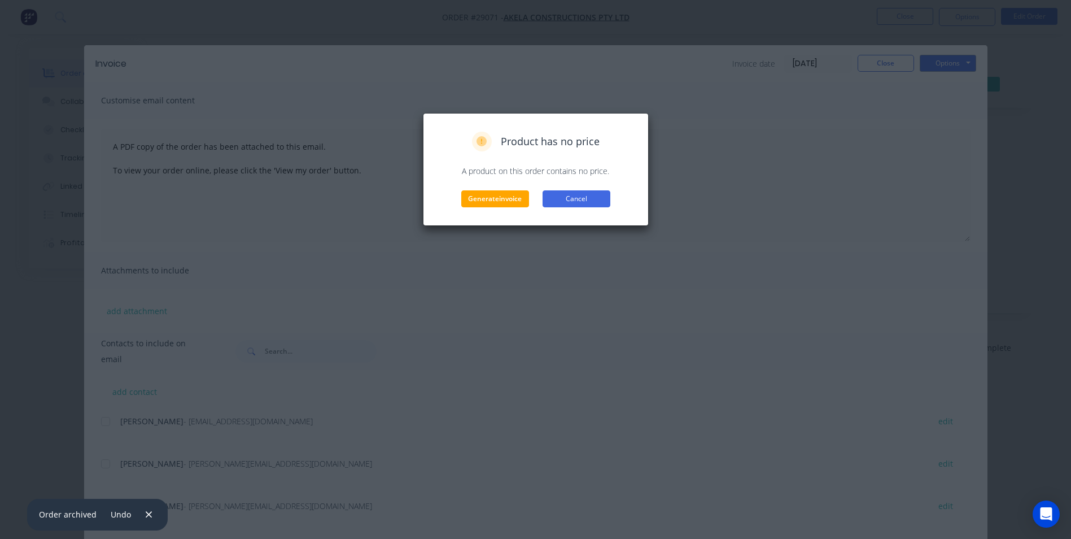
click at [599, 193] on button "Cancel" at bounding box center [577, 198] width 68 height 17
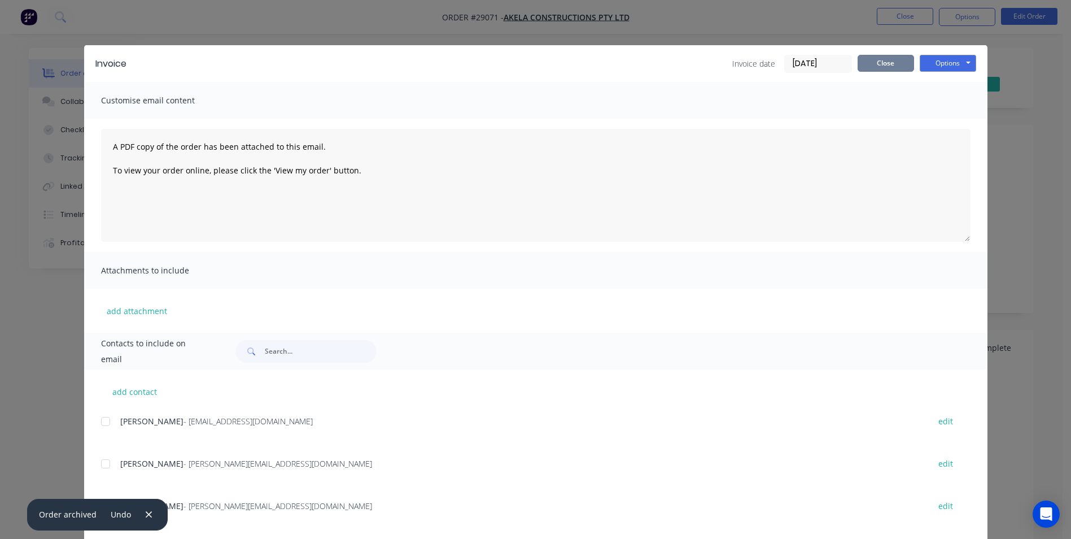
drag, startPoint x: 866, startPoint y: 63, endPoint x: 797, endPoint y: 82, distance: 70.8
click at [866, 64] on button "Close" at bounding box center [886, 63] width 56 height 17
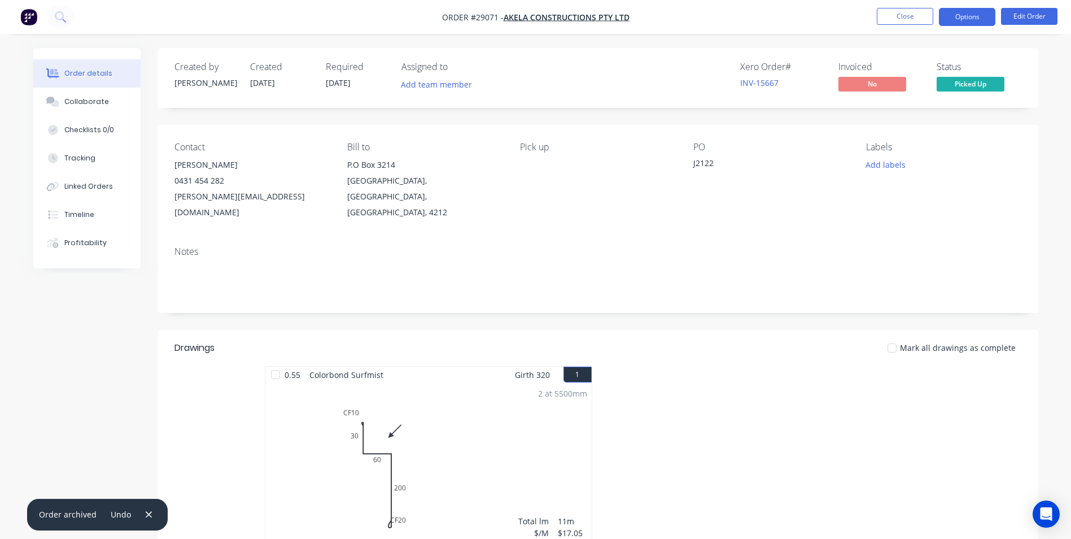
click at [970, 18] on button "Options" at bounding box center [967, 17] width 56 height 18
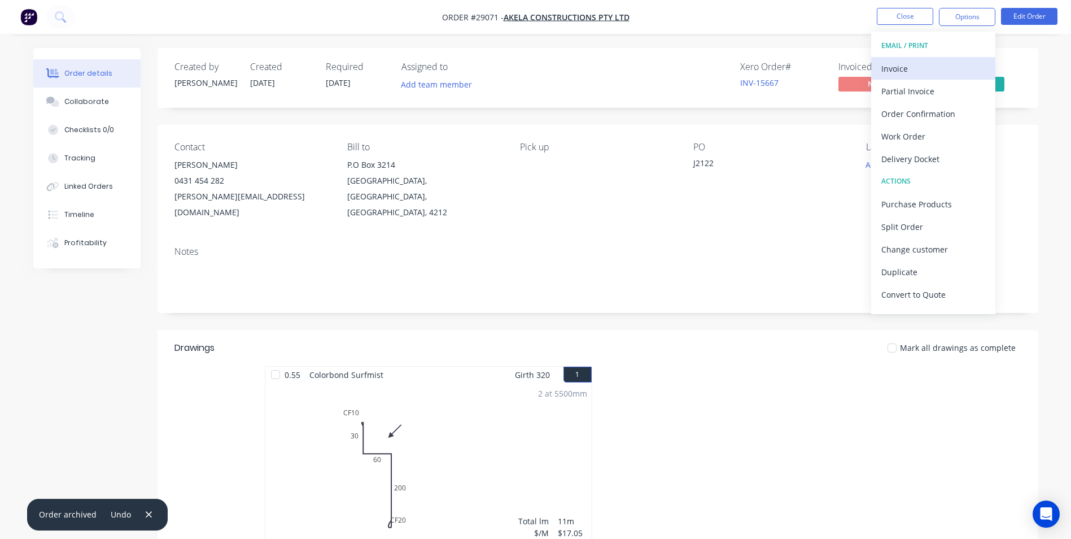
click at [910, 71] on div "Invoice" at bounding box center [934, 68] width 104 height 16
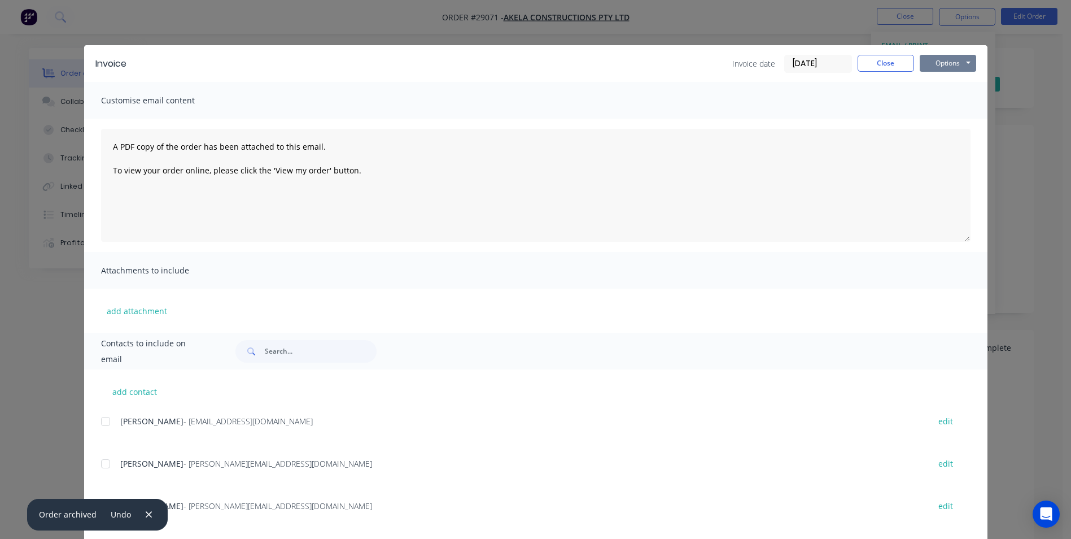
click at [946, 63] on button "Options" at bounding box center [948, 63] width 56 height 17
click at [928, 101] on button "Print" at bounding box center [956, 102] width 72 height 19
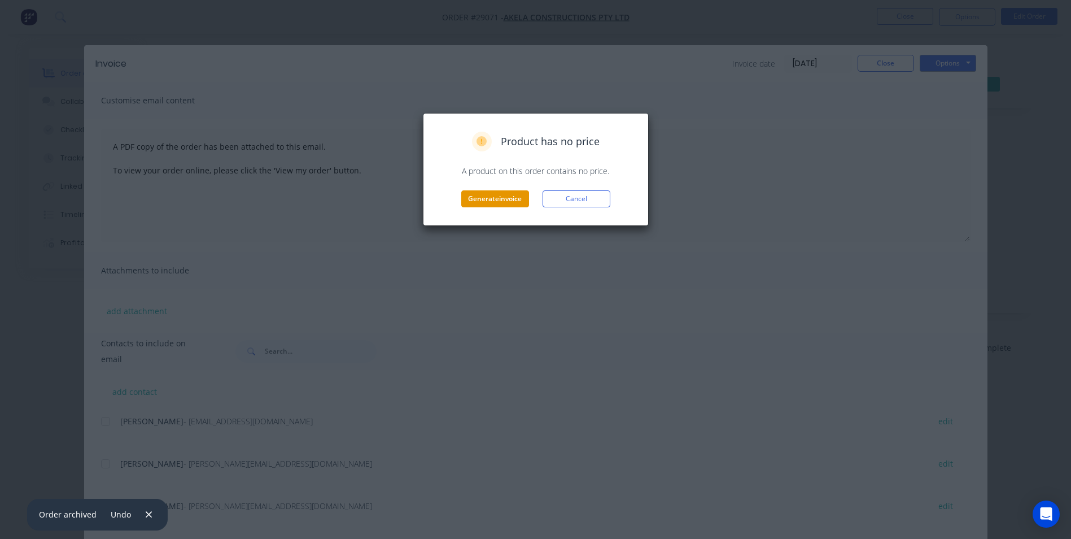
click at [503, 194] on button "Generate invoice" at bounding box center [495, 198] width 68 height 17
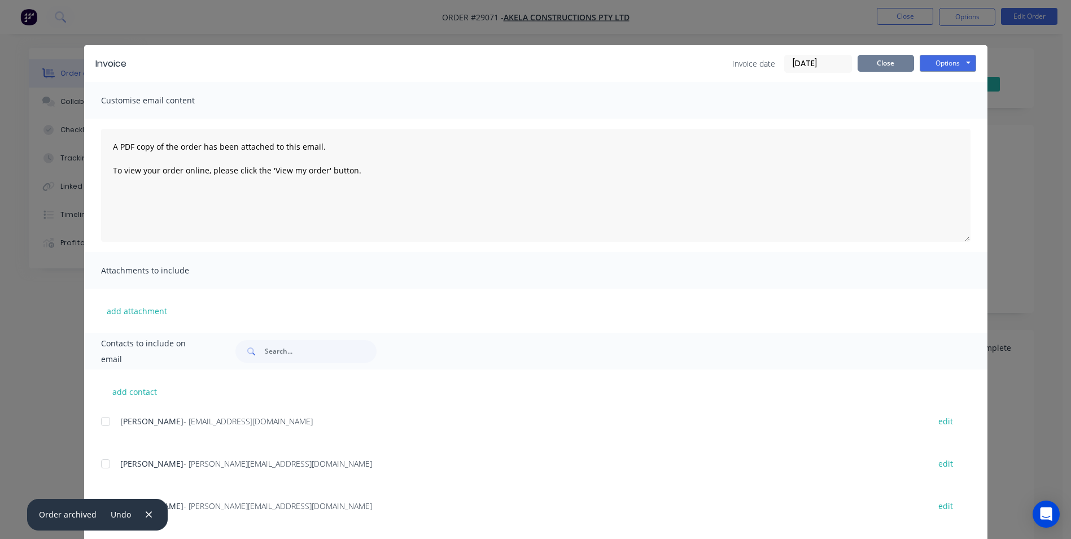
click at [878, 61] on button "Close" at bounding box center [886, 63] width 56 height 17
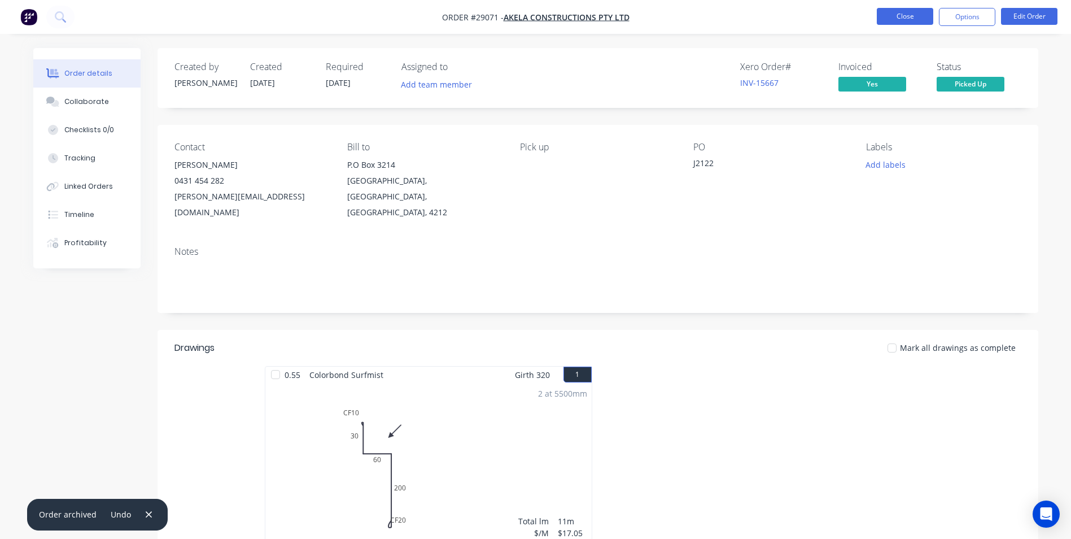
click at [903, 12] on button "Close" at bounding box center [905, 16] width 56 height 17
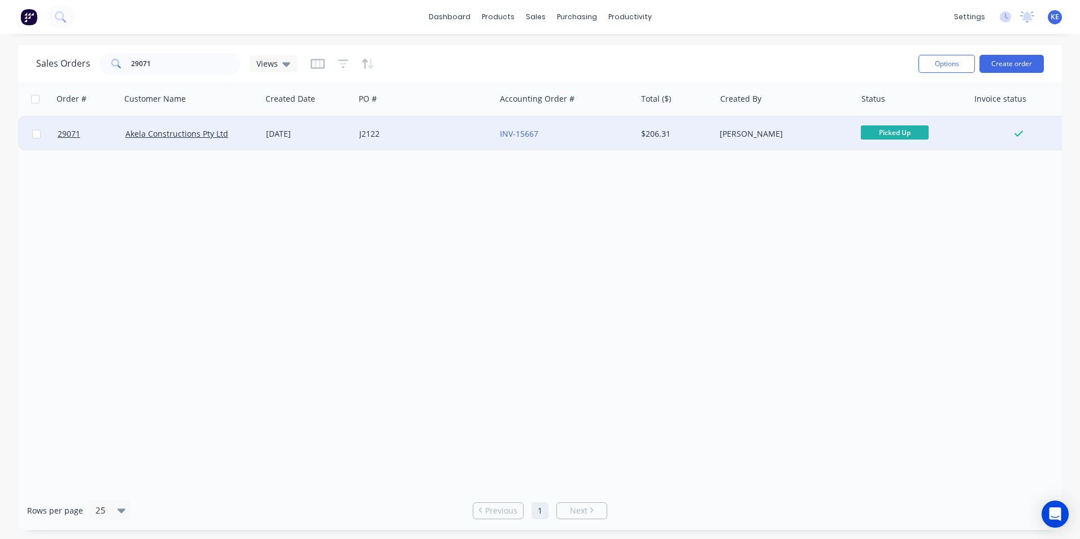
click at [38, 134] on input "checkbox" at bounding box center [36, 134] width 8 height 8
checkbox input "true"
click at [944, 60] on button "Options" at bounding box center [946, 64] width 56 height 18
click at [879, 116] on div "Archive" at bounding box center [913, 115] width 104 height 16
checkbox input "false"
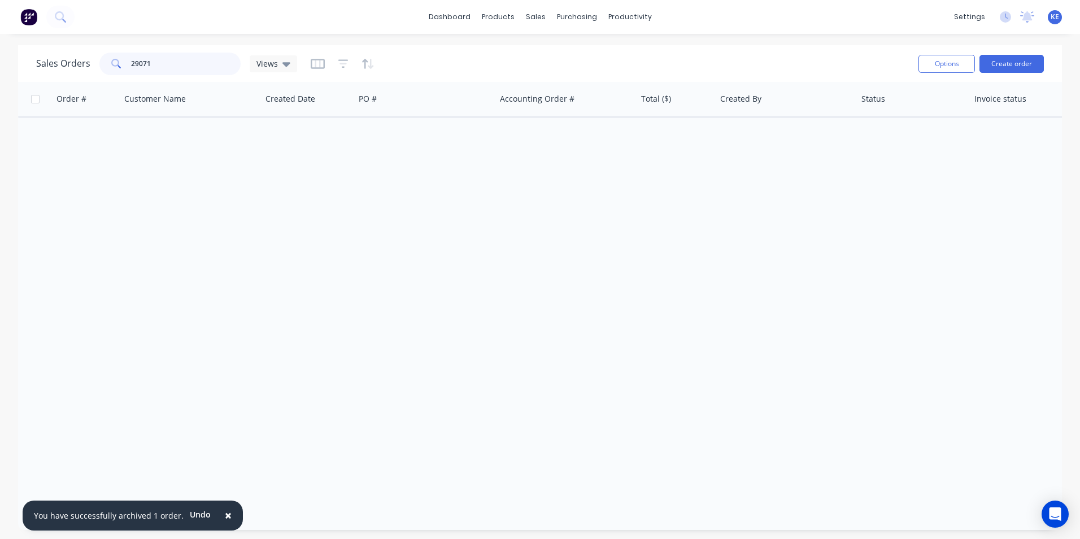
drag, startPoint x: 162, startPoint y: 66, endPoint x: 76, endPoint y: 74, distance: 86.3
click at [76, 74] on div "Sales Orders 29071 Views" at bounding box center [166, 64] width 261 height 23
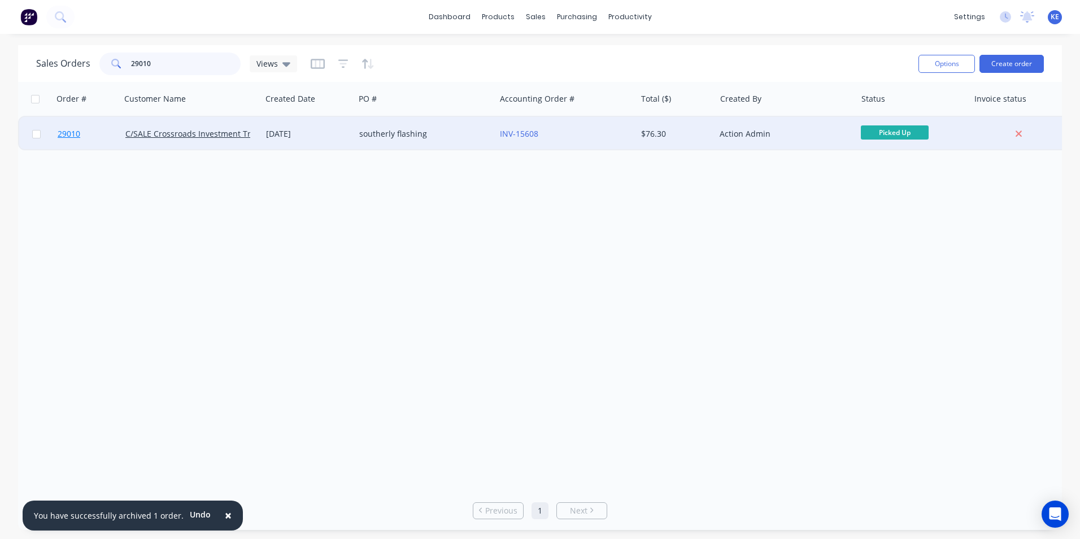
type input "29010"
click at [106, 147] on link "29010" at bounding box center [92, 134] width 68 height 34
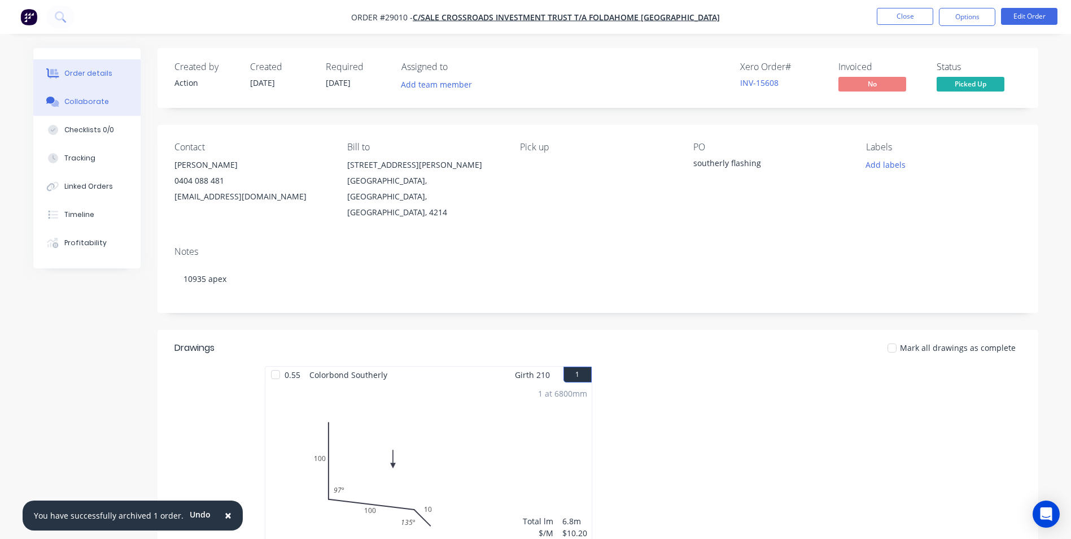
click at [81, 104] on div "Collaborate" at bounding box center [86, 102] width 45 height 10
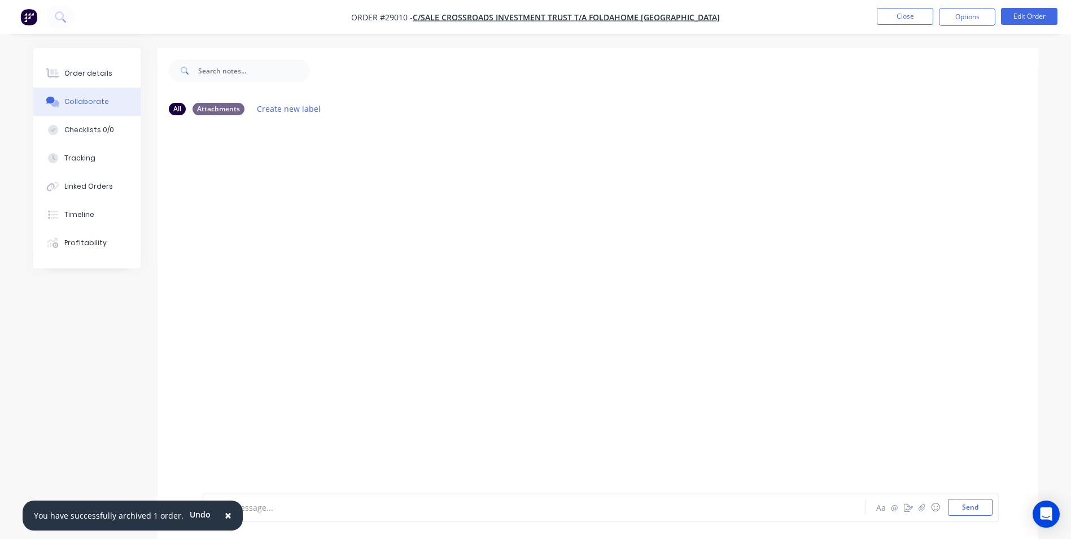
click at [225, 515] on span "×" at bounding box center [228, 515] width 7 height 16
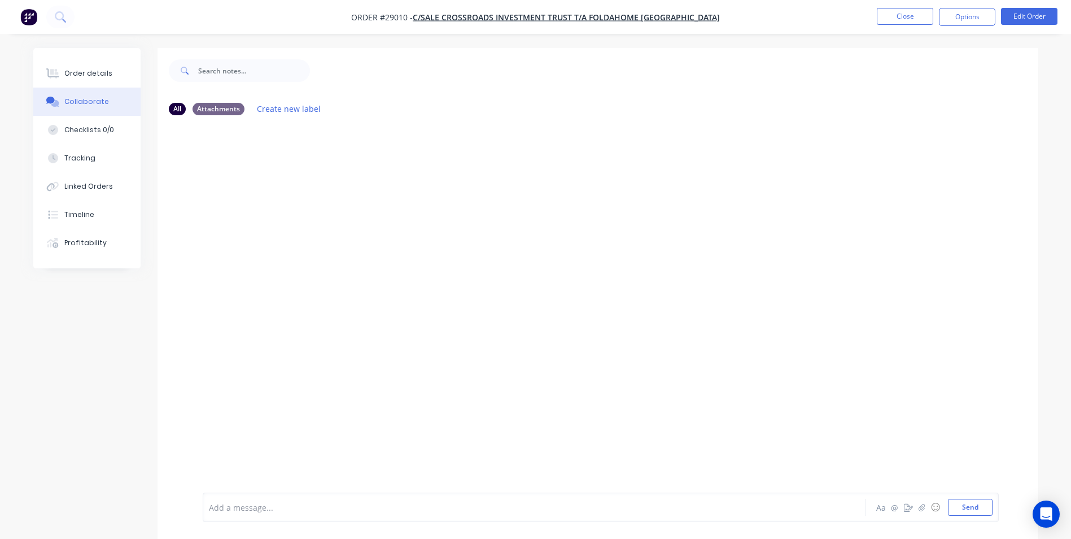
click at [259, 505] on div at bounding box center [503, 508] width 587 height 12
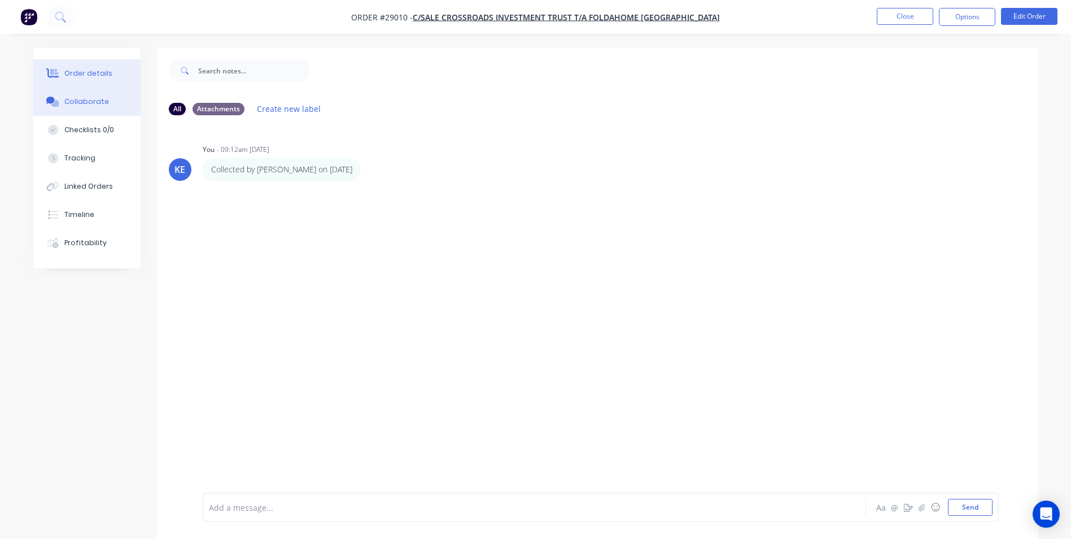
click at [77, 62] on button "Order details" at bounding box center [86, 73] width 107 height 28
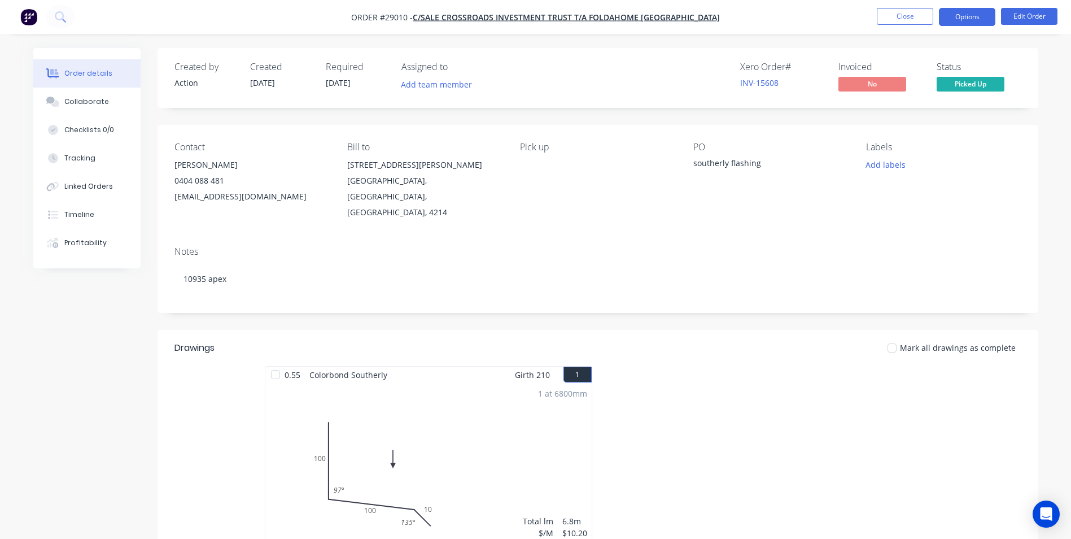
click at [964, 21] on button "Options" at bounding box center [967, 17] width 56 height 18
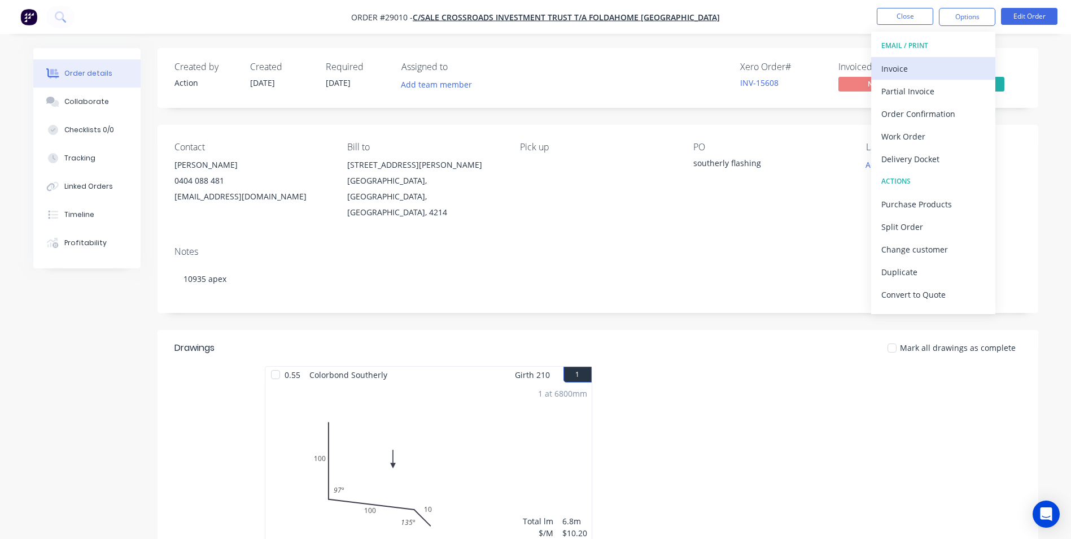
click at [901, 72] on div "Invoice" at bounding box center [934, 68] width 104 height 16
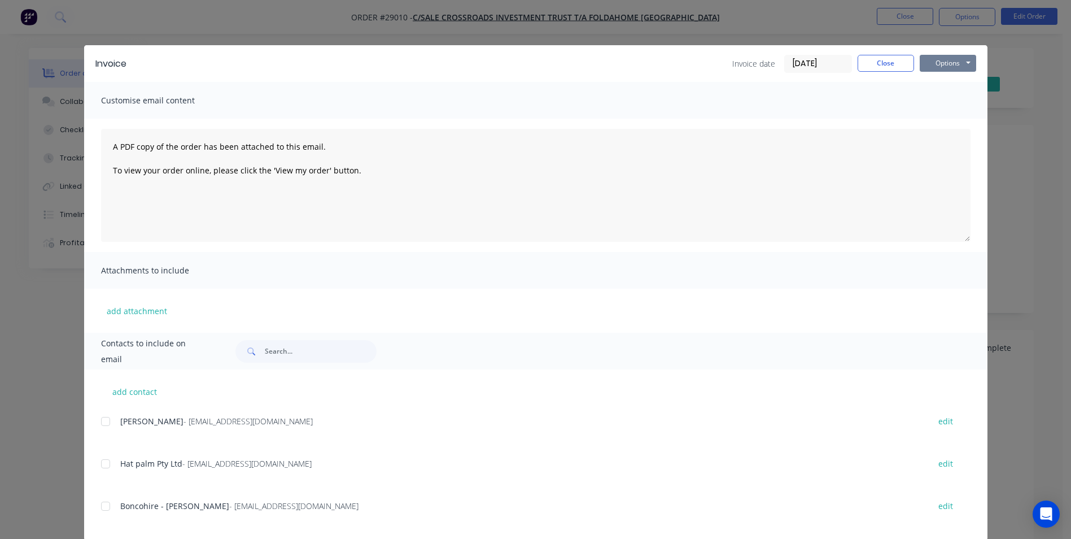
click at [931, 62] on button "Options" at bounding box center [948, 63] width 56 height 17
click at [925, 103] on button "Print" at bounding box center [956, 102] width 72 height 19
click at [870, 66] on button "Close" at bounding box center [886, 63] width 56 height 17
